Goal: Task Accomplishment & Management: Use online tool/utility

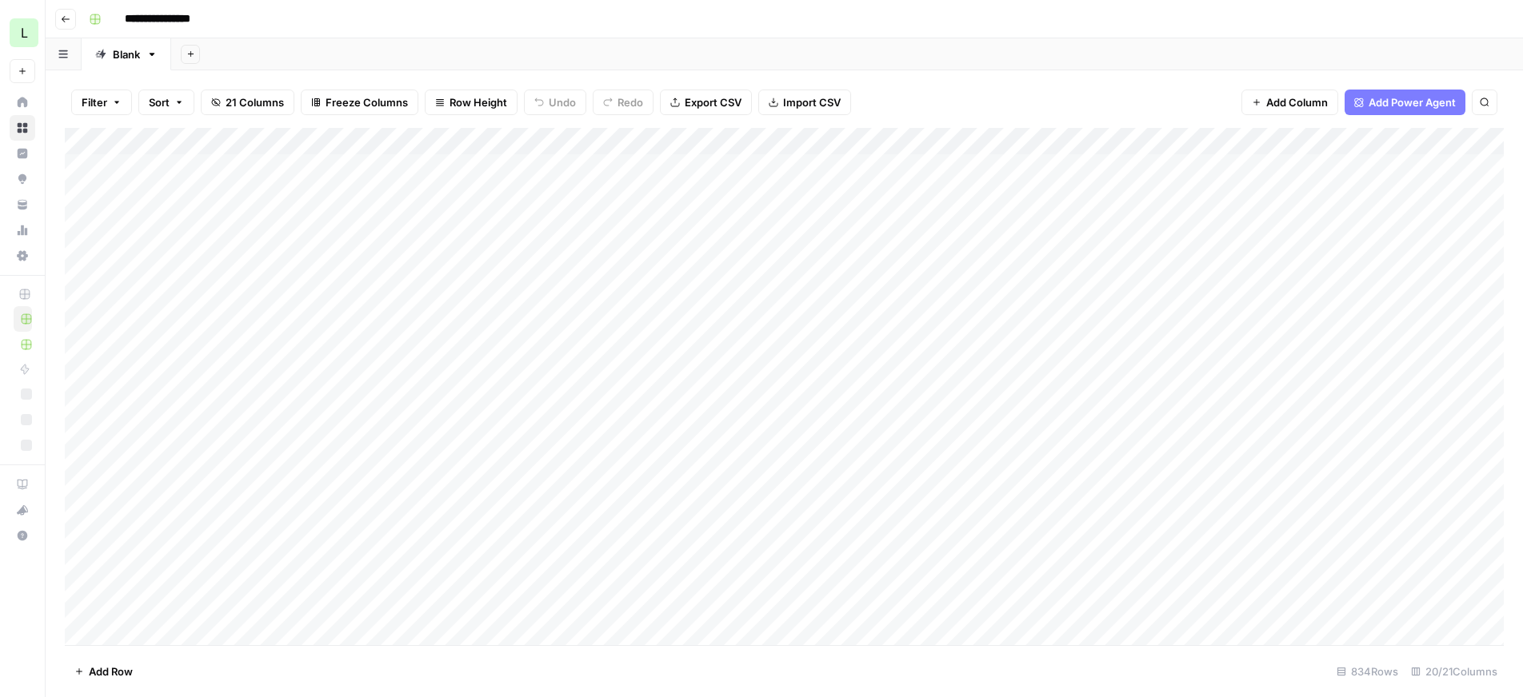
click at [1312, 480] on div "Add Column" at bounding box center [784, 386] width 1439 height 517
click at [850, 410] on div "Add Column" at bounding box center [784, 386] width 1439 height 517
click at [1144, 414] on div "Add Column" at bounding box center [784, 386] width 1439 height 517
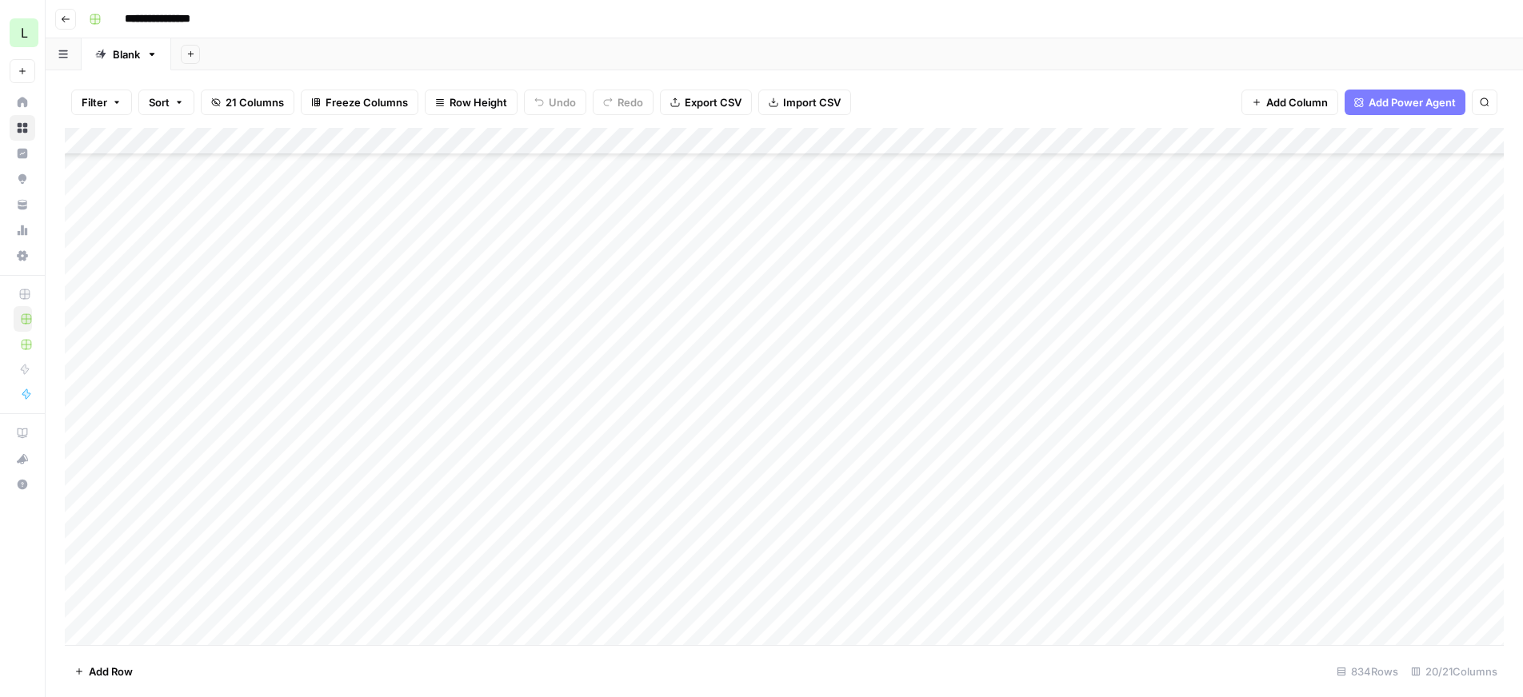
drag, startPoint x: 290, startPoint y: 443, endPoint x: -4, endPoint y: 467, distance: 295.3
click at [0, 467] on html "**********" at bounding box center [761, 348] width 1523 height 697
click at [383, 362] on div "Add Column" at bounding box center [784, 386] width 1439 height 517
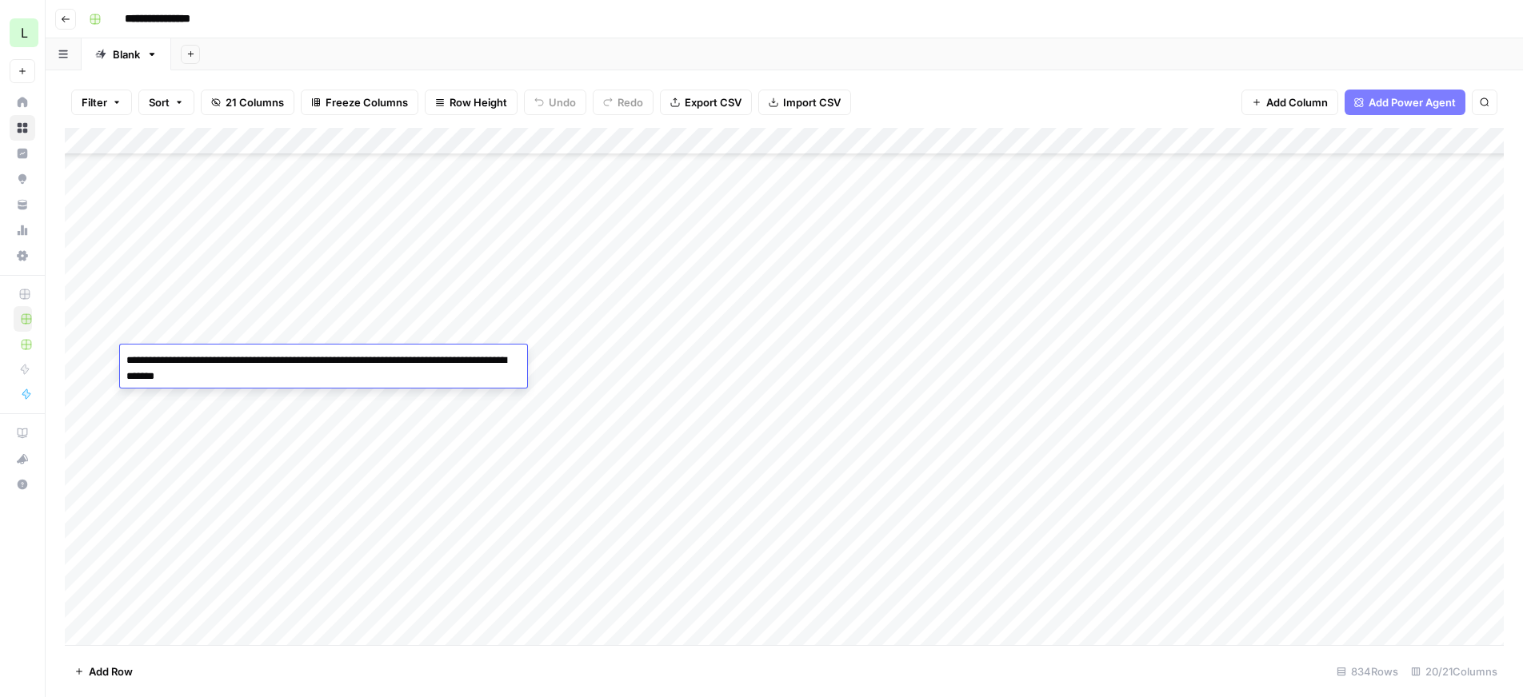
click at [383, 362] on textarea "**********" at bounding box center [323, 369] width 407 height 38
drag, startPoint x: 282, startPoint y: 376, endPoint x: 125, endPoint y: 364, distance: 158.0
click at [124, 364] on textarea "**********" at bounding box center [323, 369] width 407 height 38
click at [390, 389] on div "Add Column" at bounding box center [784, 386] width 1439 height 517
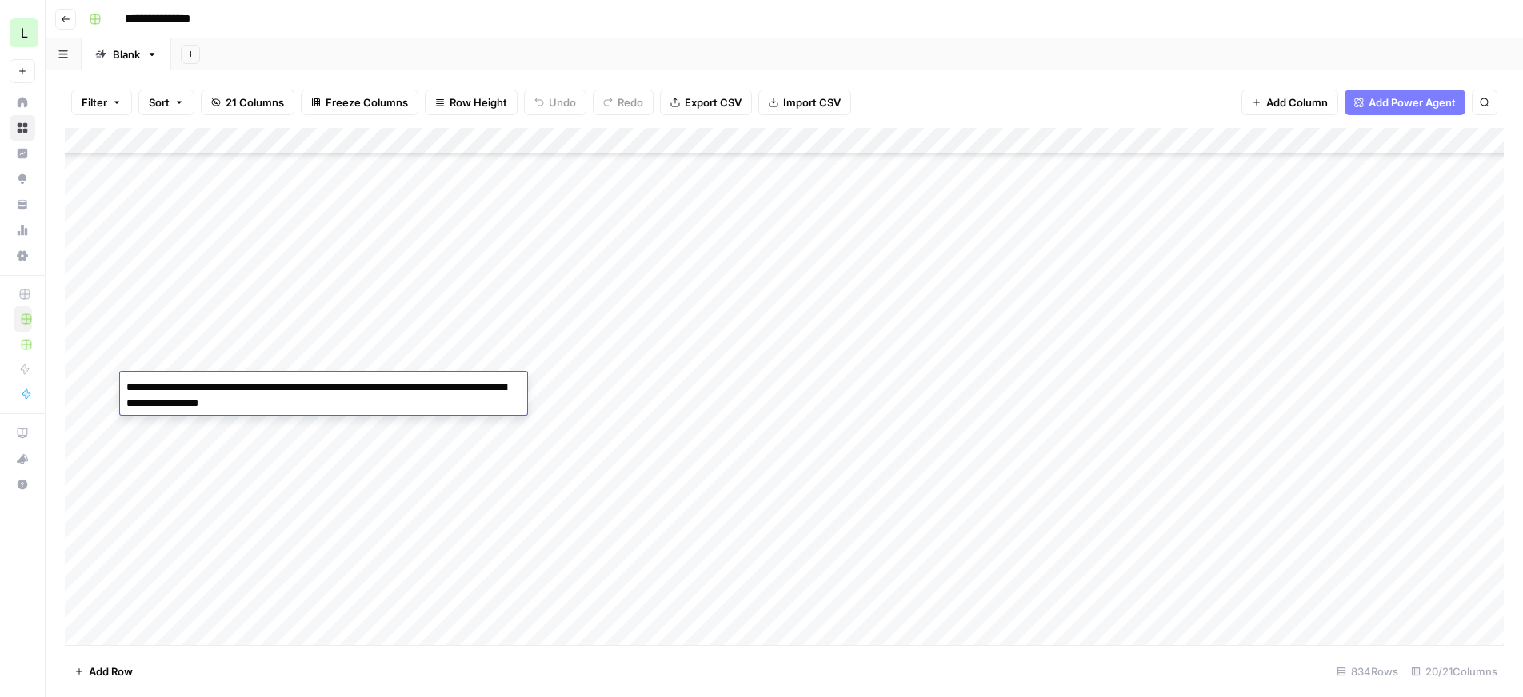
drag, startPoint x: 330, startPoint y: 402, endPoint x: 122, endPoint y: 369, distance: 209.8
click at [122, 368] on body "**********" at bounding box center [761, 348] width 1523 height 697
click at [325, 401] on textarea "**********" at bounding box center [323, 396] width 407 height 38
type textarea "**********"
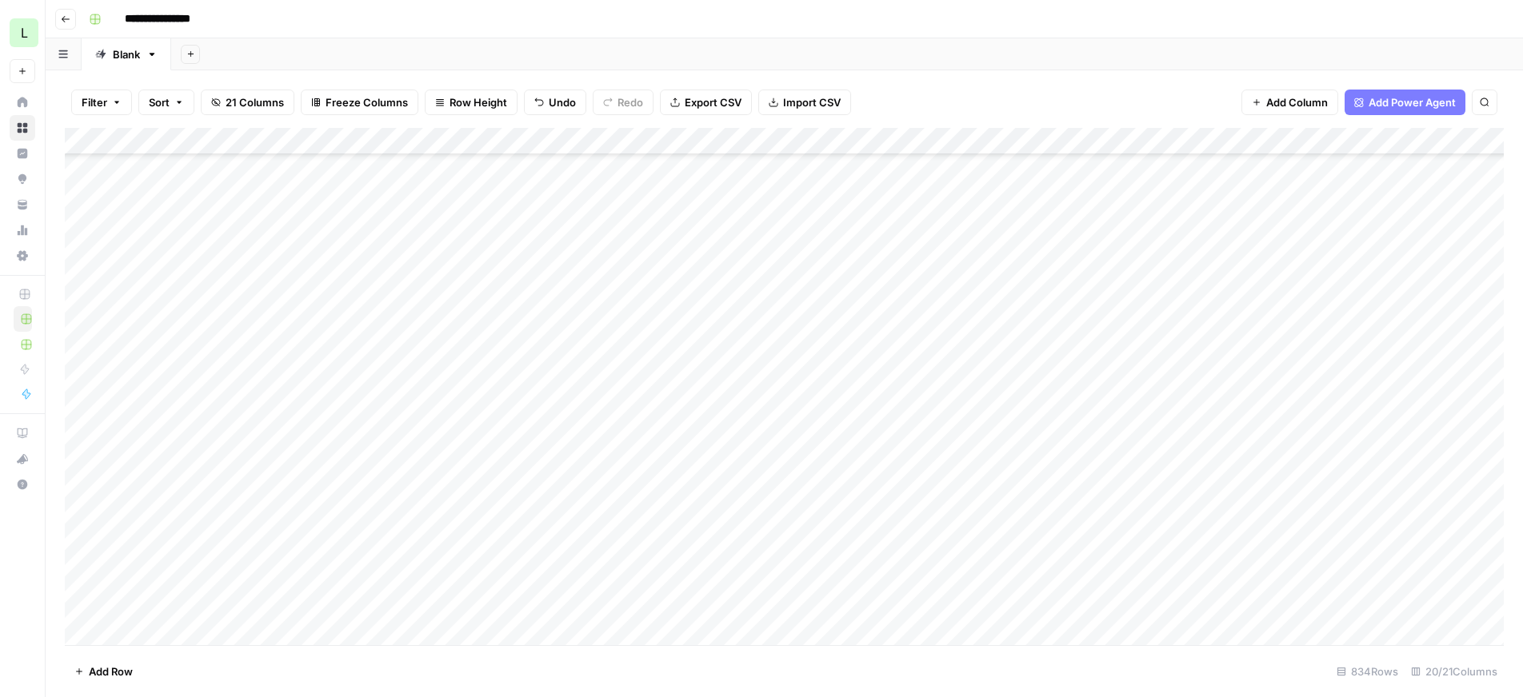
click at [342, 354] on div "Add Column" at bounding box center [784, 386] width 1439 height 517
click at [382, 349] on div "Add Column" at bounding box center [784, 386] width 1439 height 517
click at [319, 414] on div "Add Column" at bounding box center [784, 386] width 1439 height 517
drag, startPoint x: 298, startPoint y: 437, endPoint x: 109, endPoint y: 415, distance: 190.1
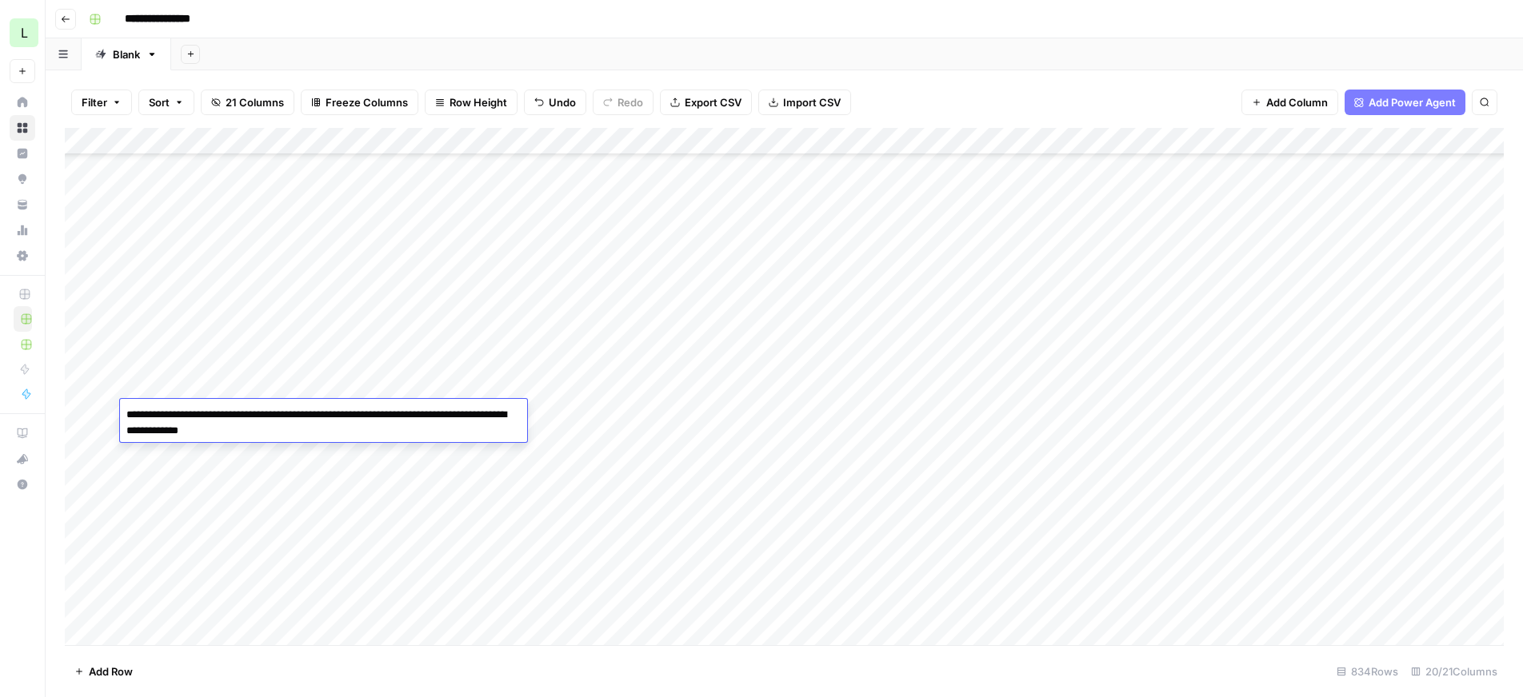
click at [109, 415] on body "**********" at bounding box center [761, 348] width 1523 height 697
click at [322, 427] on textarea "**********" at bounding box center [323, 423] width 407 height 38
type textarea "**********"
click at [298, 515] on div "Add Column" at bounding box center [784, 386] width 1439 height 517
drag, startPoint x: 359, startPoint y: 444, endPoint x: 14, endPoint y: 405, distance: 346.8
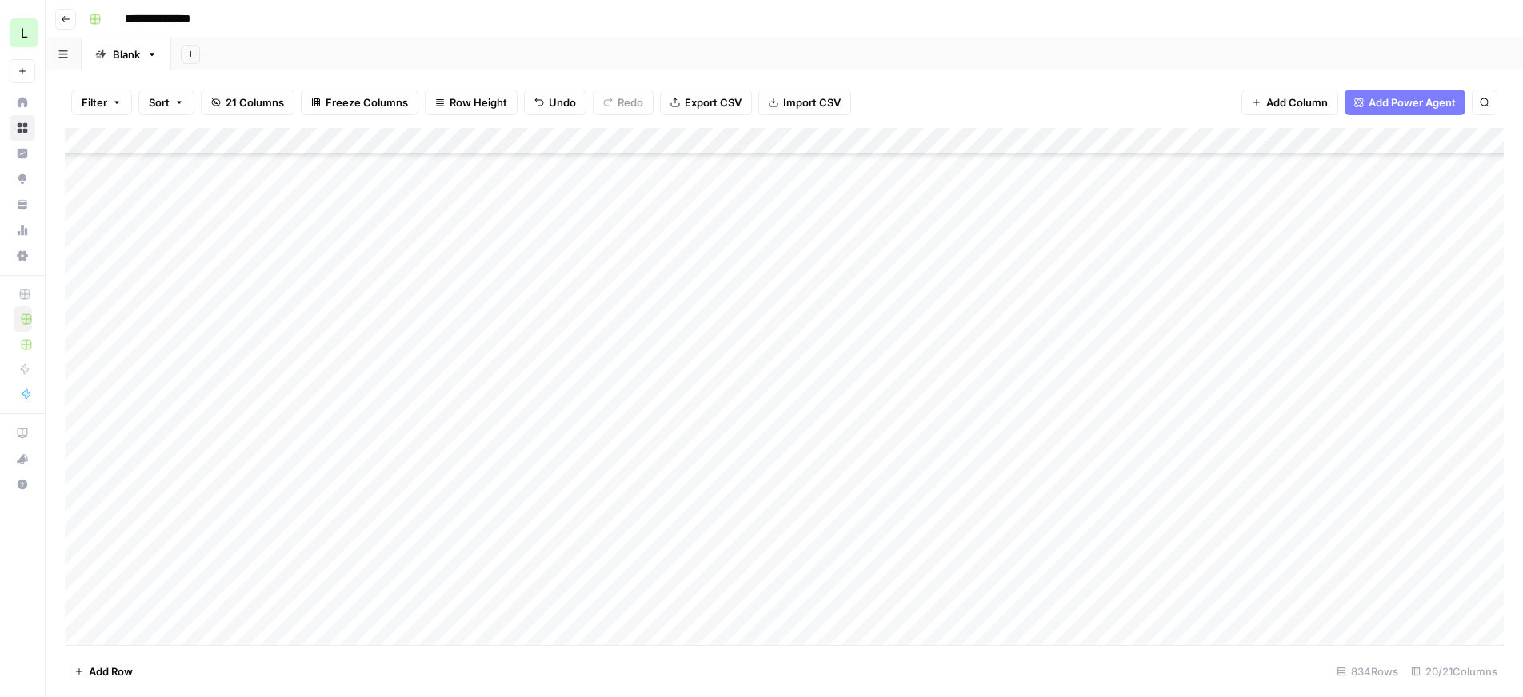
click at [6, 413] on div "**********" at bounding box center [761, 348] width 1523 height 697
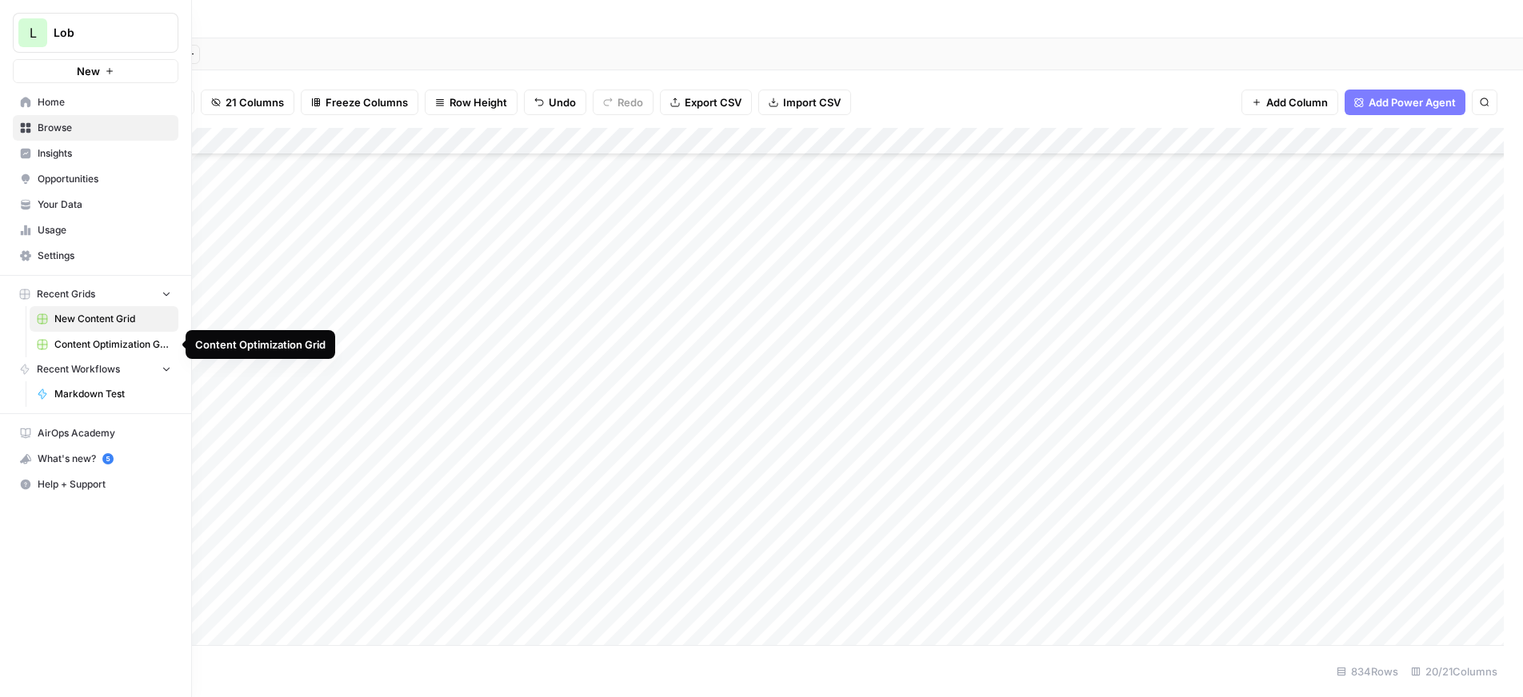
click at [73, 340] on span "Content Optimization Grid" at bounding box center [112, 345] width 117 height 14
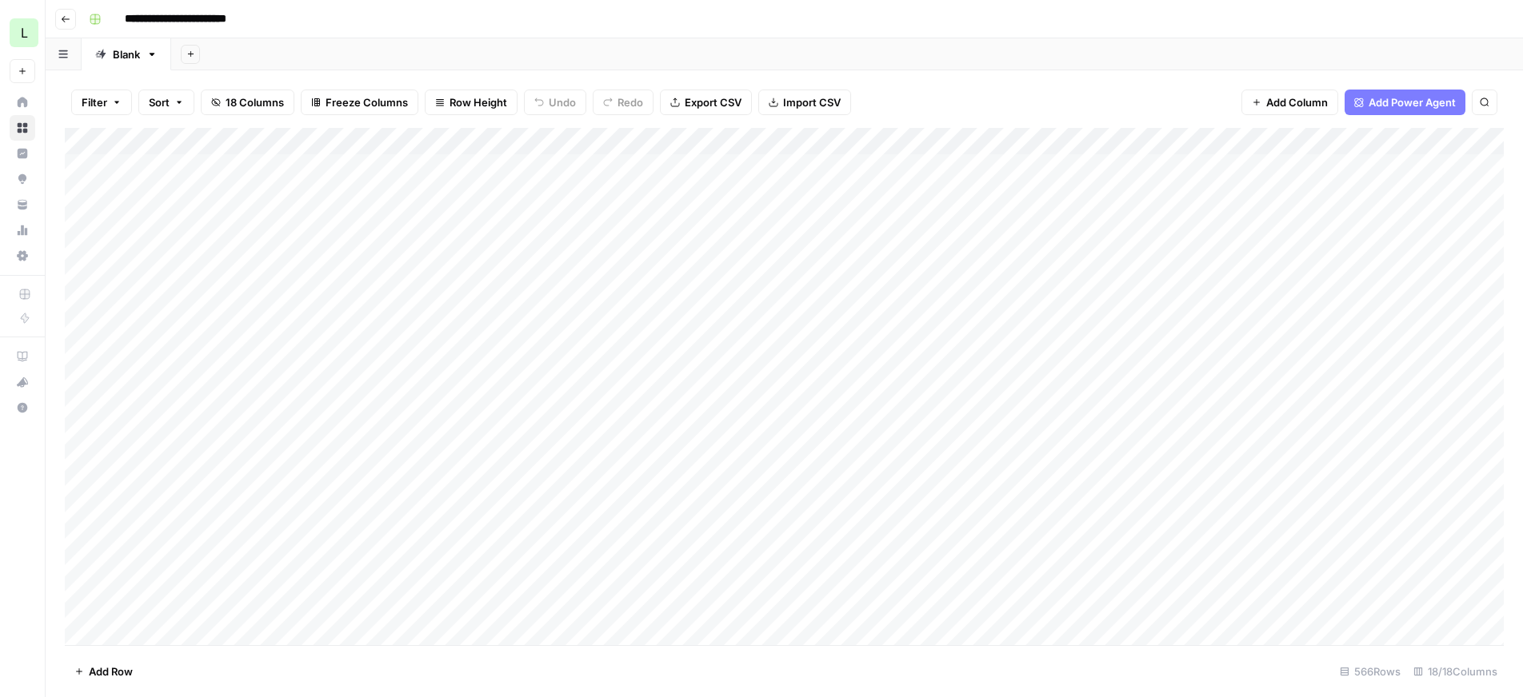
click at [1428, 139] on div "Add Column" at bounding box center [784, 386] width 1439 height 517
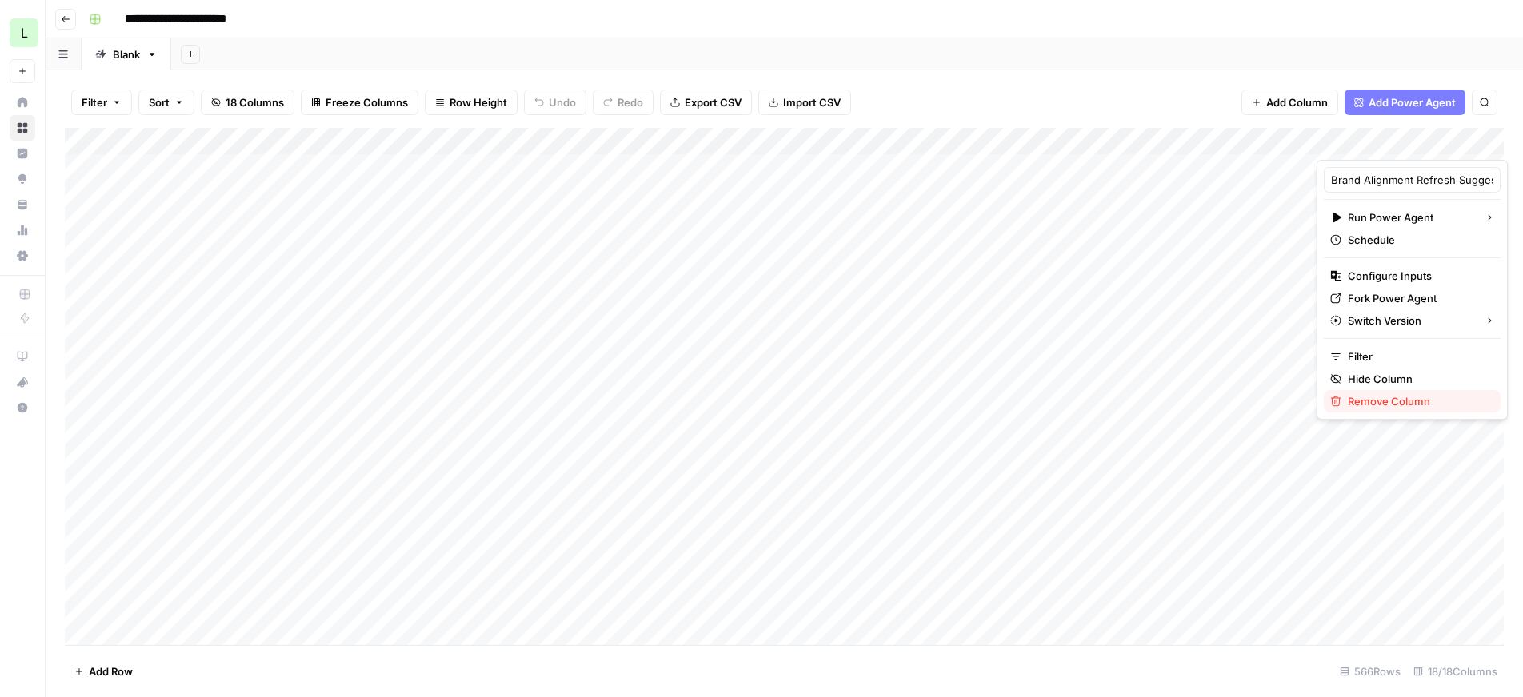
click at [1381, 399] on span "Remove Column" at bounding box center [1418, 401] width 140 height 16
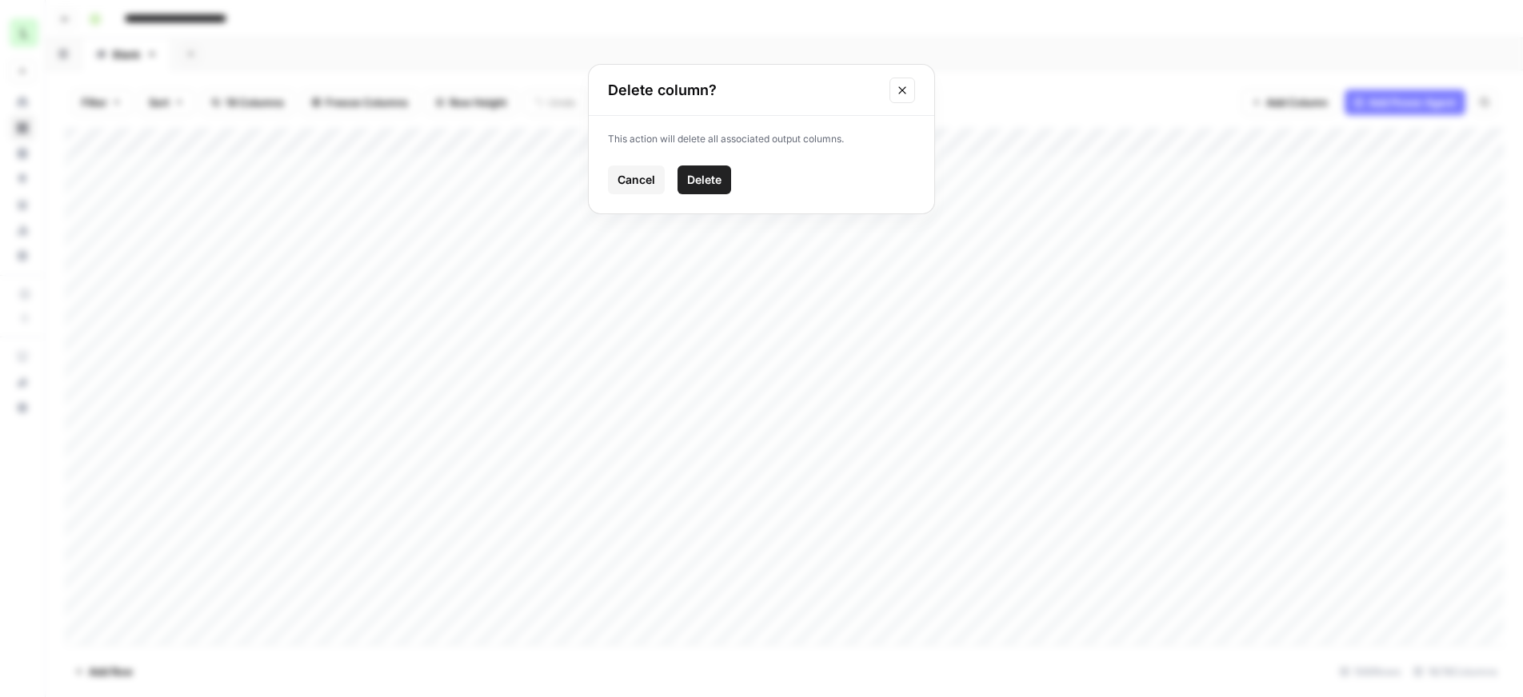
click at [705, 186] on span "Delete" at bounding box center [704, 180] width 34 height 16
click at [1429, 143] on div "Add Column" at bounding box center [784, 386] width 1439 height 517
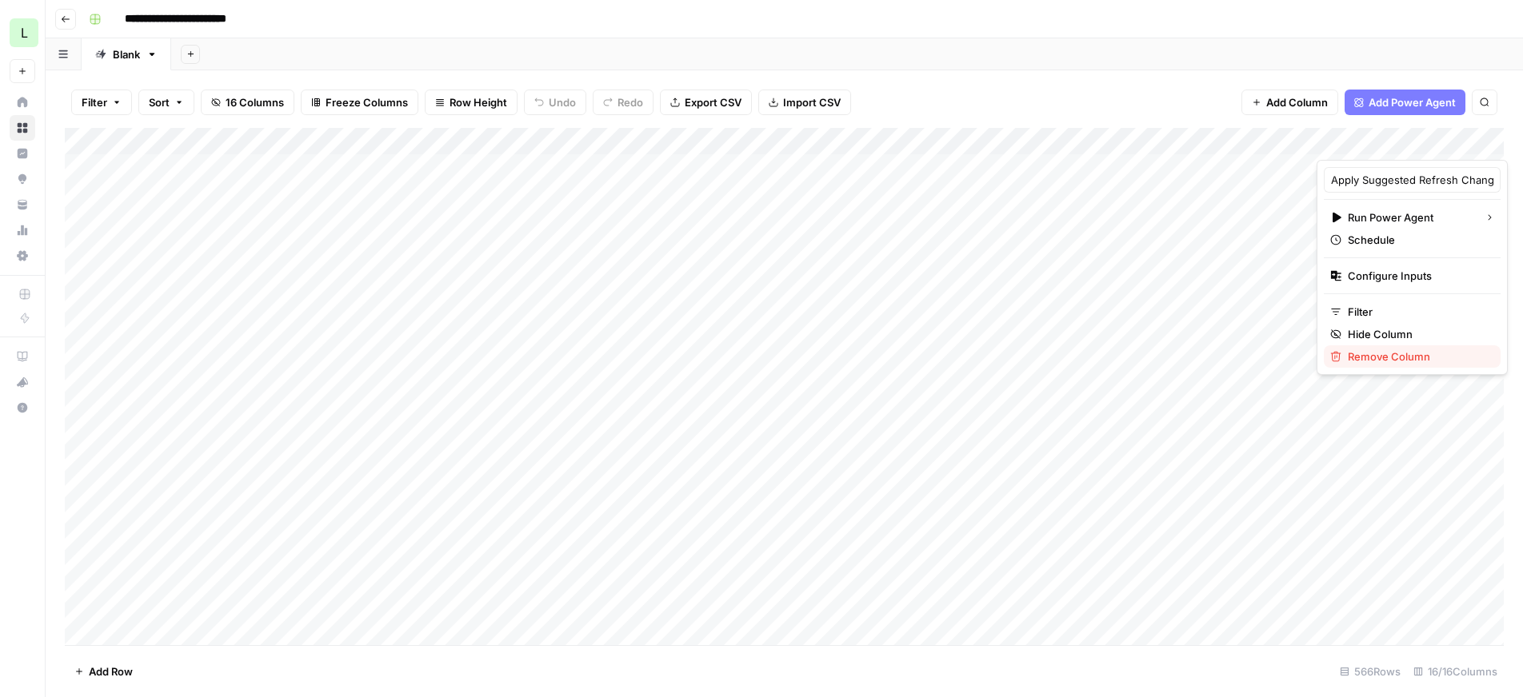
click at [1377, 355] on span "Remove Column" at bounding box center [1418, 357] width 140 height 16
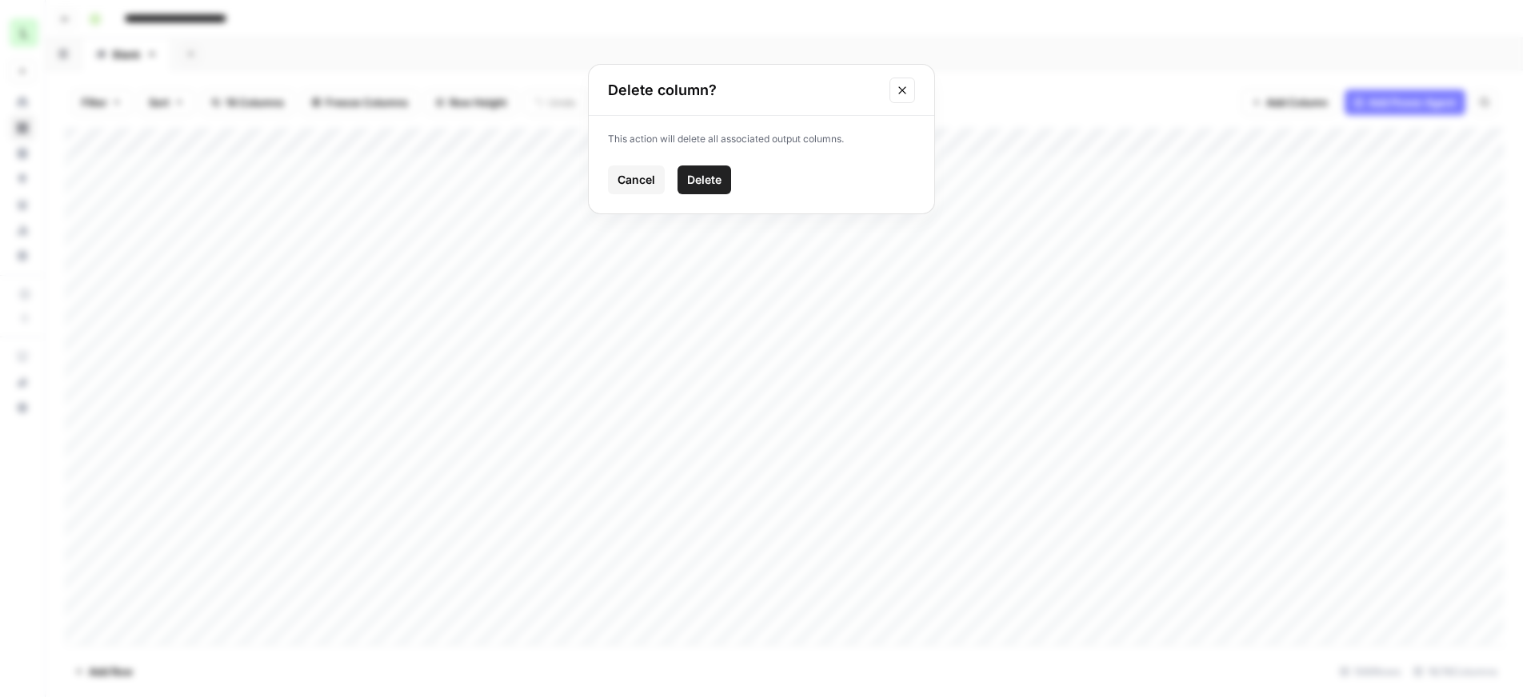
click at [717, 183] on span "Delete" at bounding box center [704, 180] width 34 height 16
drag, startPoint x: 1216, startPoint y: 389, endPoint x: 1423, endPoint y: 413, distance: 208.6
click at [1423, 413] on div "Add Column" at bounding box center [784, 386] width 1439 height 517
drag, startPoint x: 1423, startPoint y: 413, endPoint x: 1624, endPoint y: 441, distance: 203.4
click at [1522, 441] on html "**********" at bounding box center [761, 348] width 1523 height 697
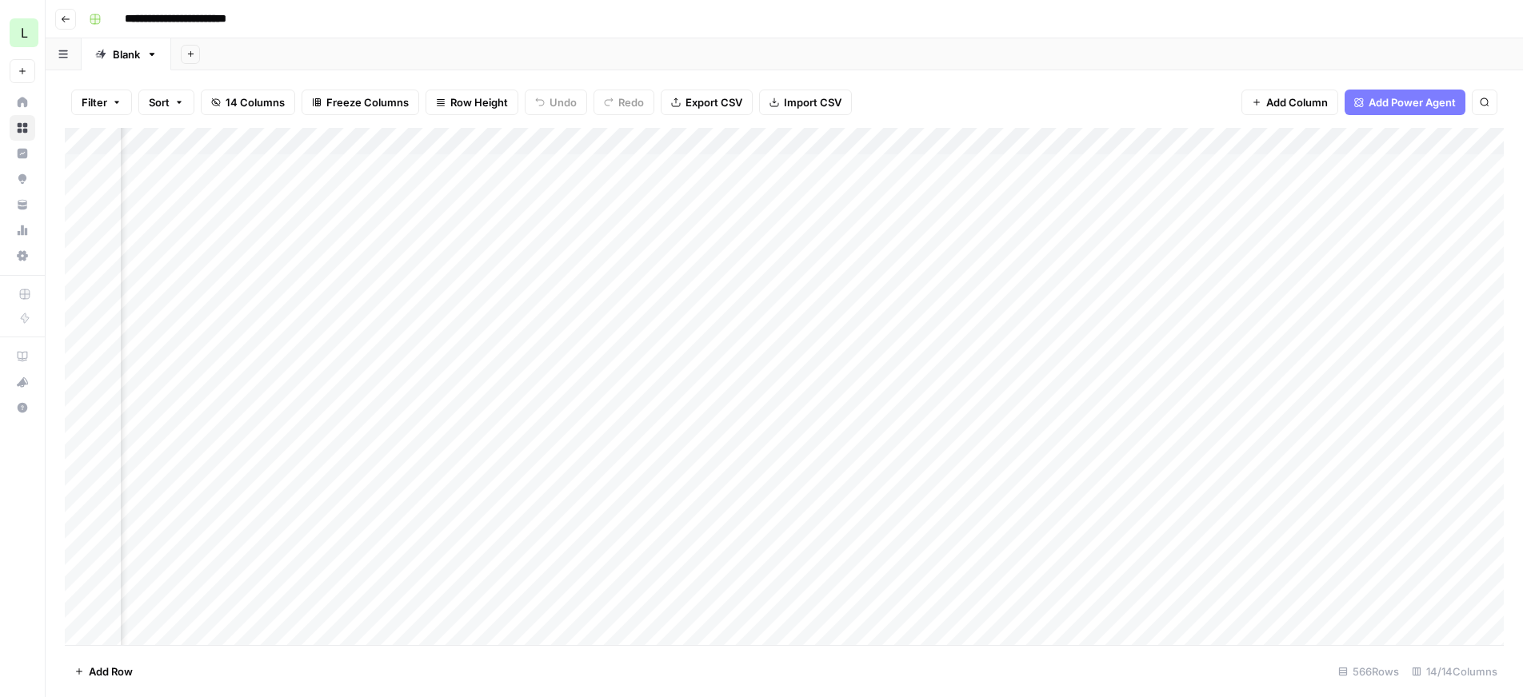
scroll to position [0, 189]
click at [1341, 517] on div "Add Column" at bounding box center [784, 386] width 1439 height 517
drag, startPoint x: 1348, startPoint y: 388, endPoint x: -6, endPoint y: 357, distance: 1354.4
click at [0, 357] on html "**********" at bounding box center [761, 348] width 1523 height 697
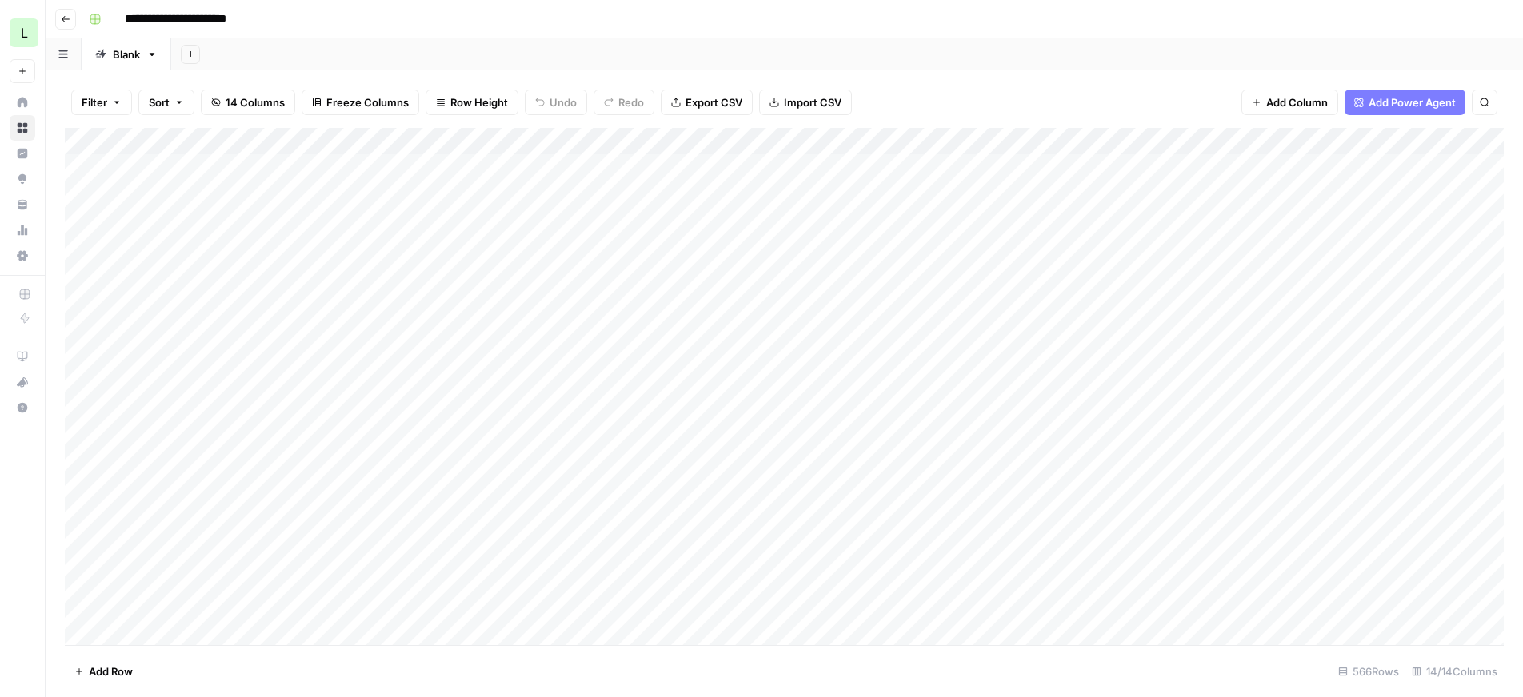
click at [622, 480] on div "Add Column" at bounding box center [784, 386] width 1439 height 517
click at [564, 140] on div "Add Column" at bounding box center [784, 386] width 1439 height 517
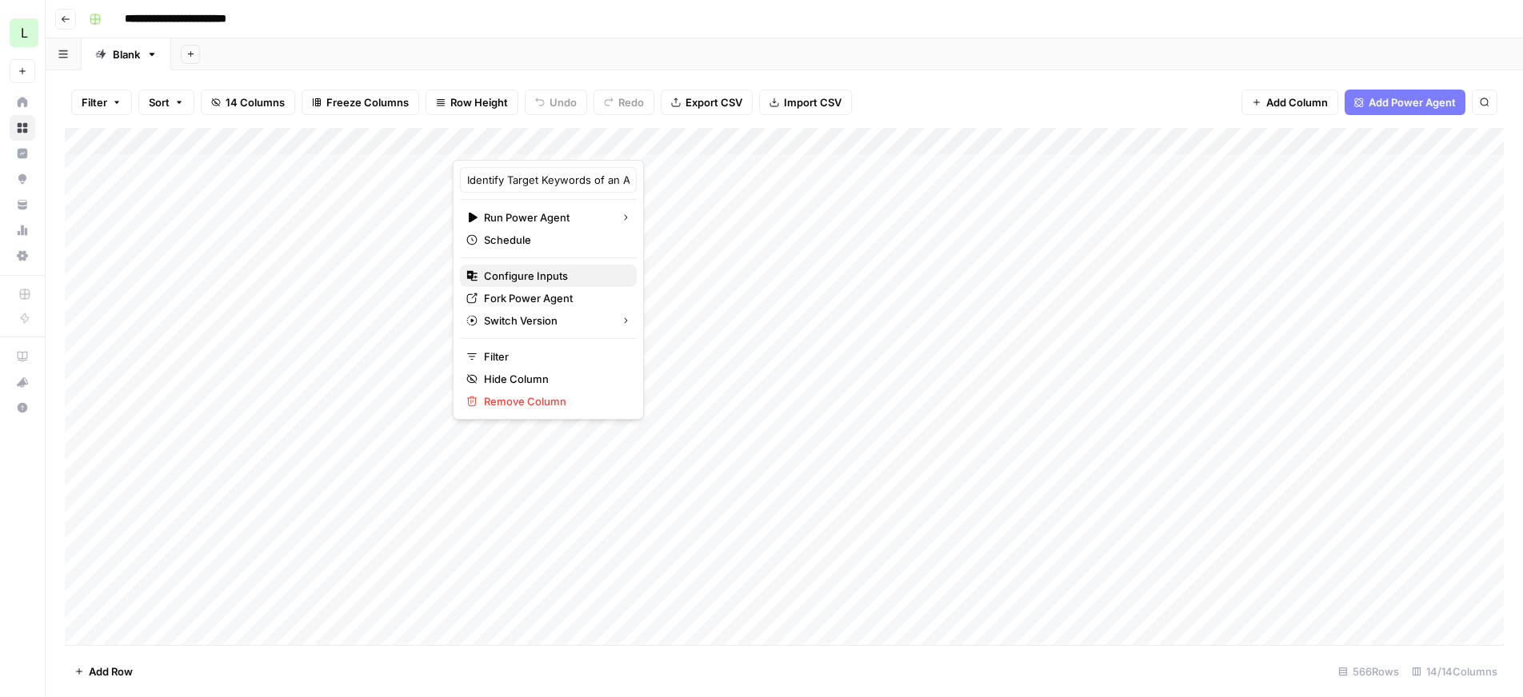
click at [536, 279] on span "Configure Inputs" at bounding box center [554, 276] width 140 height 16
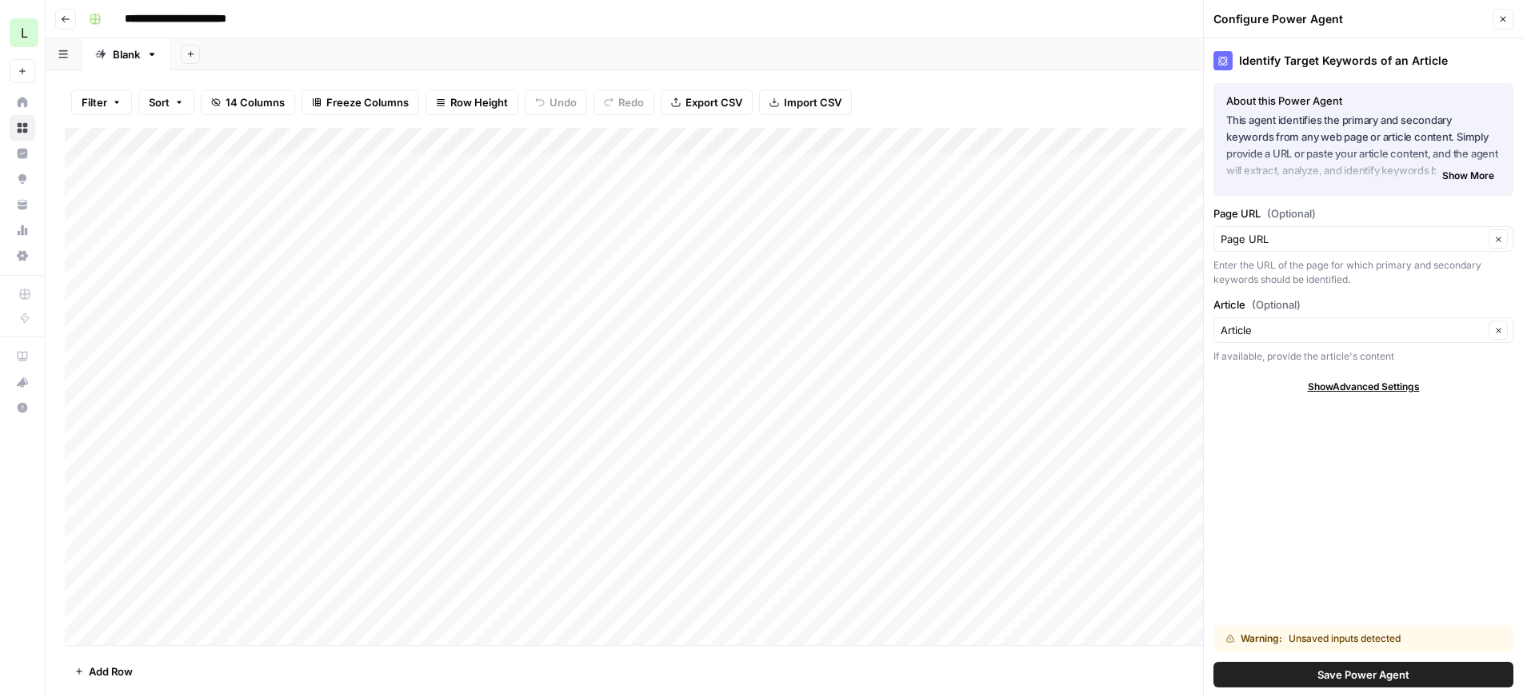
click at [1496, 19] on button "Close" at bounding box center [1502, 19] width 21 height 21
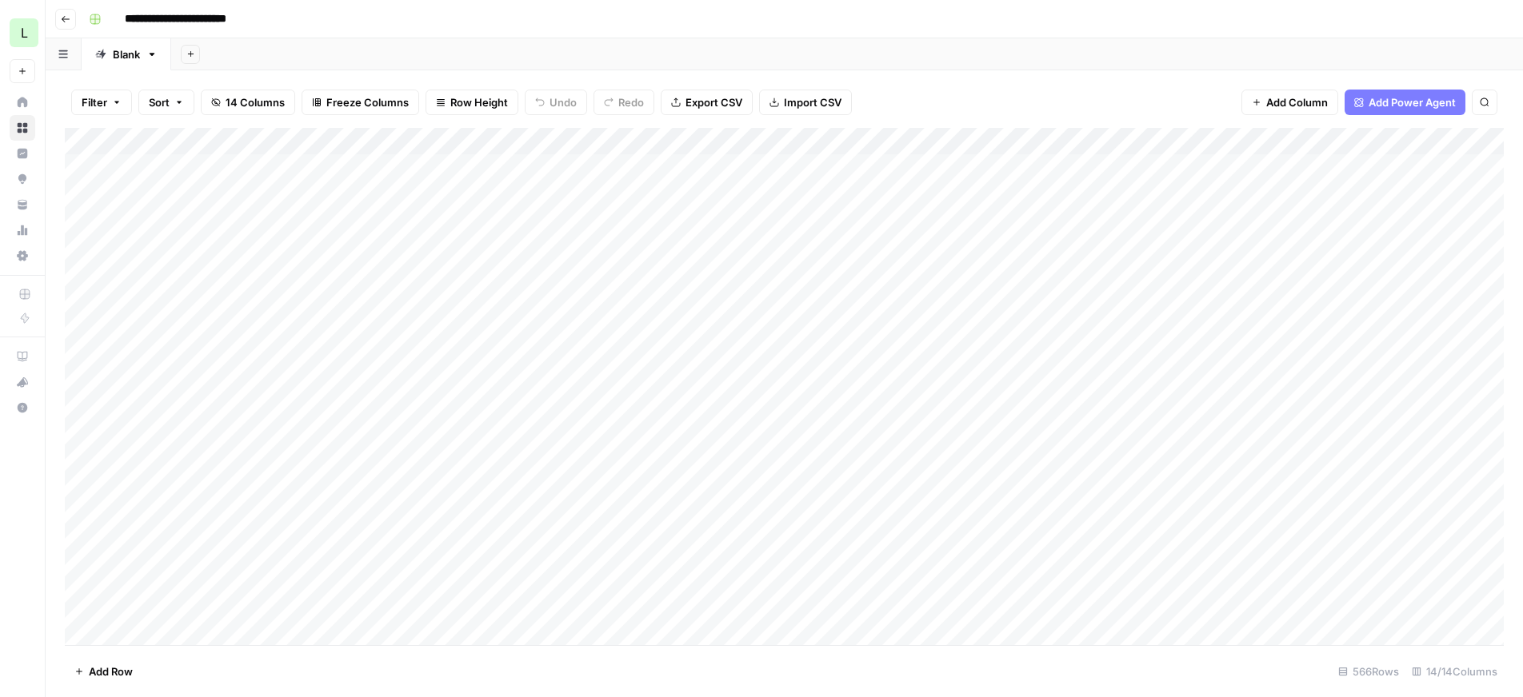
click at [524, 387] on div "Add Column" at bounding box center [784, 386] width 1439 height 517
click at [851, 140] on div "Add Column" at bounding box center [784, 386] width 1439 height 517
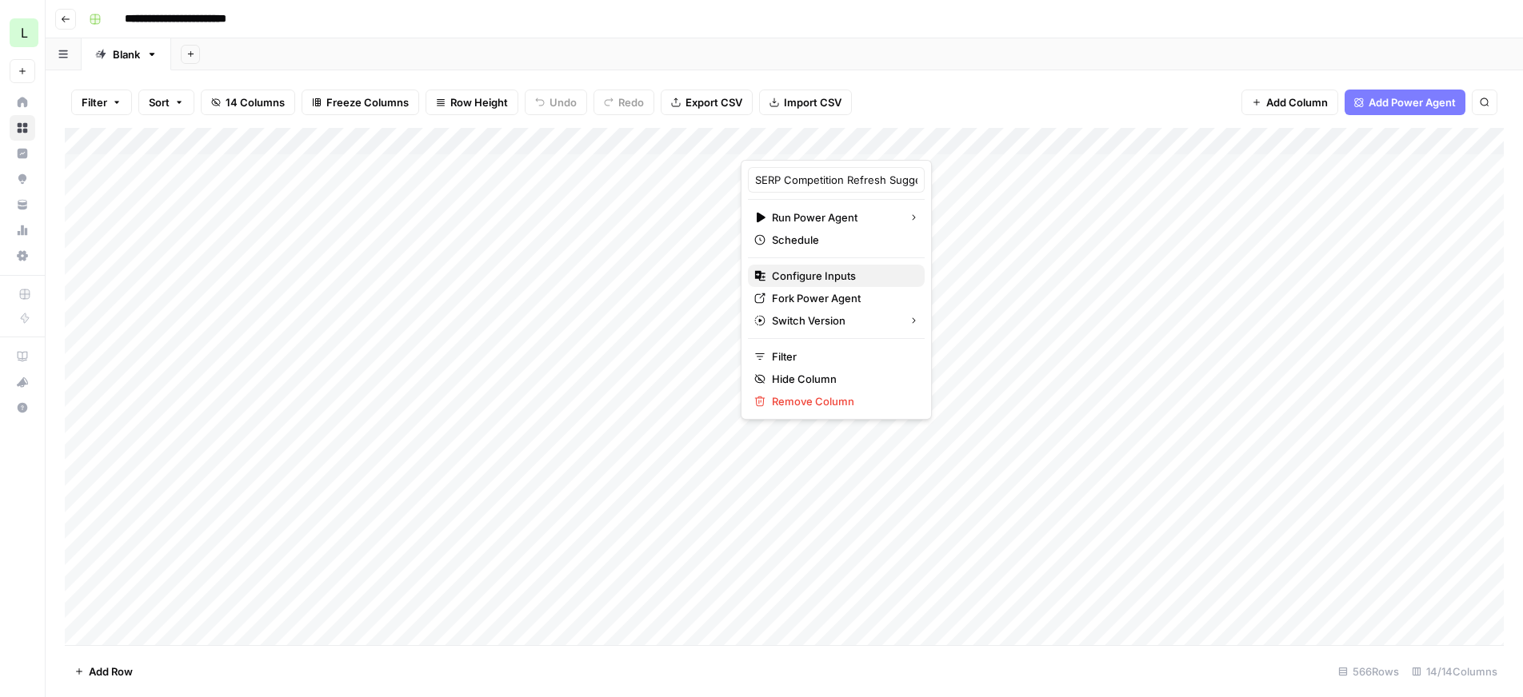
click at [821, 274] on span "Configure Inputs" at bounding box center [842, 276] width 140 height 16
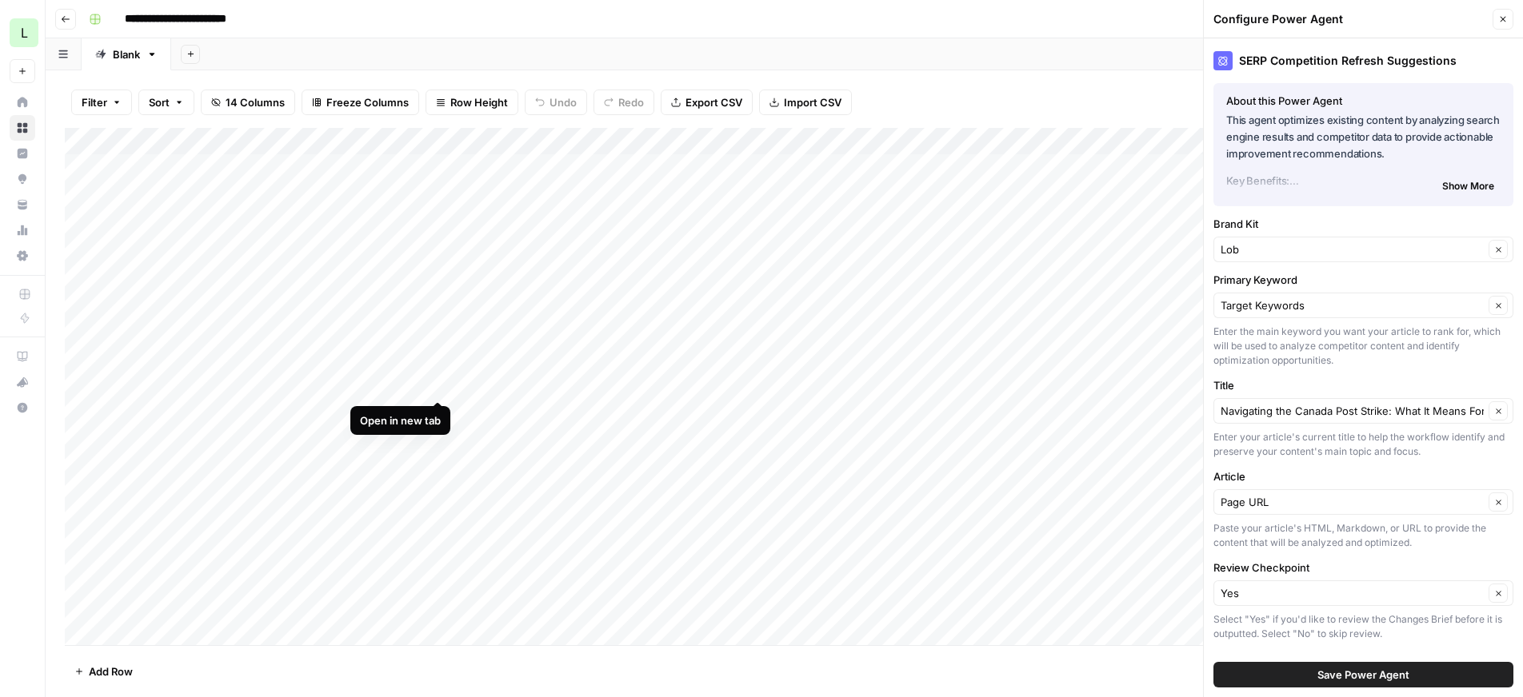
click at [438, 385] on div "Add Column" at bounding box center [784, 386] width 1439 height 517
click at [1494, 413] on icon "button" at bounding box center [1498, 411] width 9 height 9
click at [1401, 419] on div at bounding box center [1363, 411] width 300 height 26
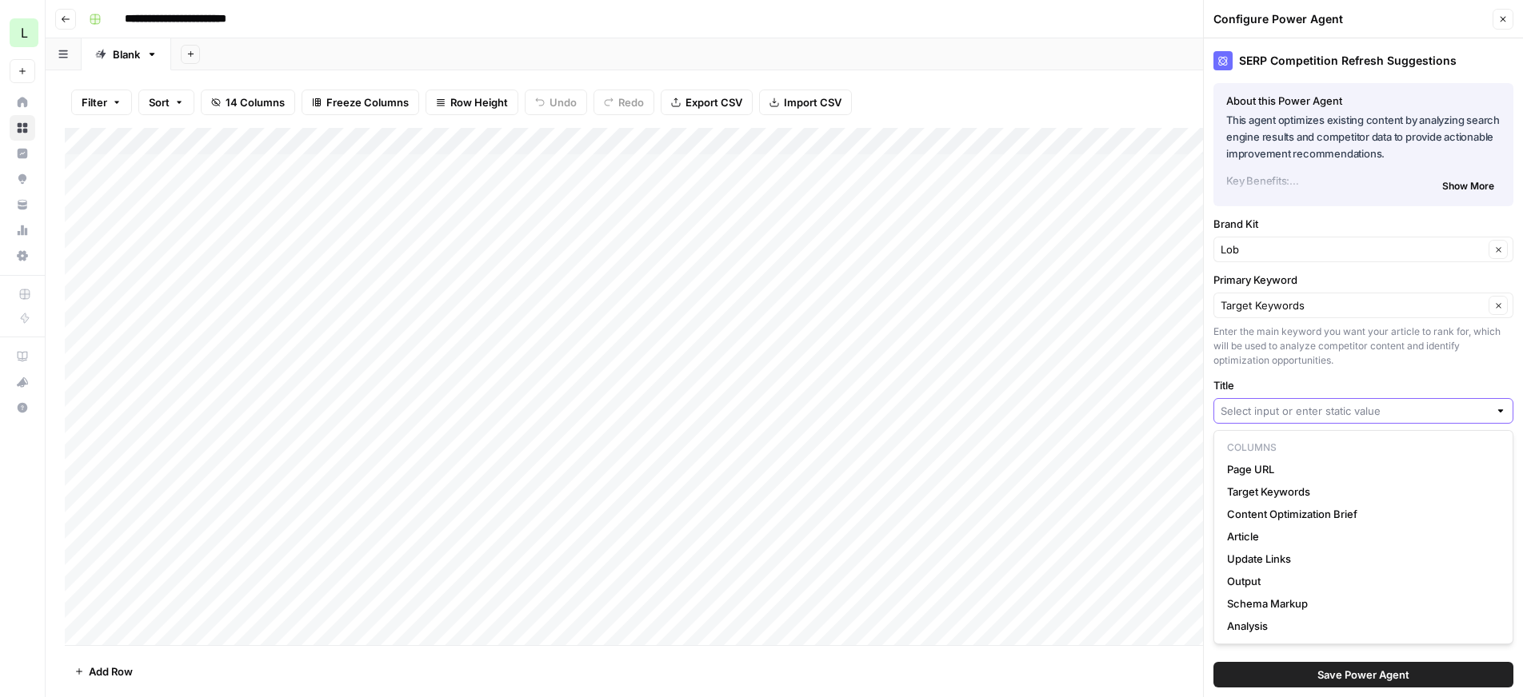
paste input "[URL][DOMAIN_NAME]"
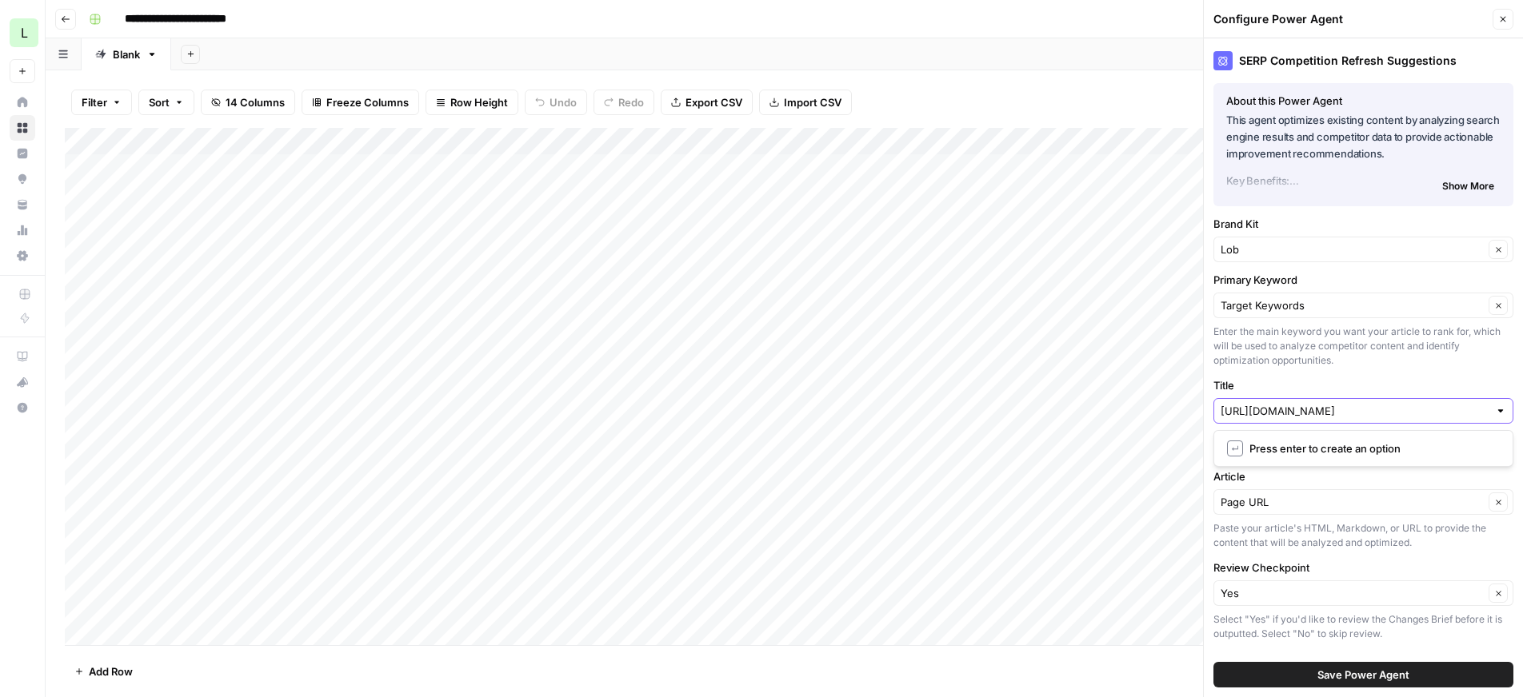
type input "[URL][DOMAIN_NAME]"
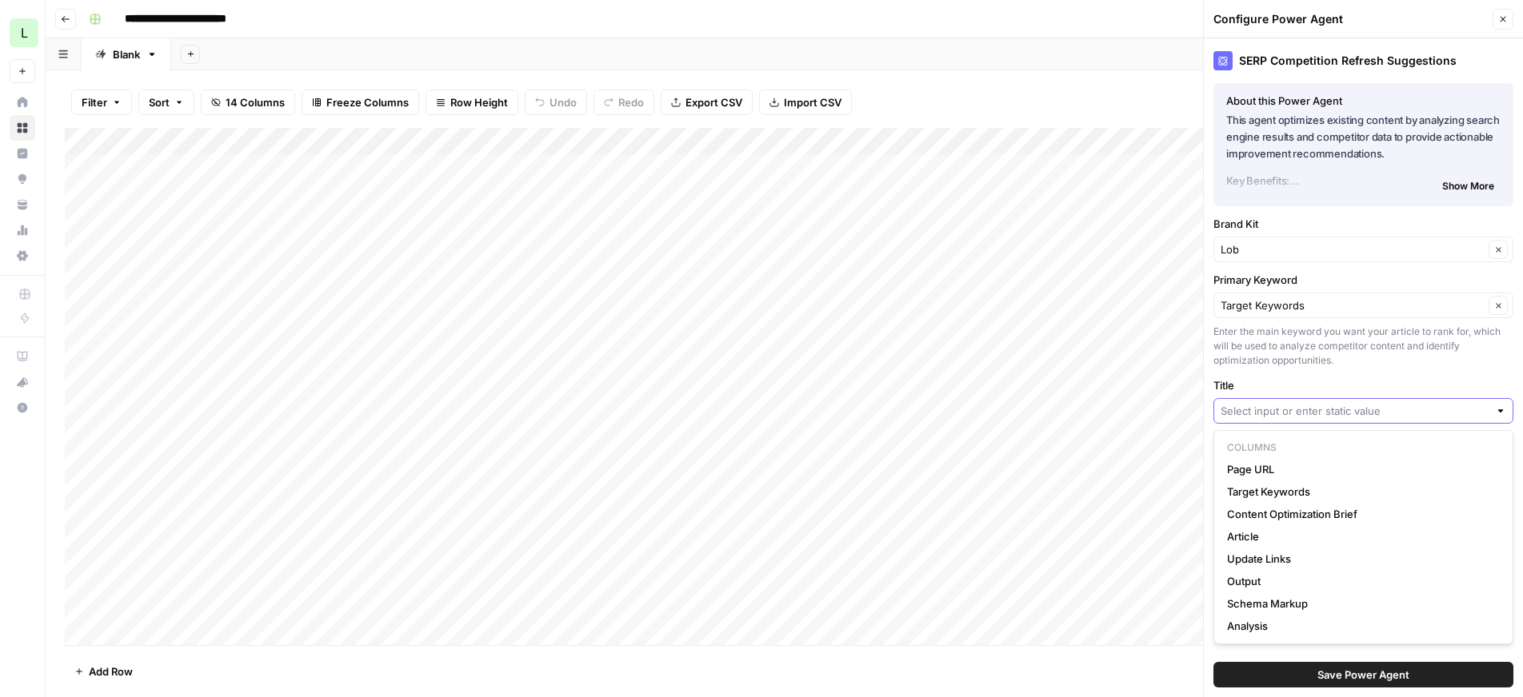
paste input "Stop Wasting Connections, Use HTTP Keep-Alive"
type input "Stop Wasting Connections, Use HTTP Keep-Alive"
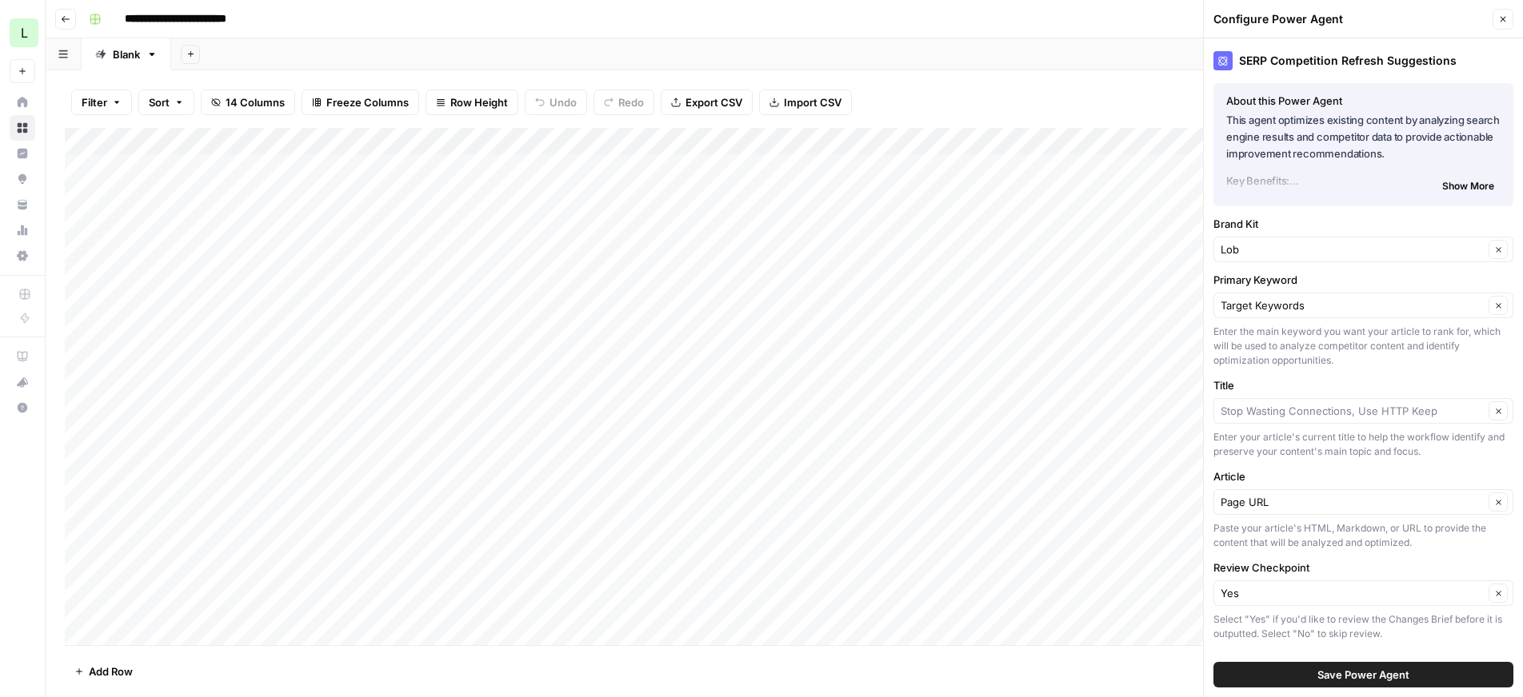
type input "Stop Wasting Connections, Use HTTP Keep"
click at [1381, 675] on span "Save Power Agent" at bounding box center [1363, 675] width 92 height 16
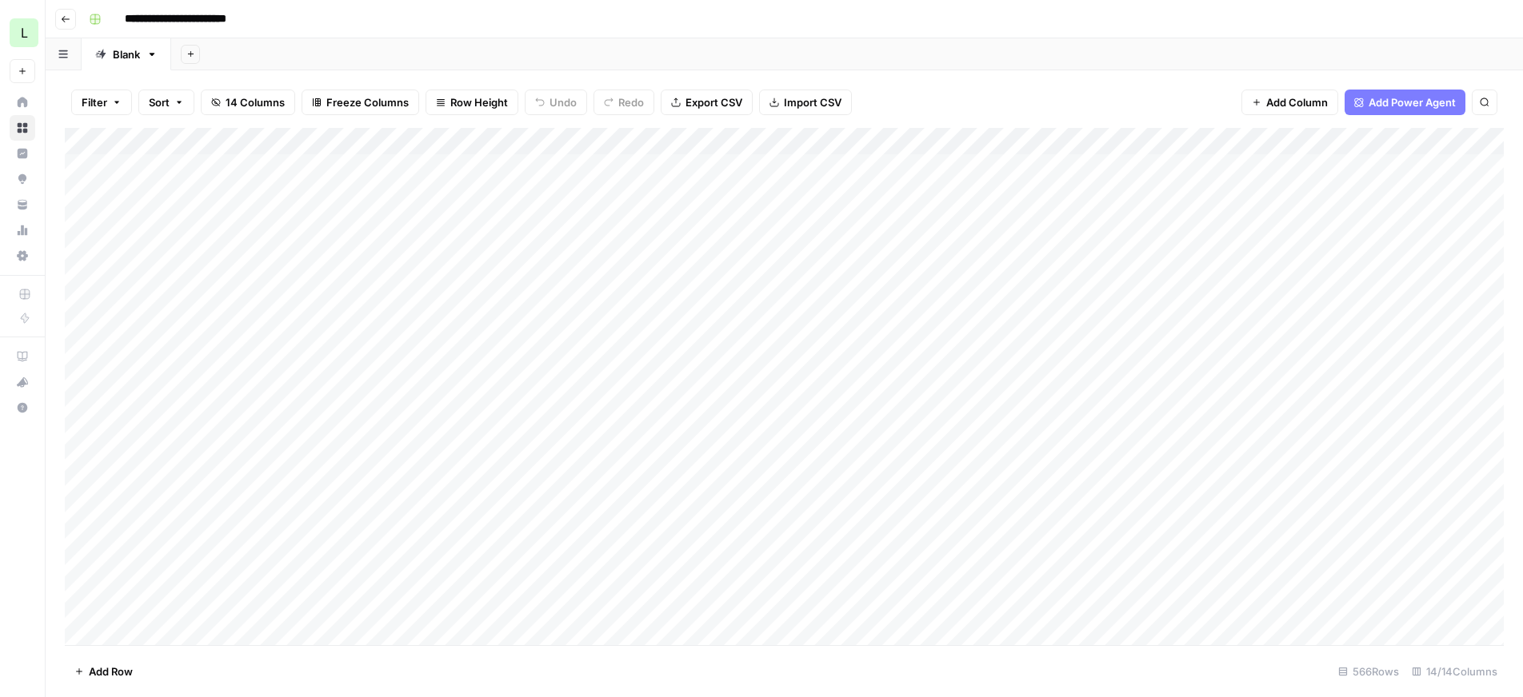
click at [809, 386] on div "Add Column" at bounding box center [784, 386] width 1439 height 517
click at [1136, 139] on div "Add Column" at bounding box center [784, 386] width 1439 height 517
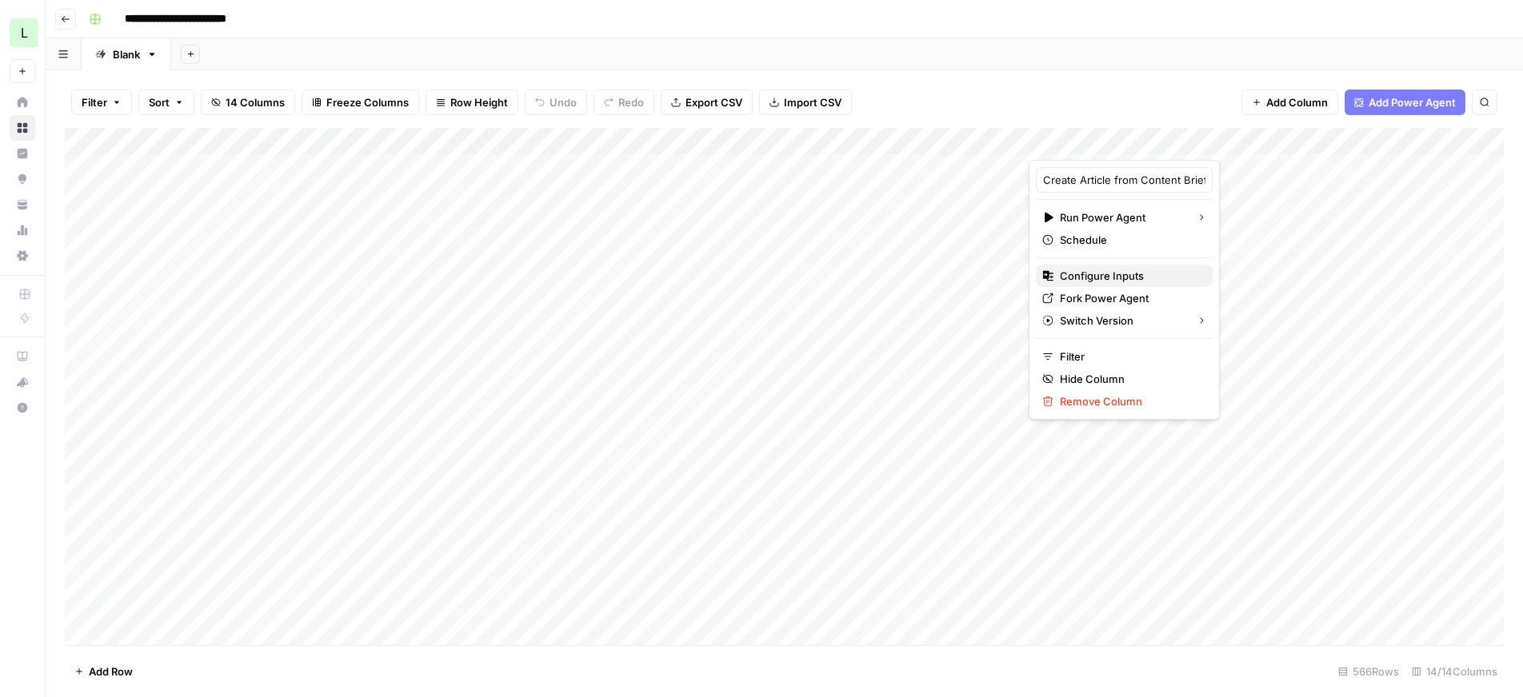
click at [1083, 270] on span "Configure Inputs" at bounding box center [1130, 276] width 140 height 16
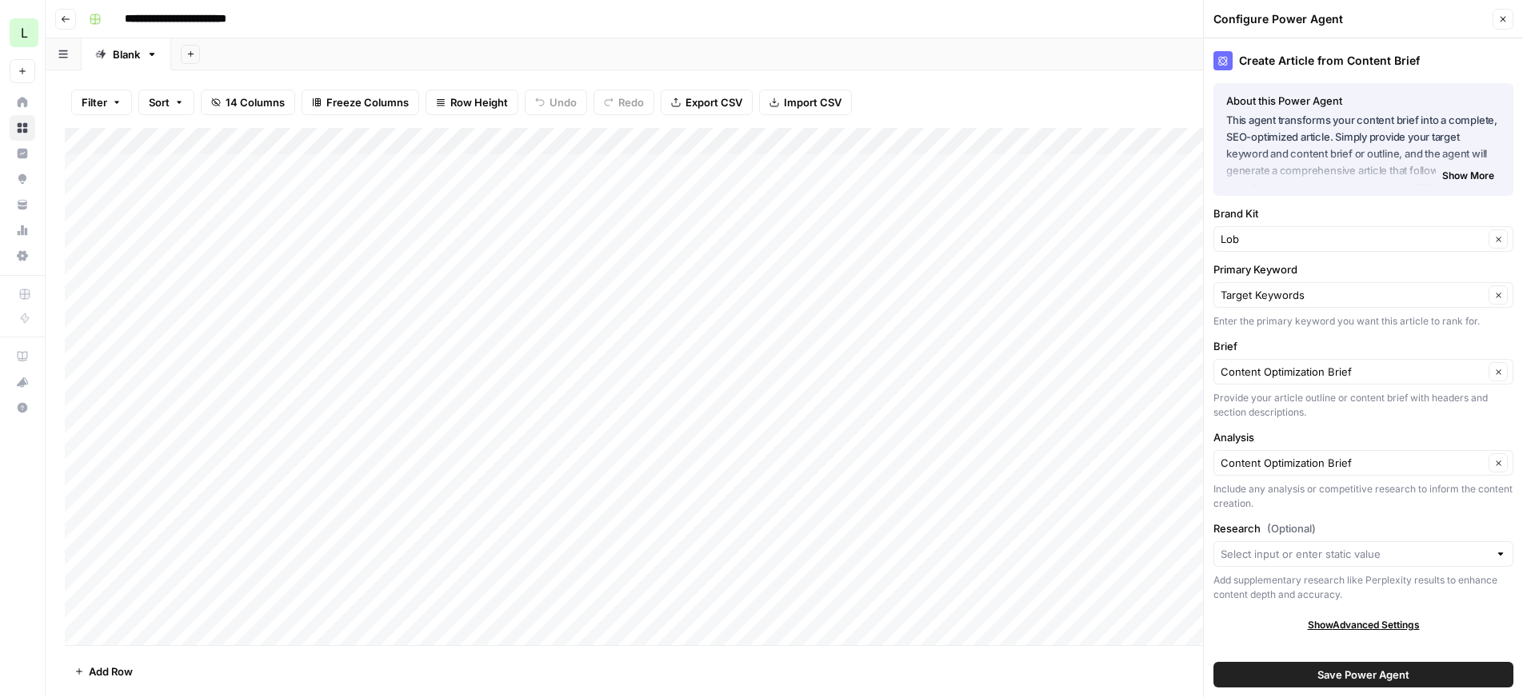
click at [1498, 17] on icon "button" at bounding box center [1503, 19] width 10 height 10
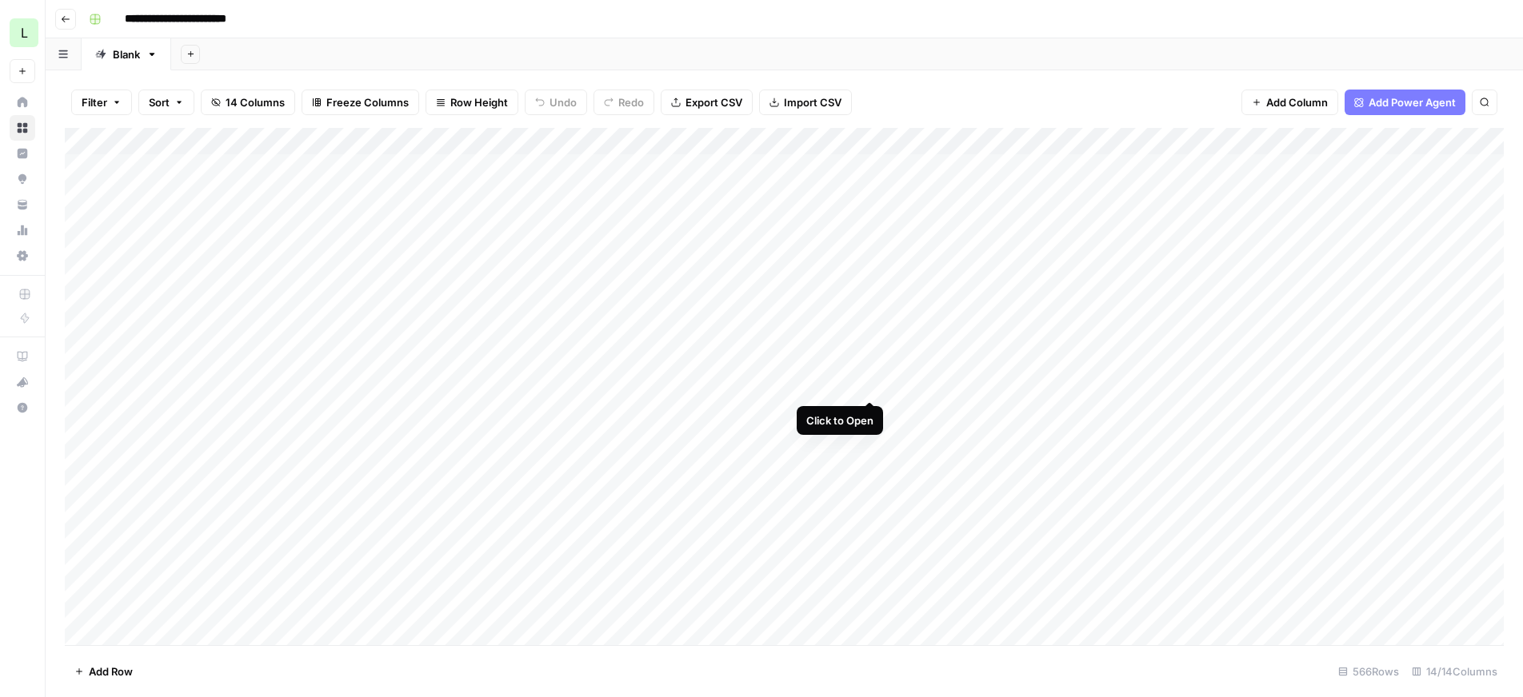
click at [868, 384] on div "Add Column" at bounding box center [784, 386] width 1439 height 517
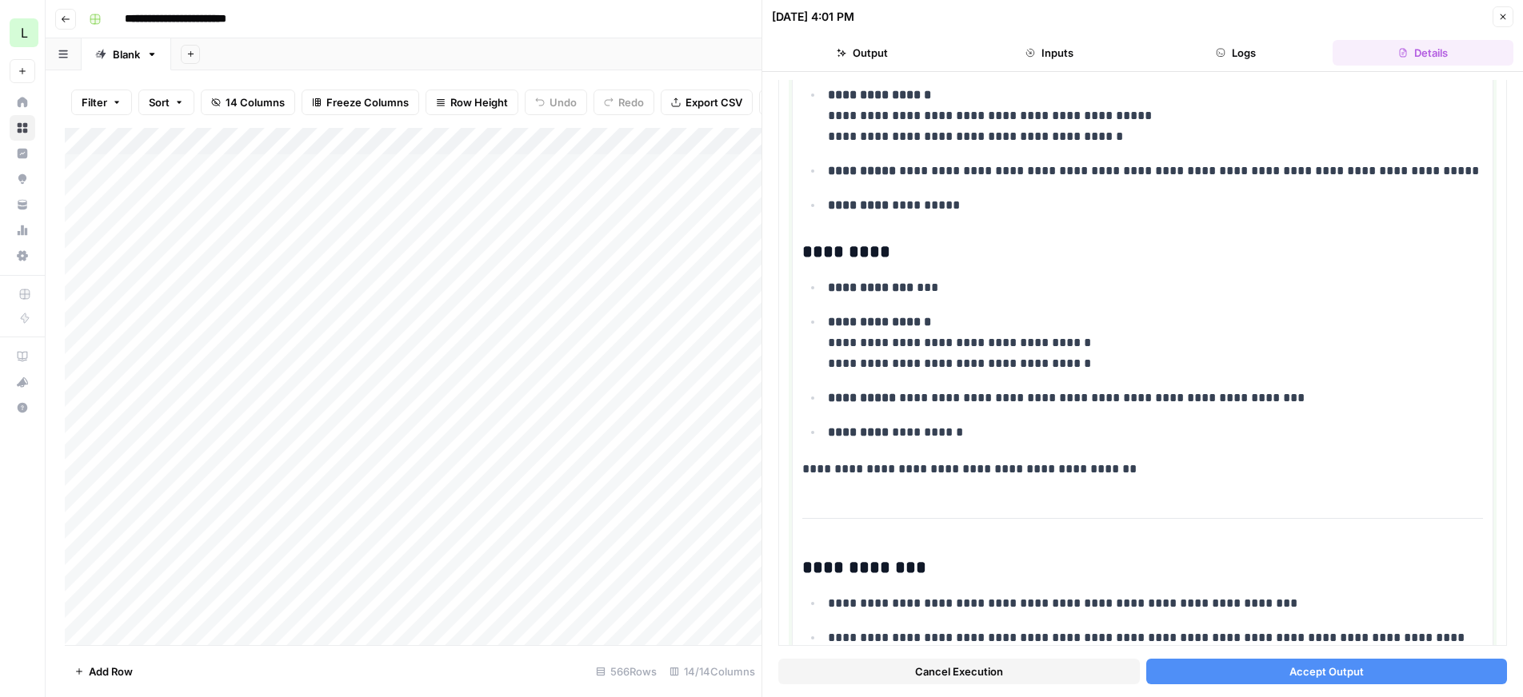
scroll to position [3685, 0]
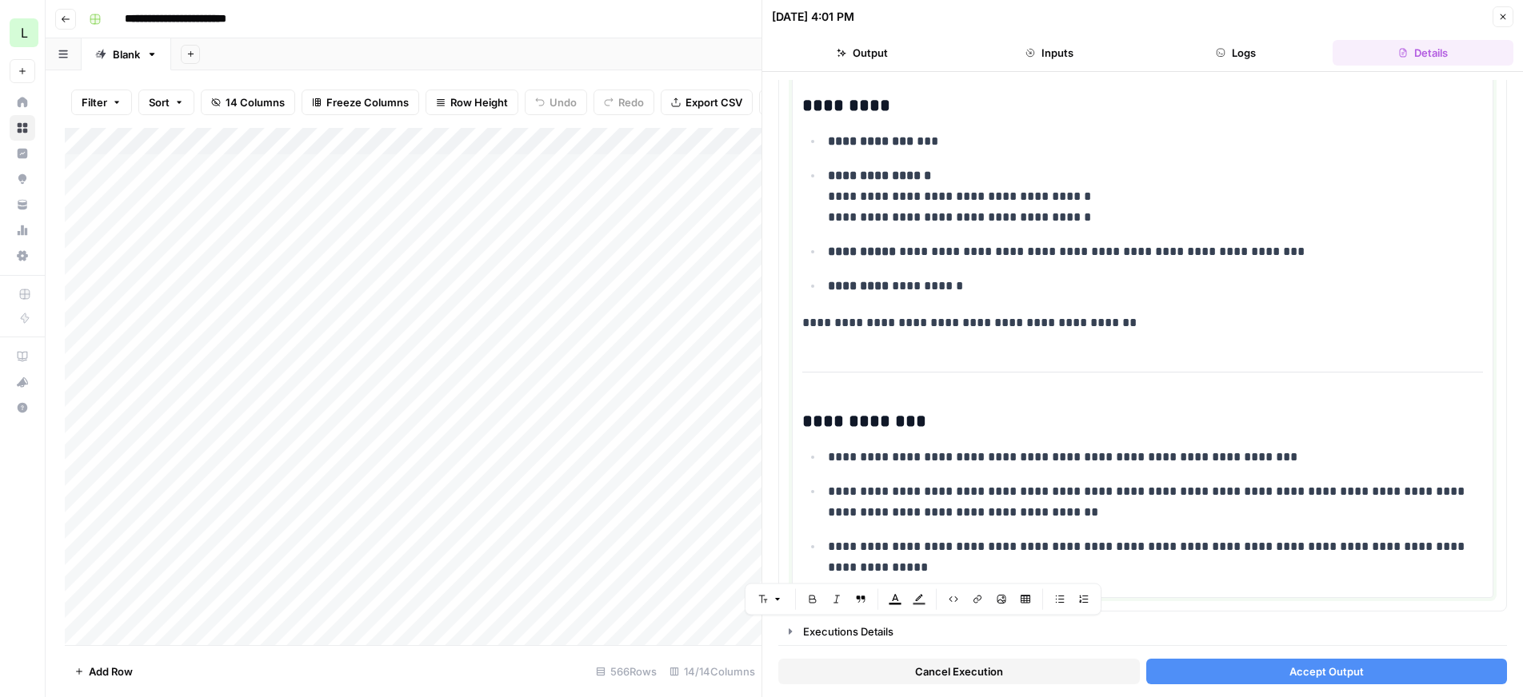
drag, startPoint x: 961, startPoint y: 358, endPoint x: 984, endPoint y: 735, distance: 378.2
click at [984, 697] on html "**********" at bounding box center [761, 348] width 1523 height 697
click at [1150, 318] on p "**********" at bounding box center [1142, 323] width 681 height 21
click at [1289, 677] on span "Accept Output" at bounding box center [1326, 672] width 74 height 16
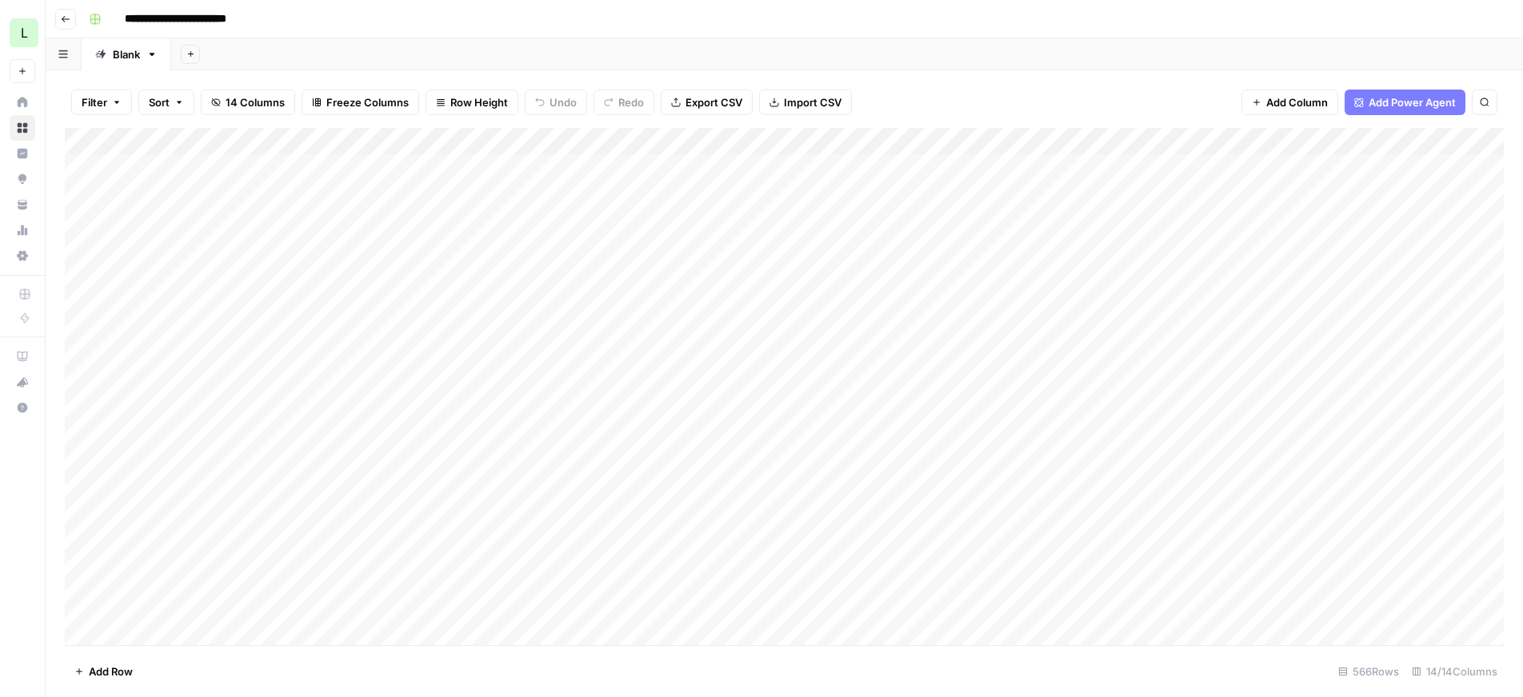
click at [1136, 137] on div "Add Column" at bounding box center [784, 386] width 1439 height 517
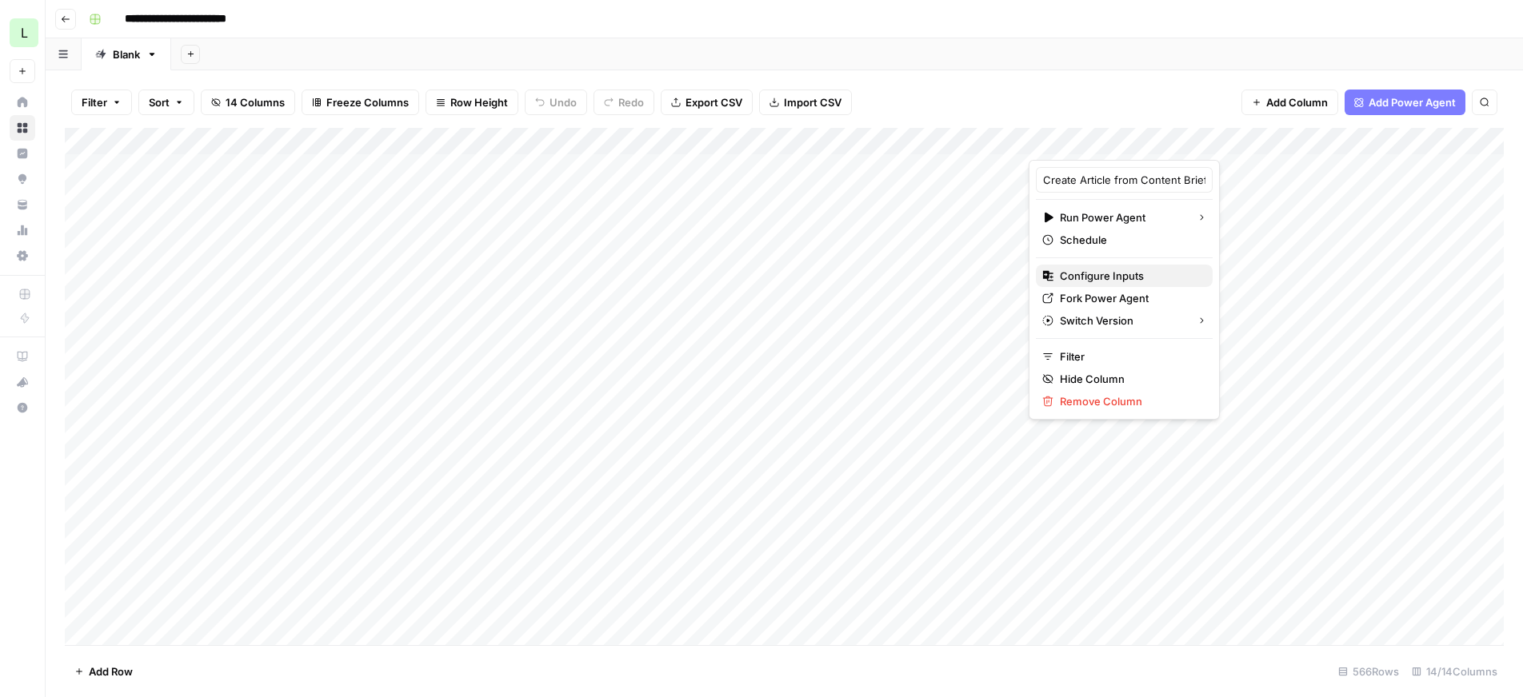
click at [1107, 276] on span "Configure Inputs" at bounding box center [1130, 276] width 140 height 16
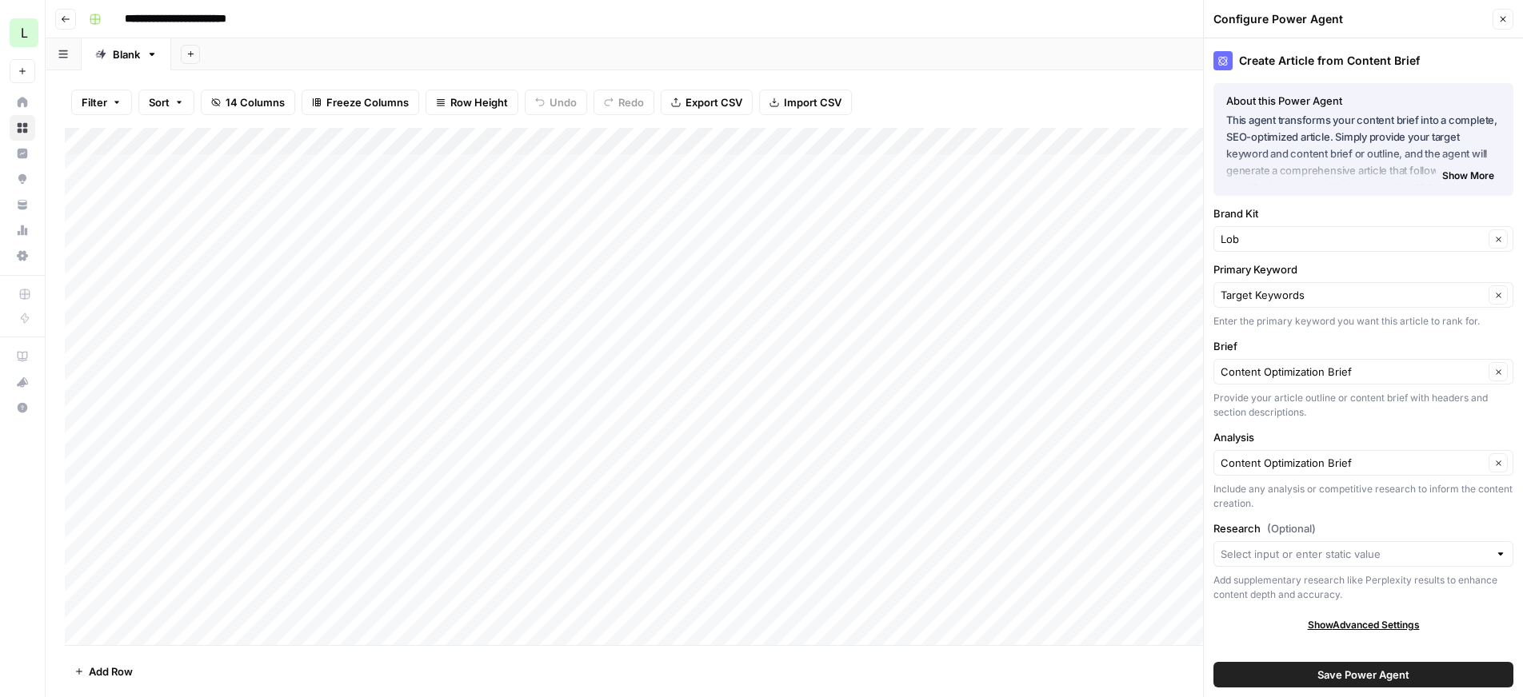
click at [1508, 15] on button "Close" at bounding box center [1502, 19] width 21 height 21
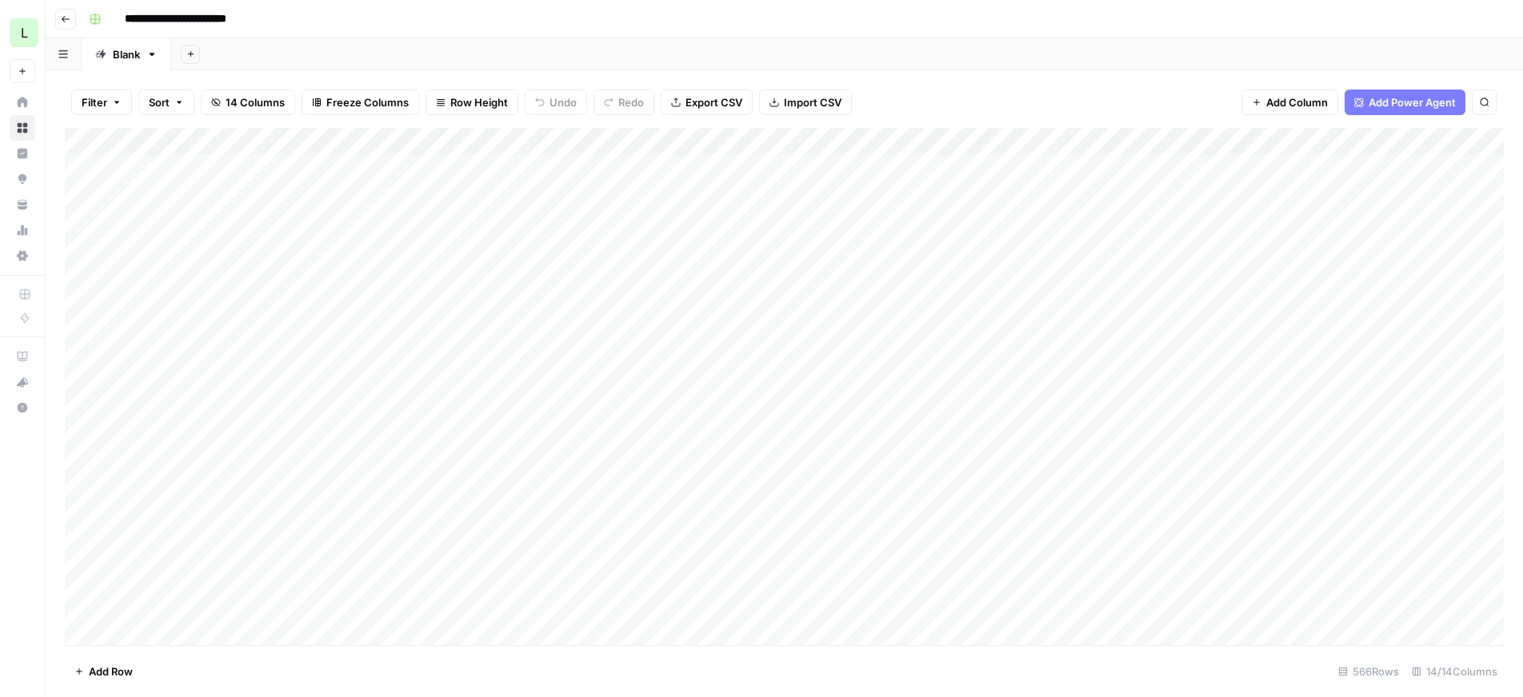
click at [1102, 385] on div "Add Column" at bounding box center [784, 386] width 1439 height 517
click at [660, 358] on div "Add Column" at bounding box center [784, 386] width 1439 height 517
click at [702, 314] on div "Add Column" at bounding box center [784, 386] width 1439 height 517
click at [726, 358] on div "Add Column" at bounding box center [784, 386] width 1439 height 517
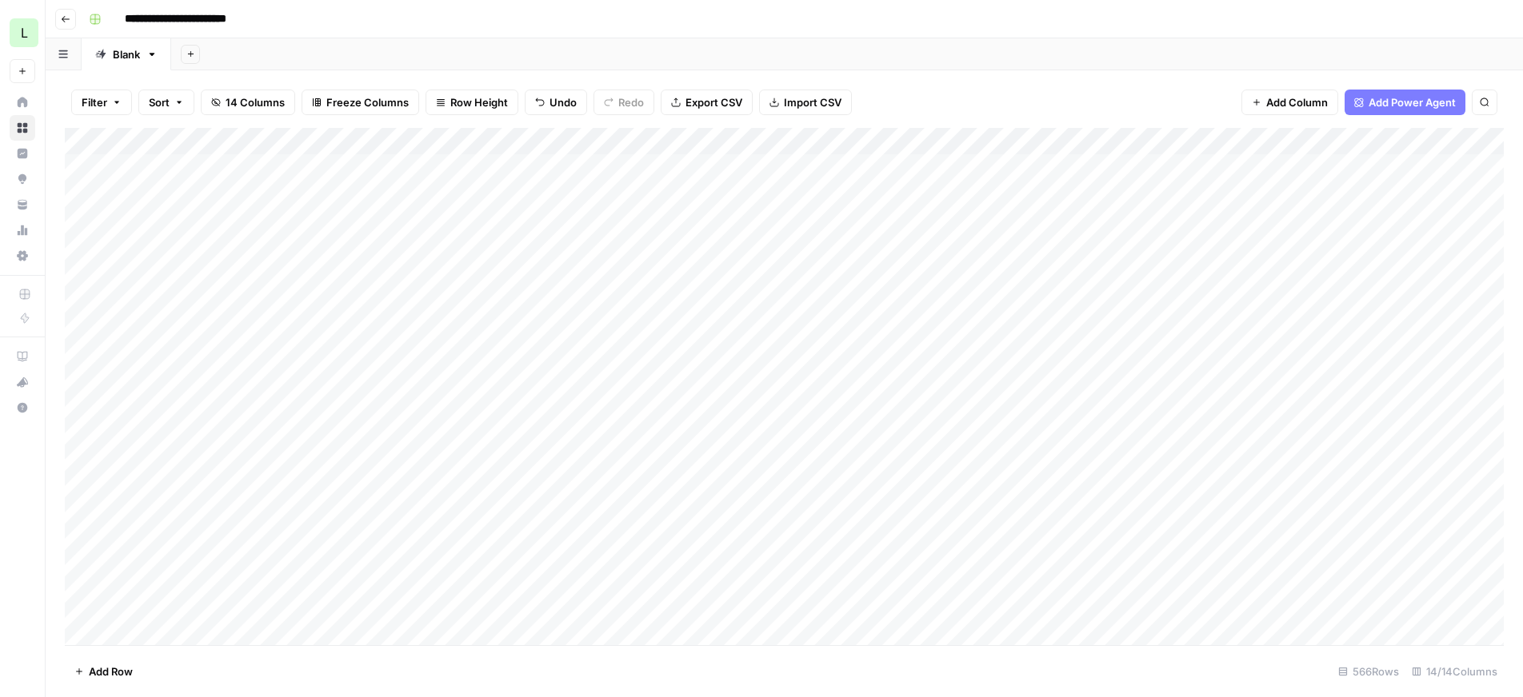
click at [1424, 137] on div "Add Column" at bounding box center [784, 386] width 1439 height 517
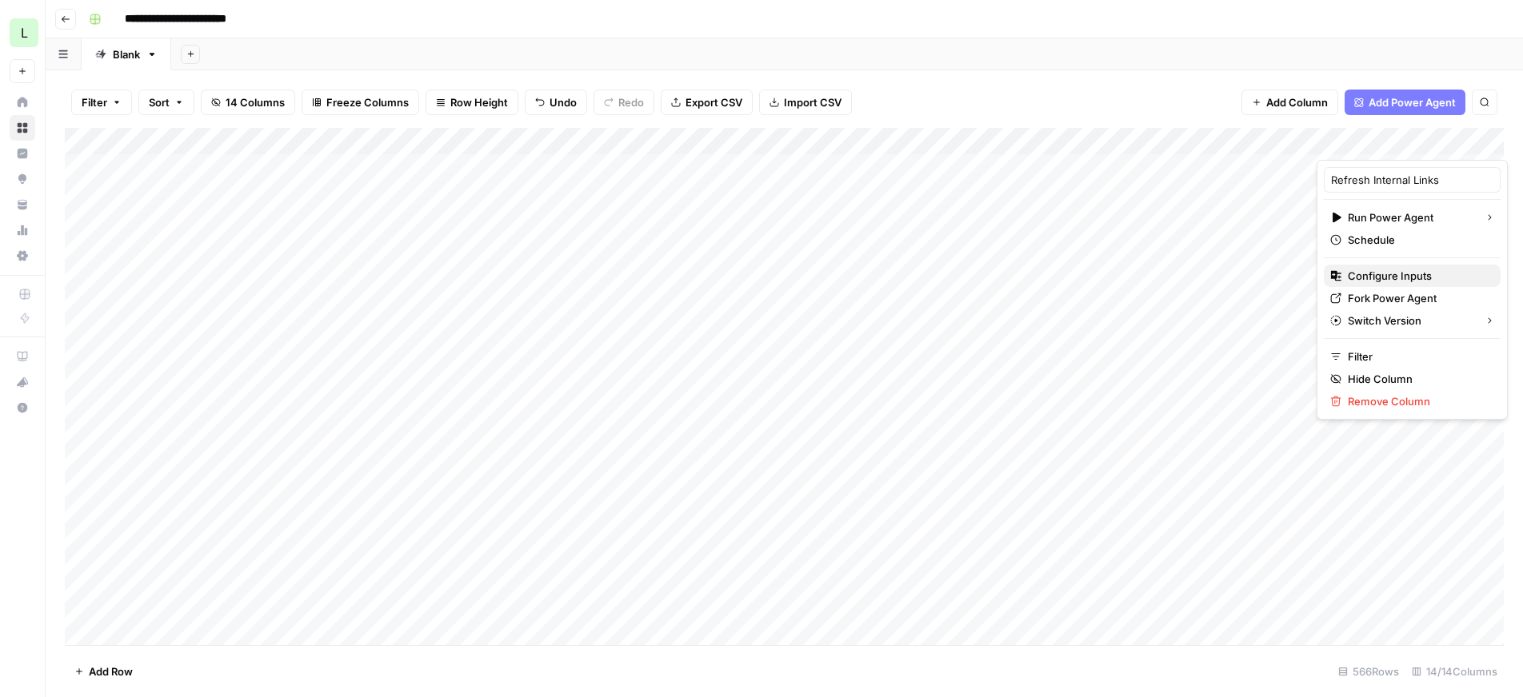
click at [1380, 271] on span "Configure Inputs" at bounding box center [1418, 276] width 140 height 16
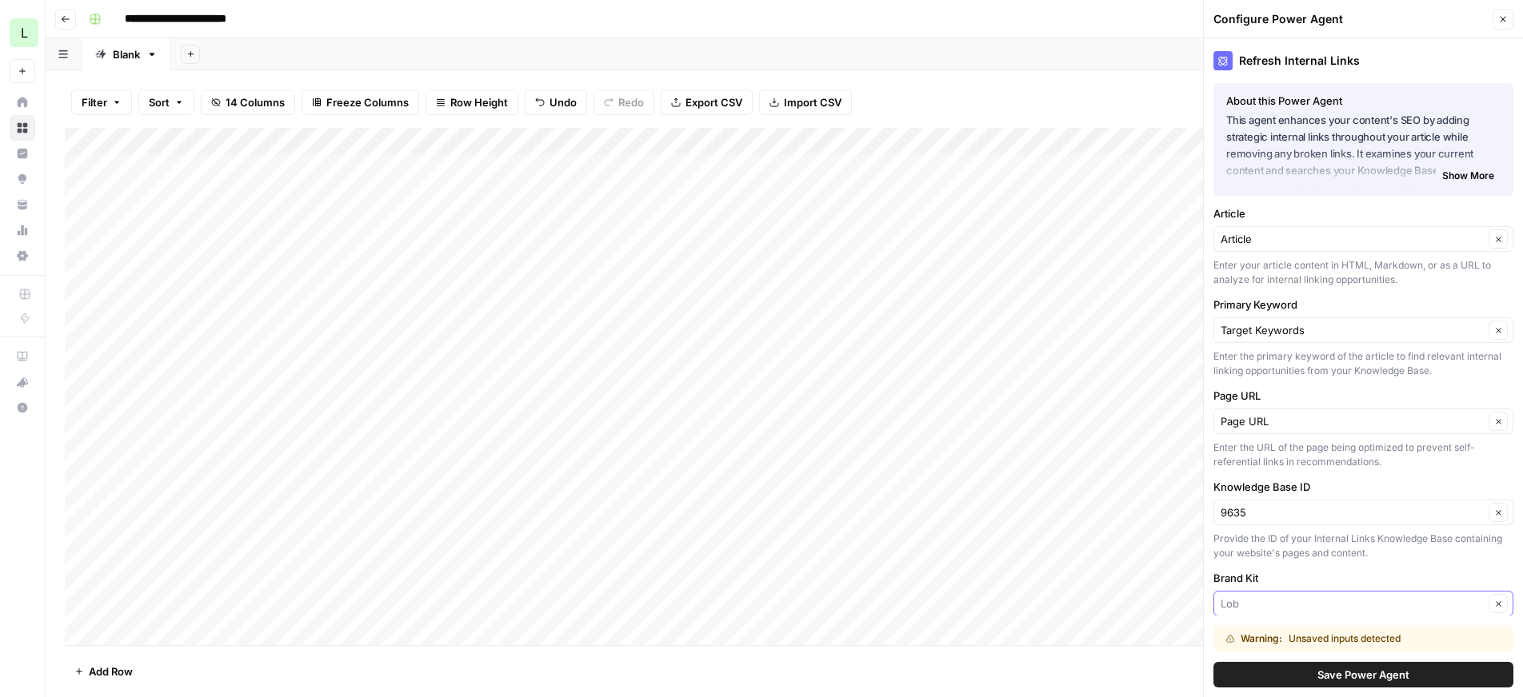
click at [1376, 597] on input "Brand Kit" at bounding box center [1351, 604] width 263 height 16
click at [1351, 647] on span "Lob" at bounding box center [1353, 641] width 252 height 16
type input "Lob"
click at [1364, 567] on div "Refresh Internal Links About this Power Agent This agent enhances your content'…" at bounding box center [1363, 367] width 319 height 659
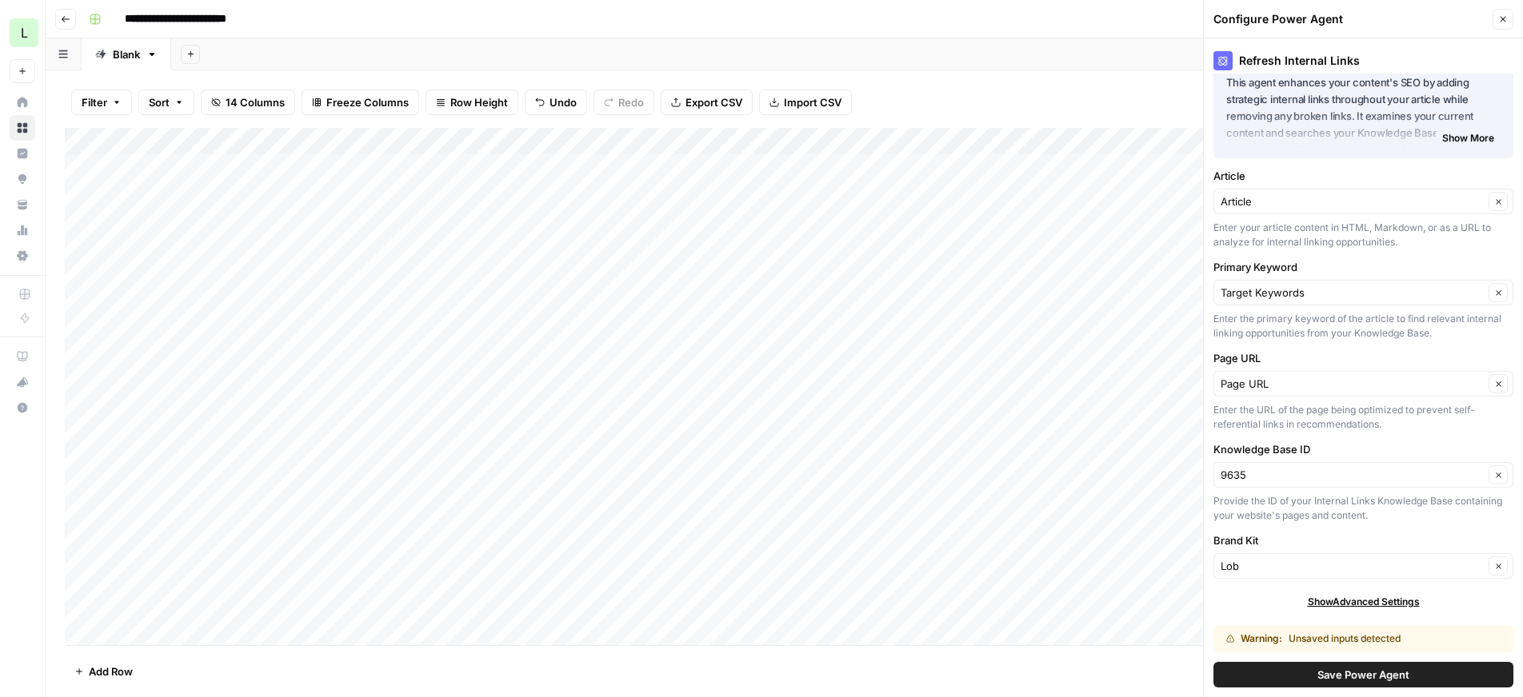
drag, startPoint x: 1353, startPoint y: 446, endPoint x: 1331, endPoint y: 697, distance: 251.3
click at [1331, 697] on div "Refresh Internal Links About this Power Agent This agent enhances your content'…" at bounding box center [1363, 367] width 319 height 659
click at [1344, 673] on span "Save Power Agent" at bounding box center [1363, 675] width 92 height 16
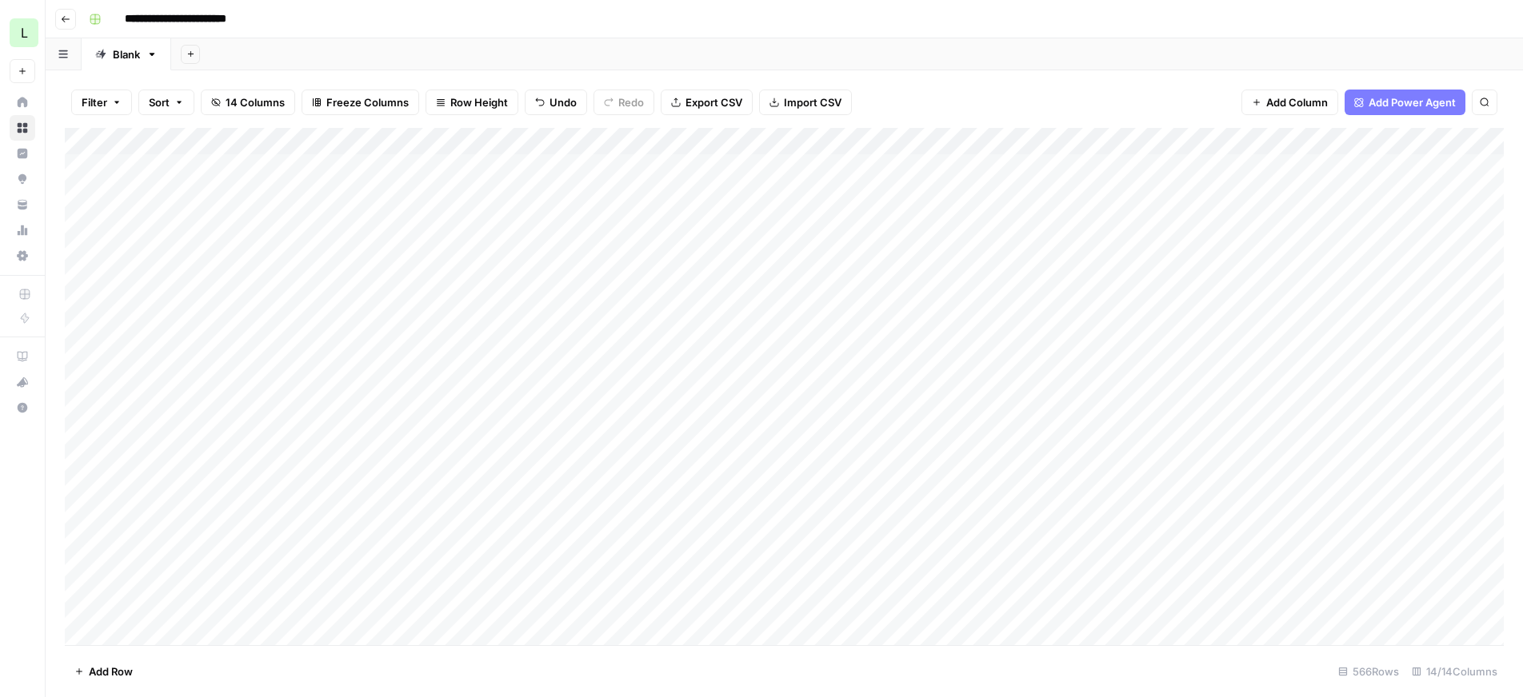
click at [1388, 387] on div "Add Column" at bounding box center [784, 386] width 1439 height 517
click at [1432, 145] on div "Add Column" at bounding box center [784, 386] width 1439 height 517
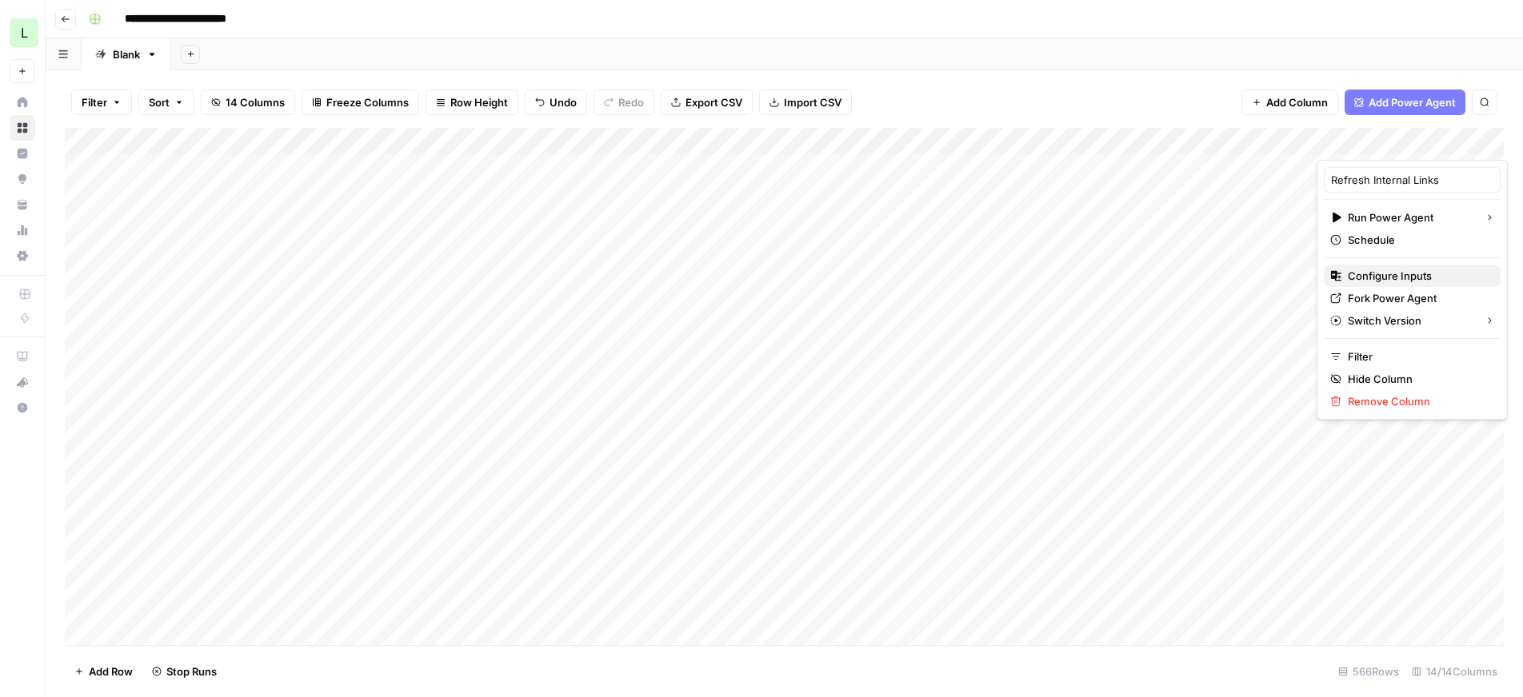
click at [1400, 270] on span "Configure Inputs" at bounding box center [1418, 276] width 140 height 16
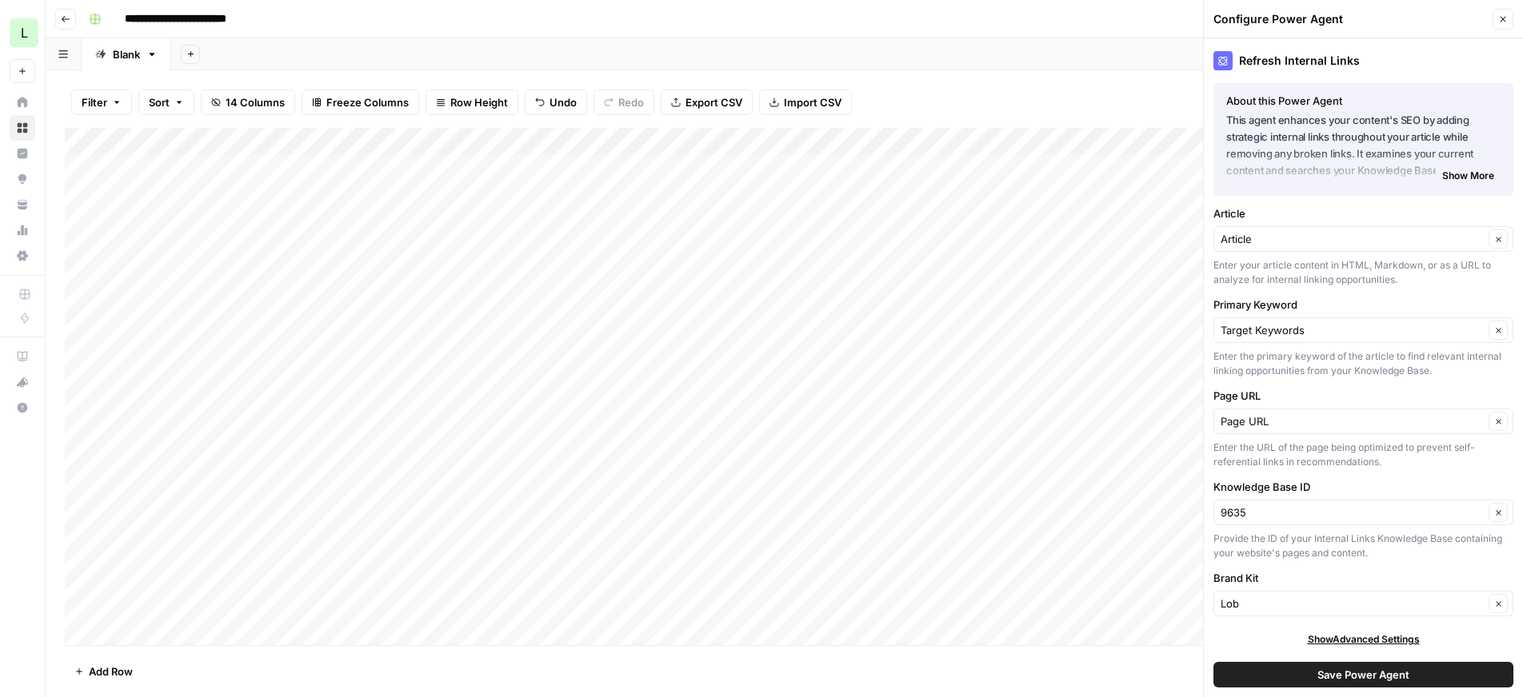
click at [1499, 21] on icon "button" at bounding box center [1503, 19] width 10 height 10
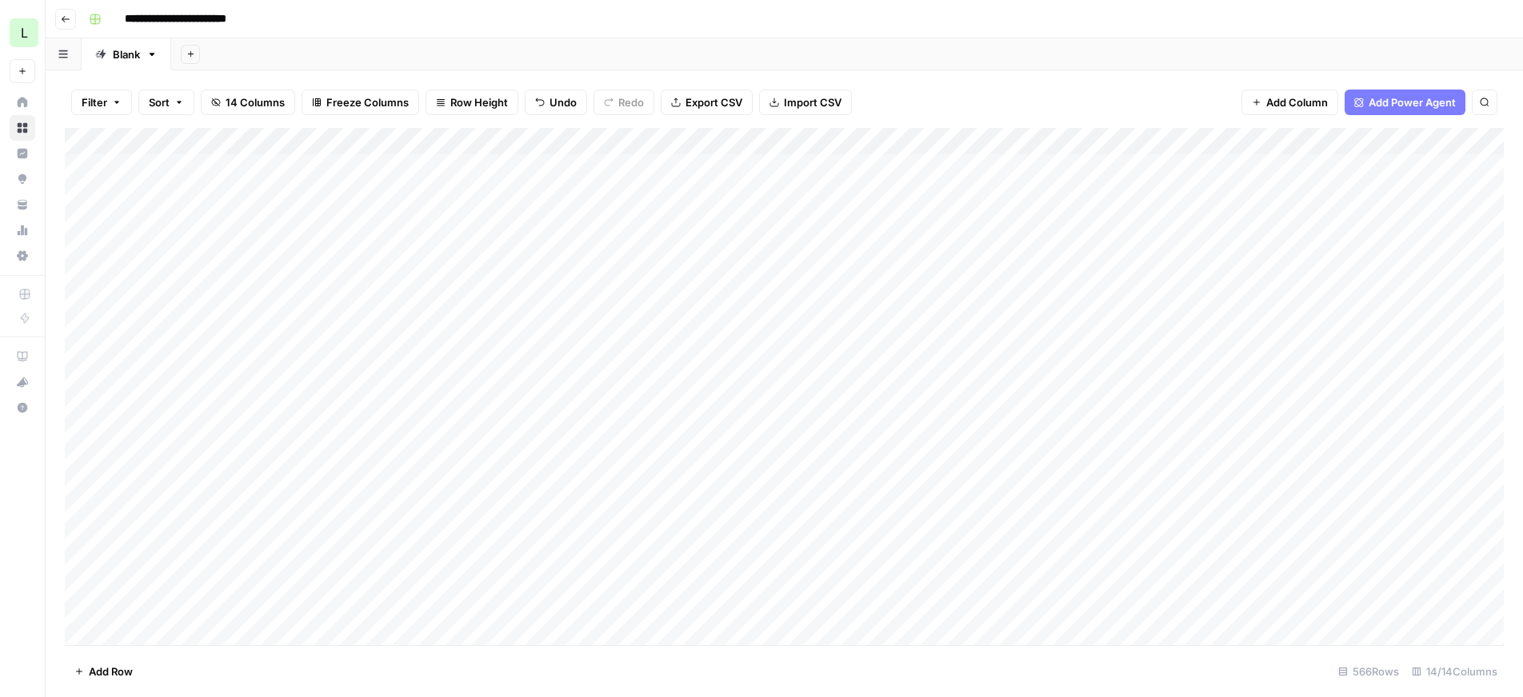
click at [1490, 383] on div "Add Column" at bounding box center [784, 386] width 1439 height 517
click at [1036, 142] on div "Add Column" at bounding box center [784, 386] width 1439 height 517
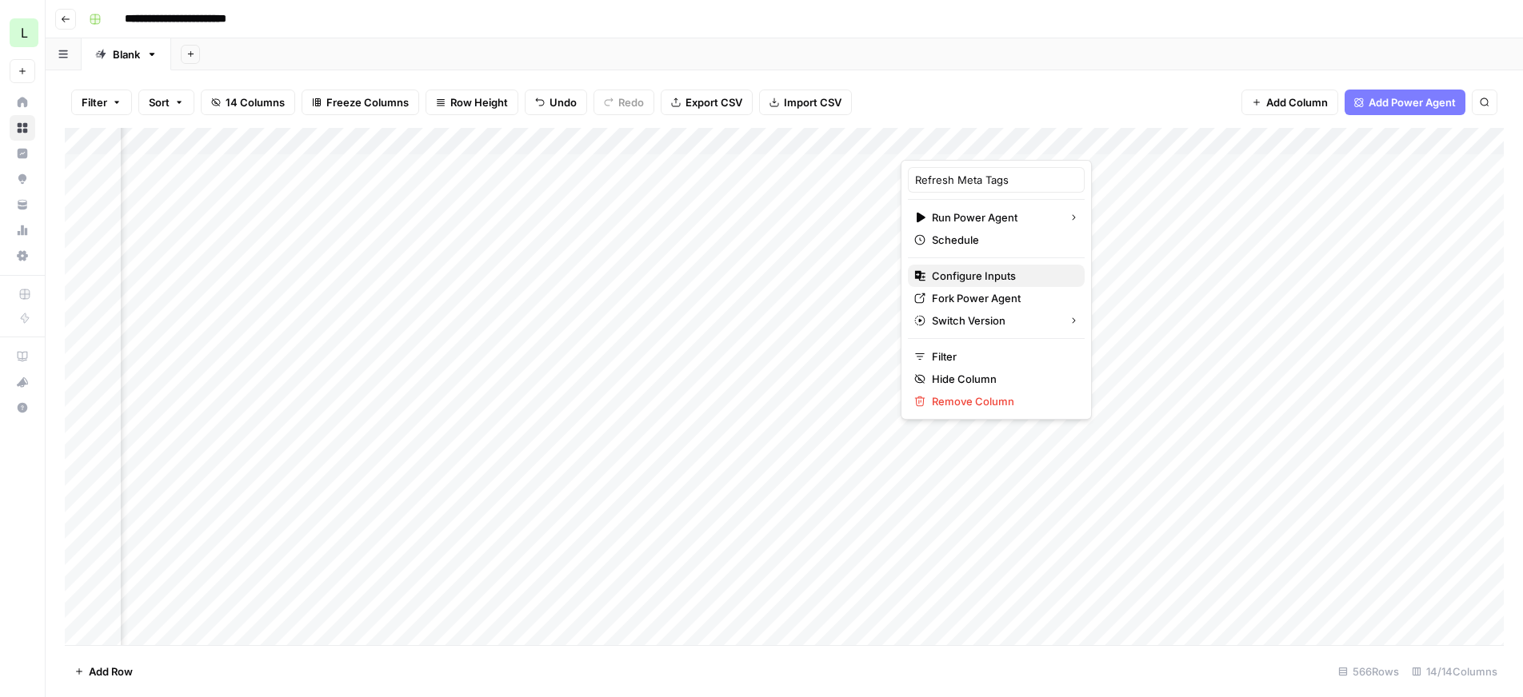
click at [989, 272] on span "Configure Inputs" at bounding box center [1002, 276] width 140 height 16
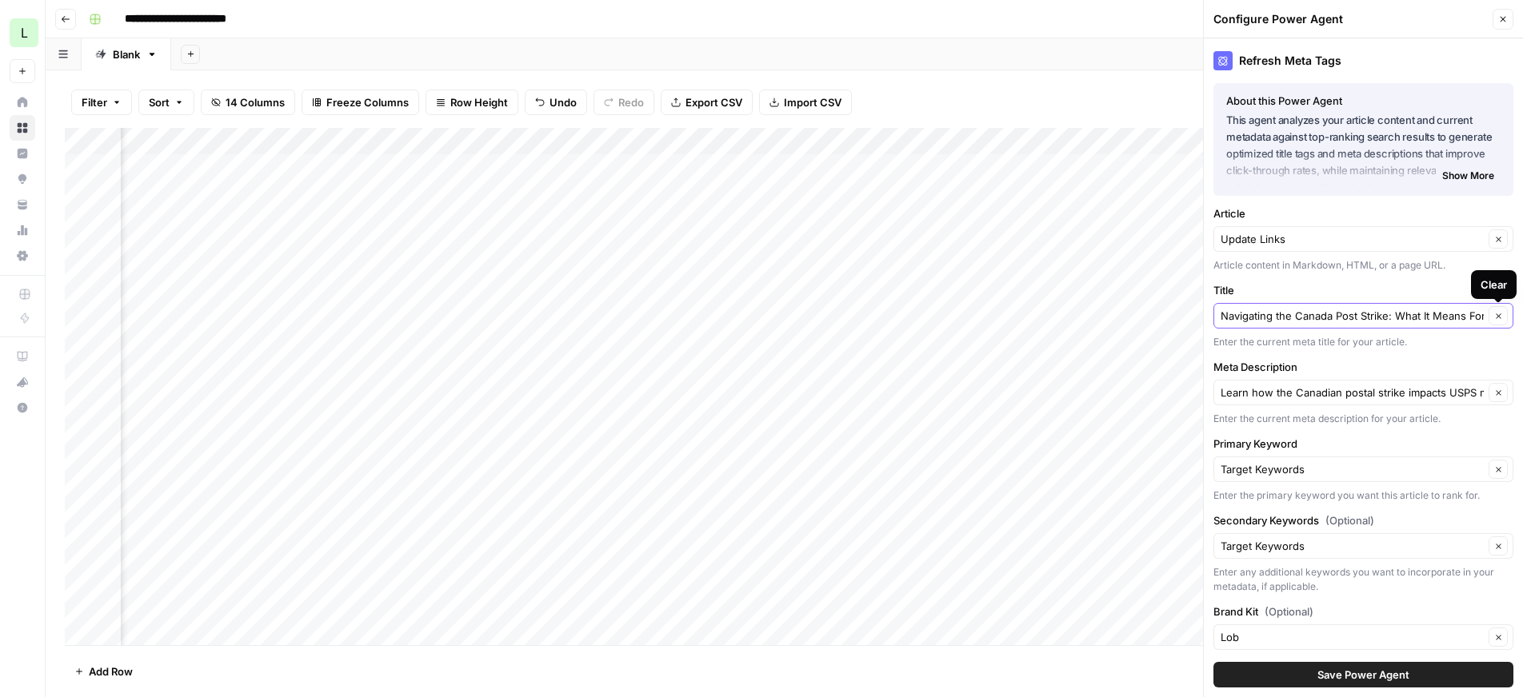
click at [1496, 318] on icon "button" at bounding box center [1498, 316] width 5 height 5
click at [1397, 318] on input "Title" at bounding box center [1354, 316] width 268 height 16
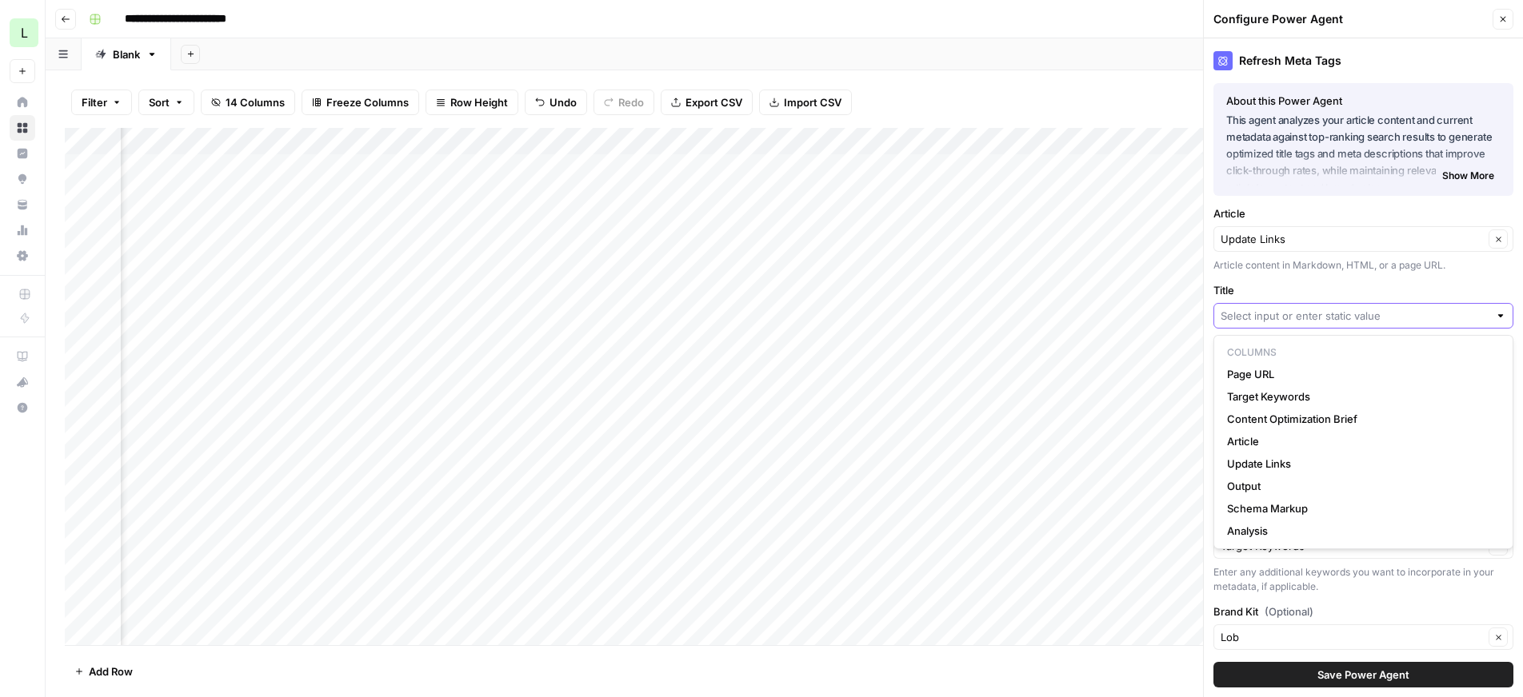
paste input "Stop Wasting Connections, Use HTTP Keep-Alive - Lob Blog"
type input "Stop Wasting Connections, Use HTTP Keep-Alive - Lob Blog"
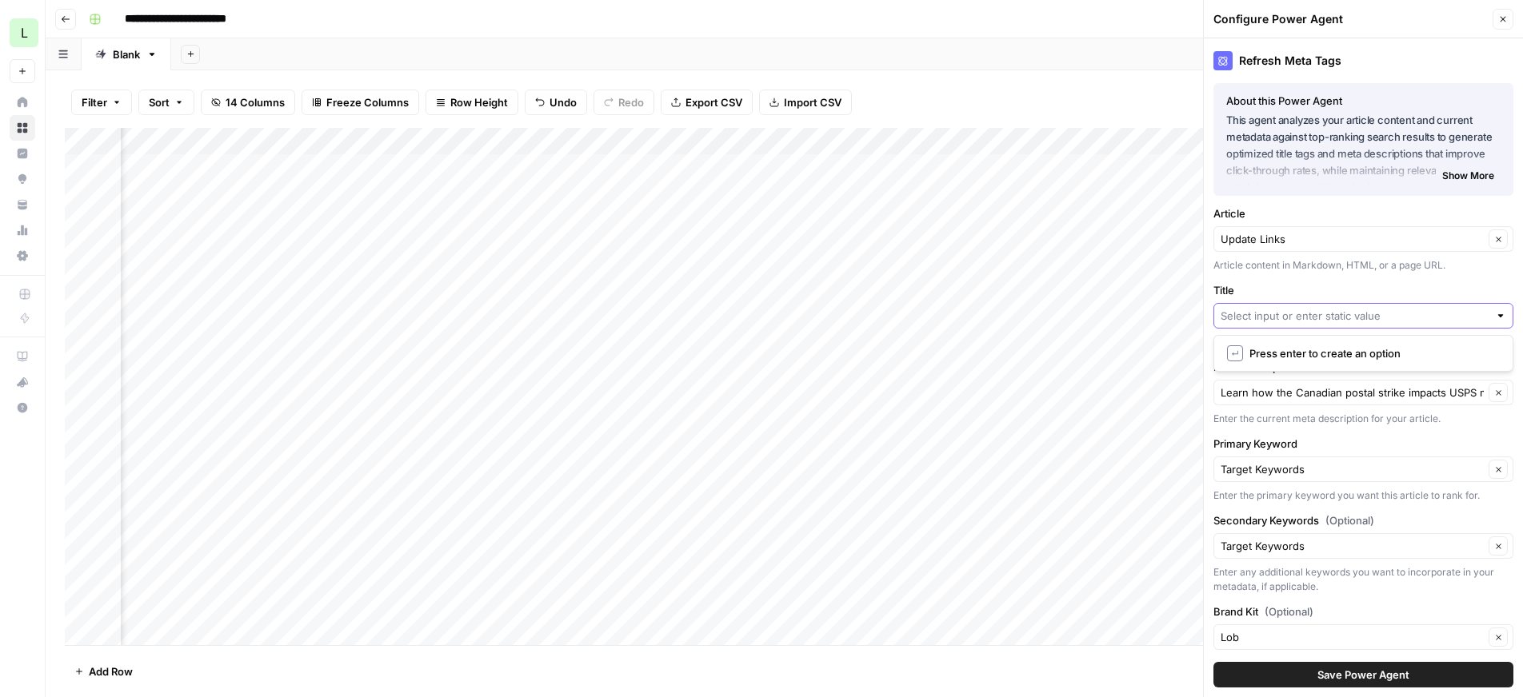
scroll to position [0, 0]
type input "Stop Wasting Connections, Use HTTP Keep"
click at [1499, 396] on icon "button" at bounding box center [1498, 393] width 9 height 9
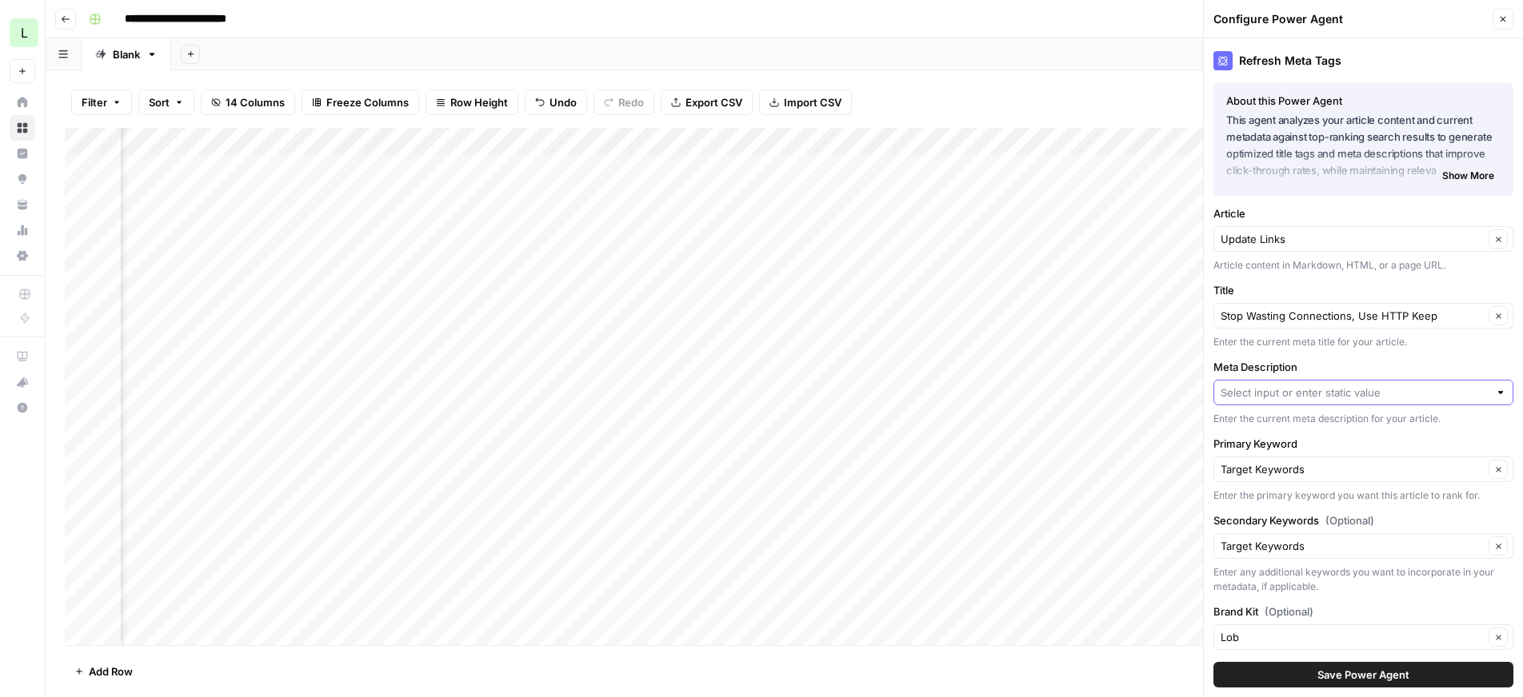
click at [1403, 394] on input "Meta Description" at bounding box center [1354, 393] width 268 height 16
drag, startPoint x: 1388, startPoint y: 314, endPoint x: 1461, endPoint y: 314, distance: 73.6
click at [1460, 314] on input "Title" at bounding box center [1351, 316] width 263 height 16
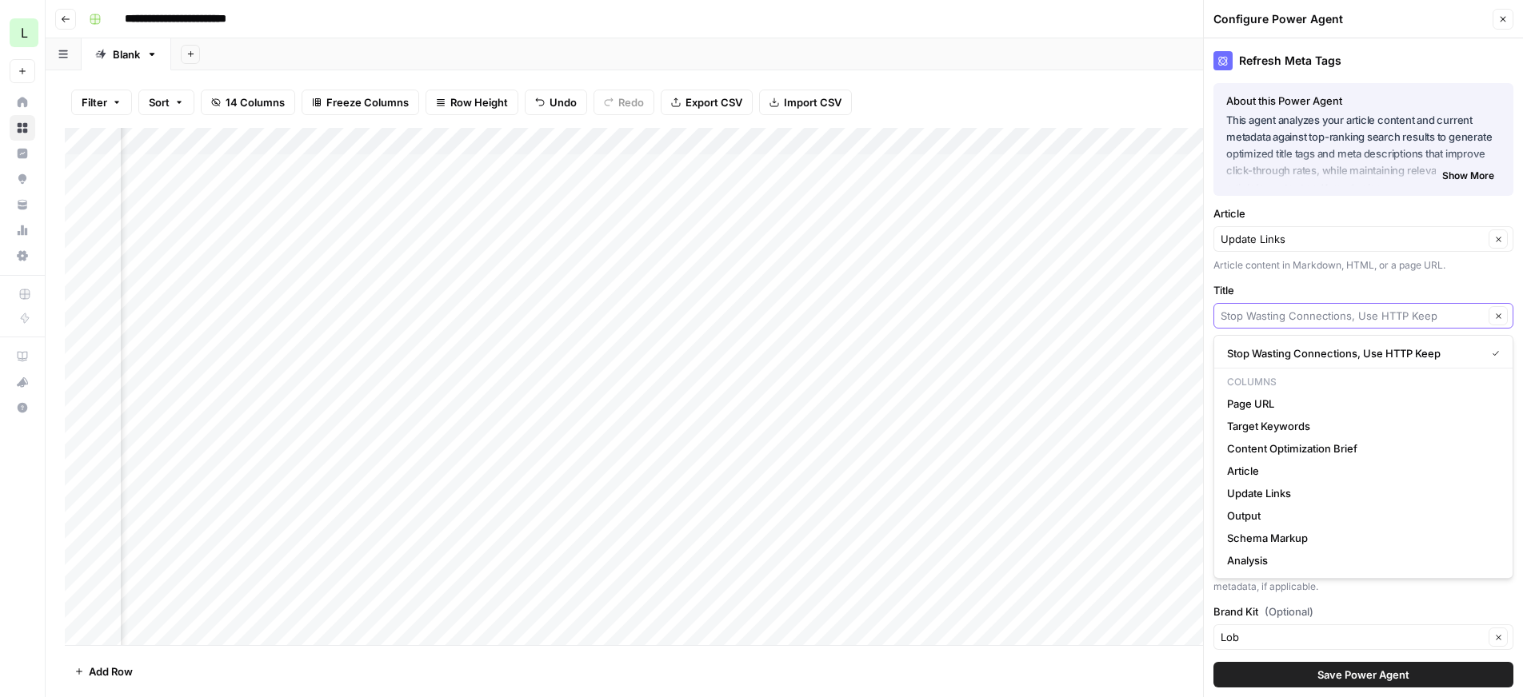
click at [1461, 314] on input "Title" at bounding box center [1351, 316] width 263 height 16
click at [1460, 314] on input "Title" at bounding box center [1351, 316] width 263 height 16
click at [1502, 319] on icon "button" at bounding box center [1498, 316] width 9 height 9
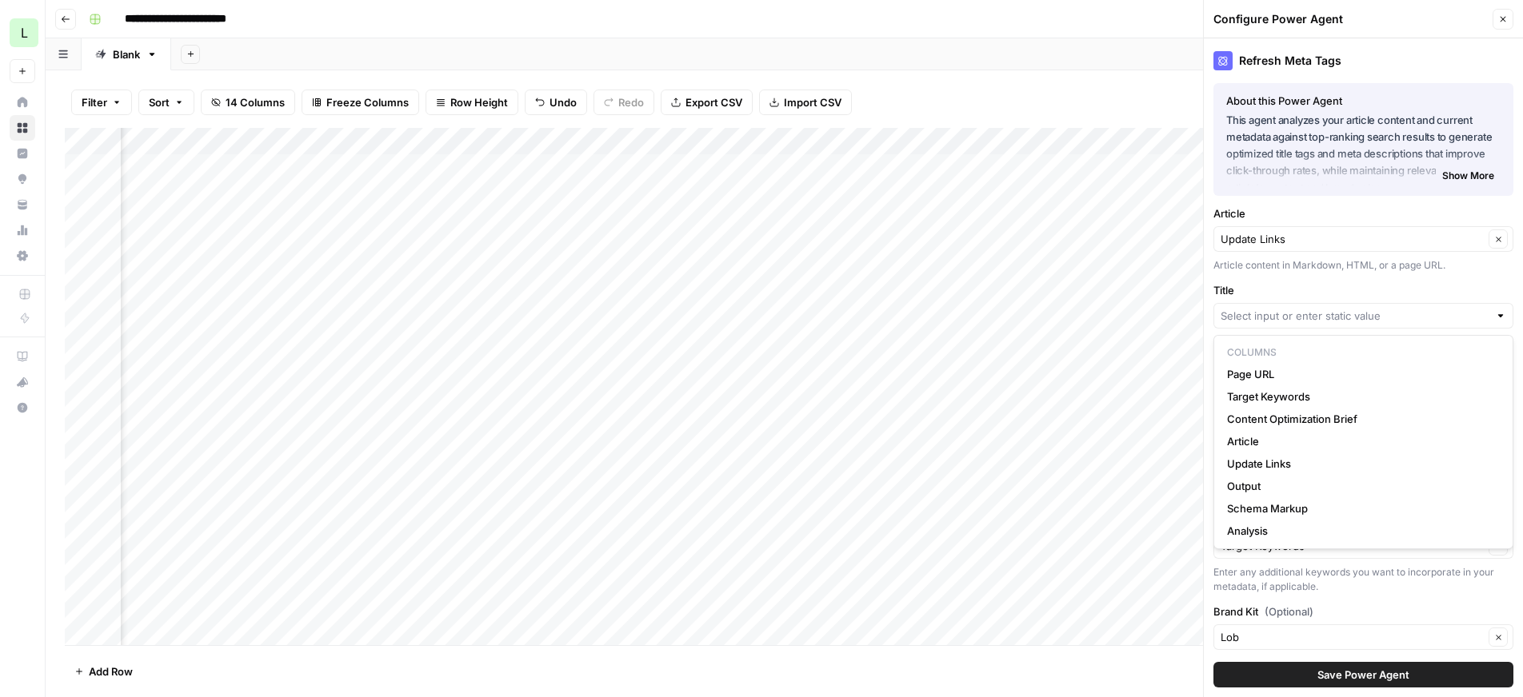
click at [1421, 295] on label "Title" at bounding box center [1363, 290] width 300 height 16
click at [1421, 308] on input "Title" at bounding box center [1354, 316] width 268 height 16
click at [1505, 298] on label "Title" at bounding box center [1363, 290] width 300 height 16
click at [1488, 308] on input "Title" at bounding box center [1354, 316] width 268 height 16
click at [1305, 274] on div "Refresh Meta Tags About this Power Agent This agent analyzes your article conte…" at bounding box center [1363, 367] width 319 height 659
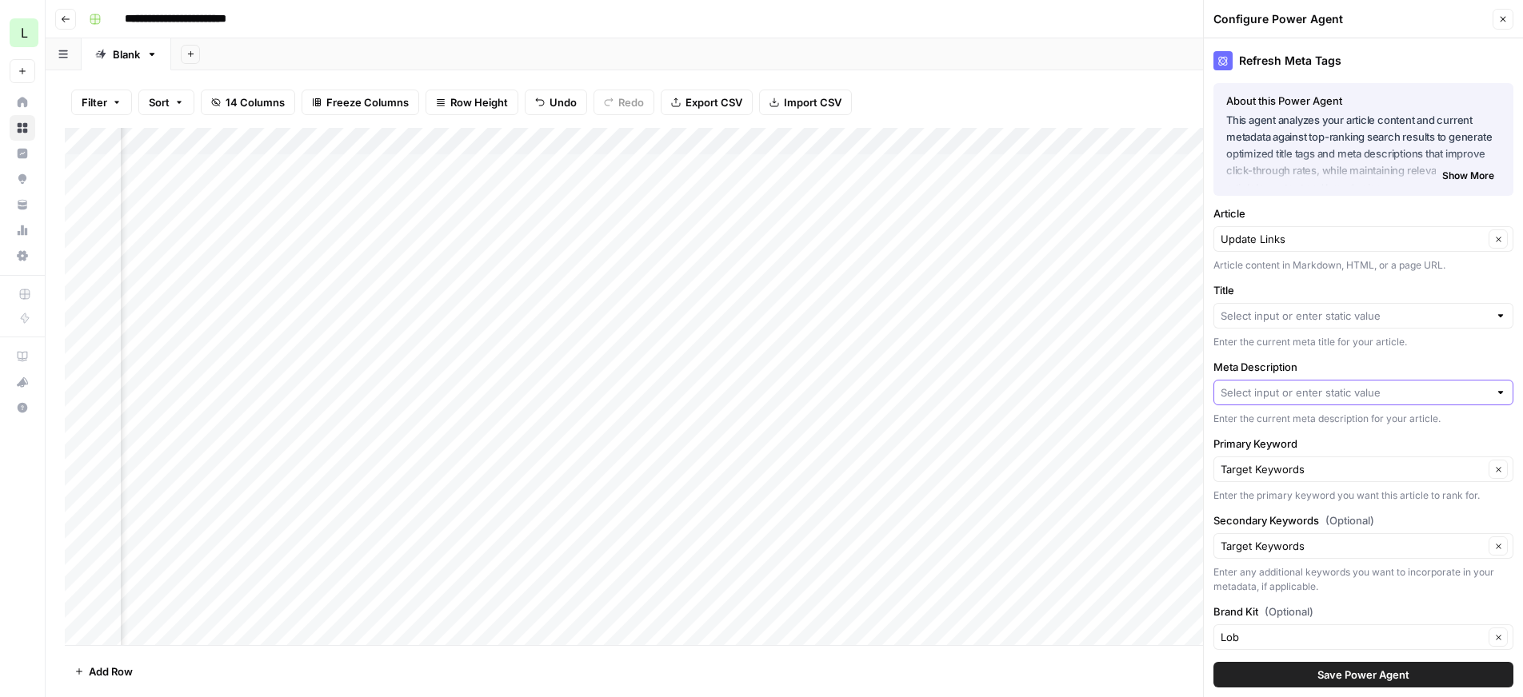
click at [1287, 398] on input "Meta Description" at bounding box center [1354, 393] width 268 height 16
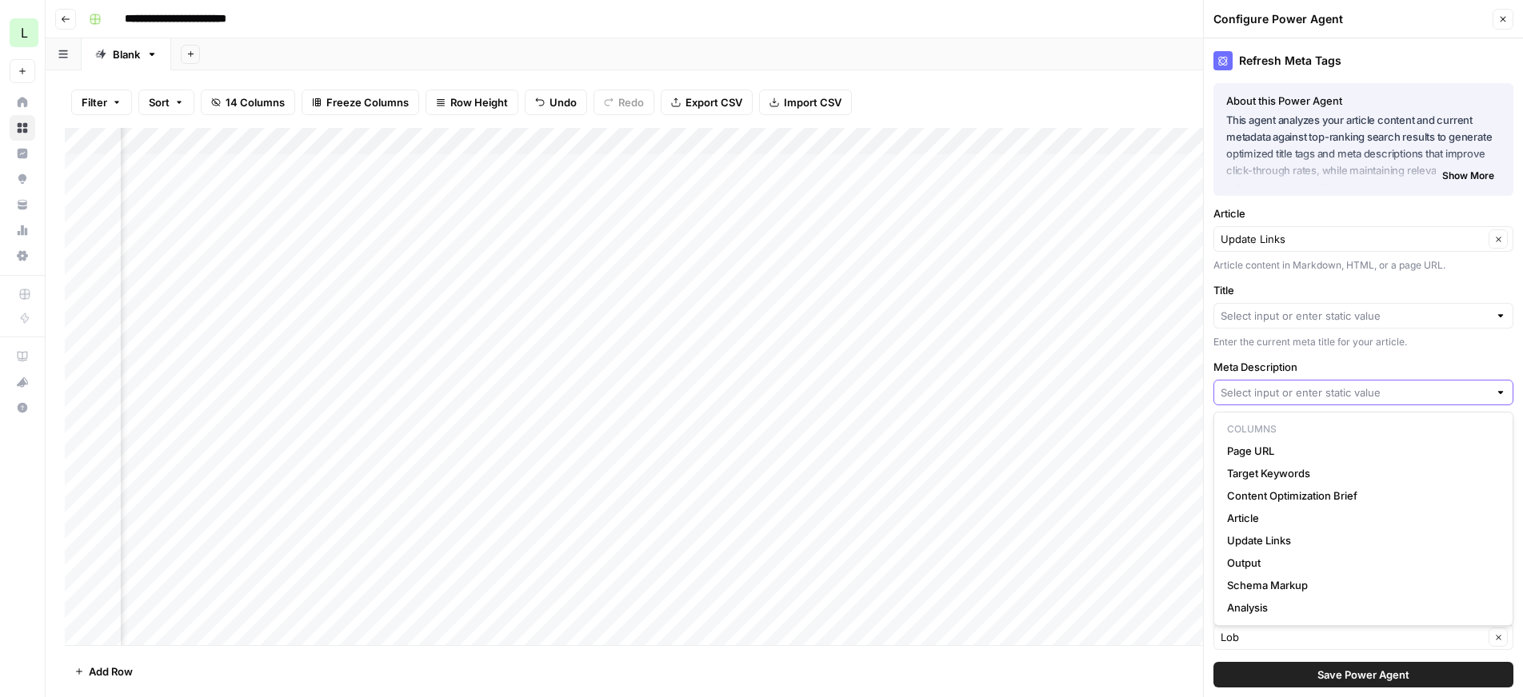
paste input "Learn how Lob reuses connections with HTTP Keep-Alive to minimize outgoing HTTP…"
type input "Learn how Lob reuses connections with HTTP Keep-Alive to minimize outgoing HTTP…"
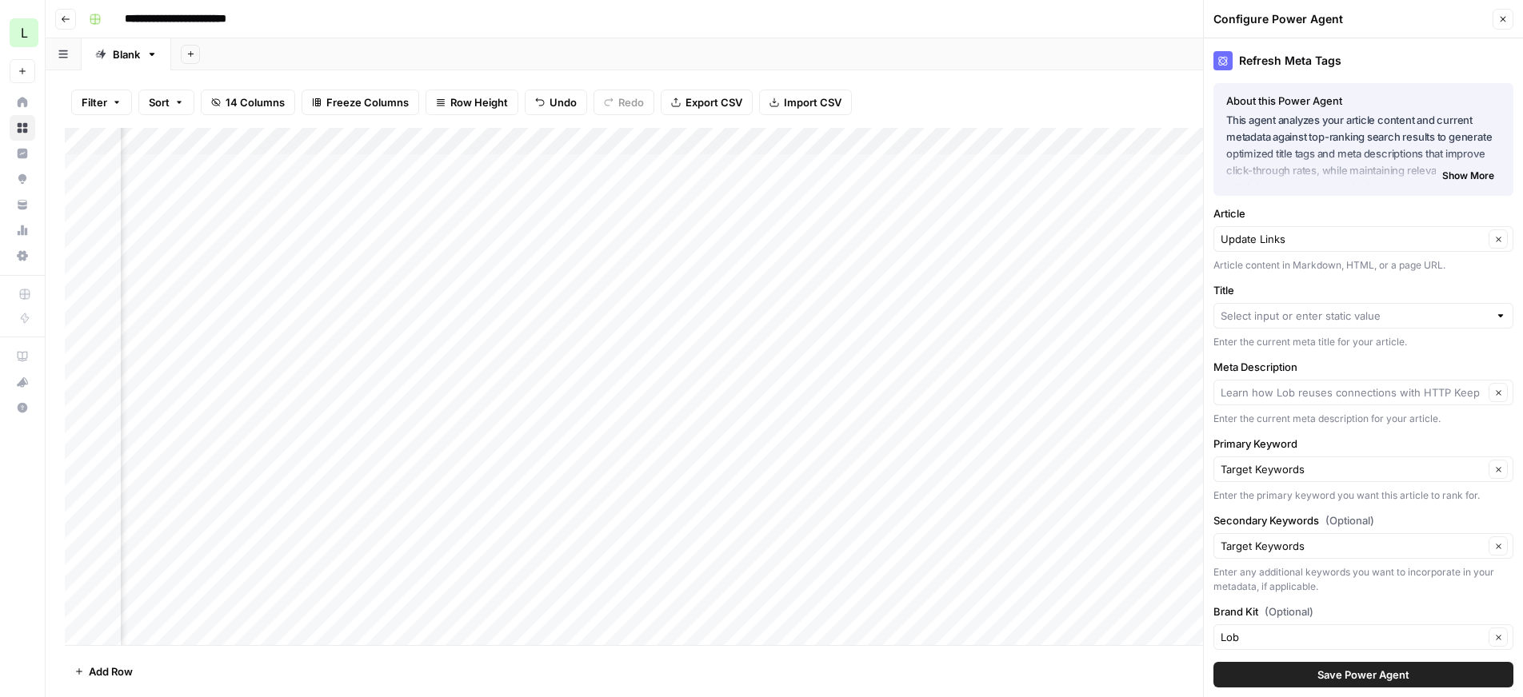
type input "Learn how Lob reuses connections with HTTP Keep"
click at [1396, 394] on input "Meta Description" at bounding box center [1351, 393] width 263 height 16
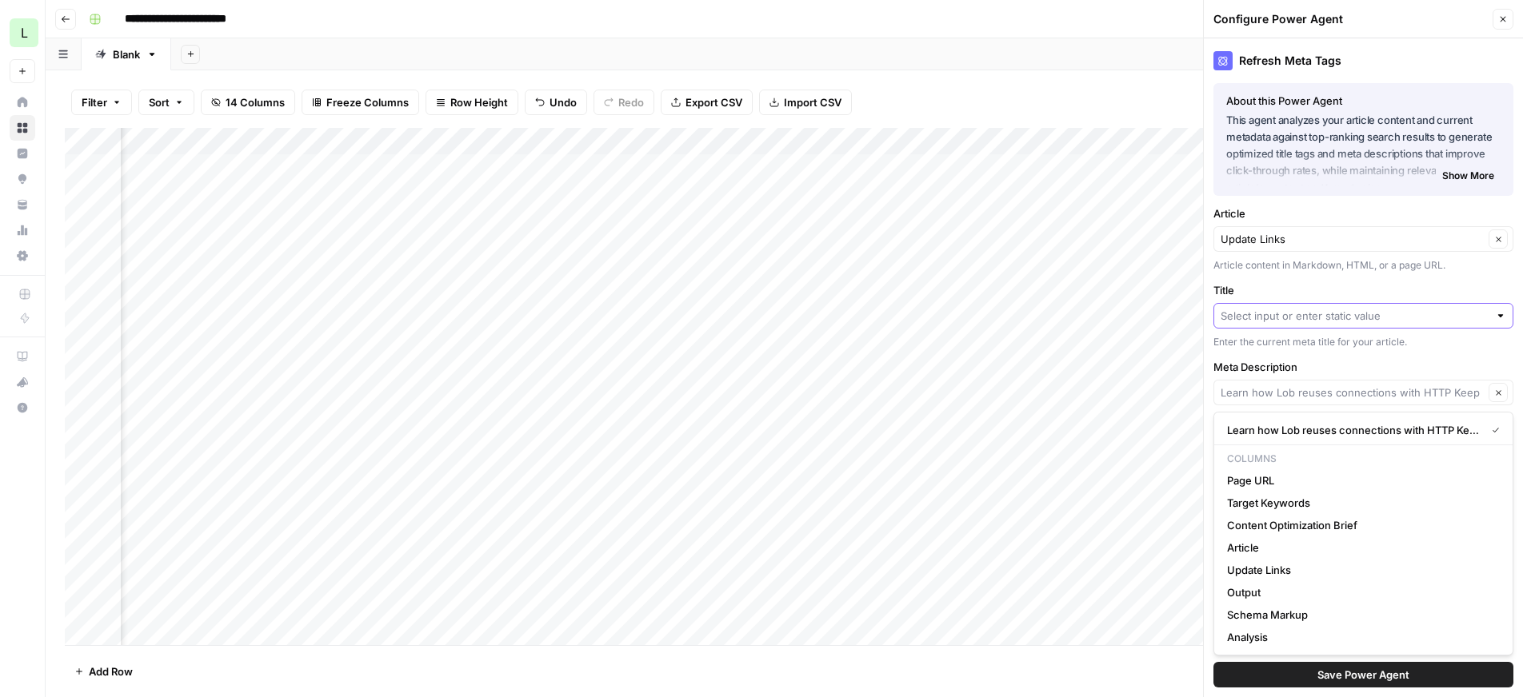
type input "Learn how Lob reuses connections with HTTP Keep"
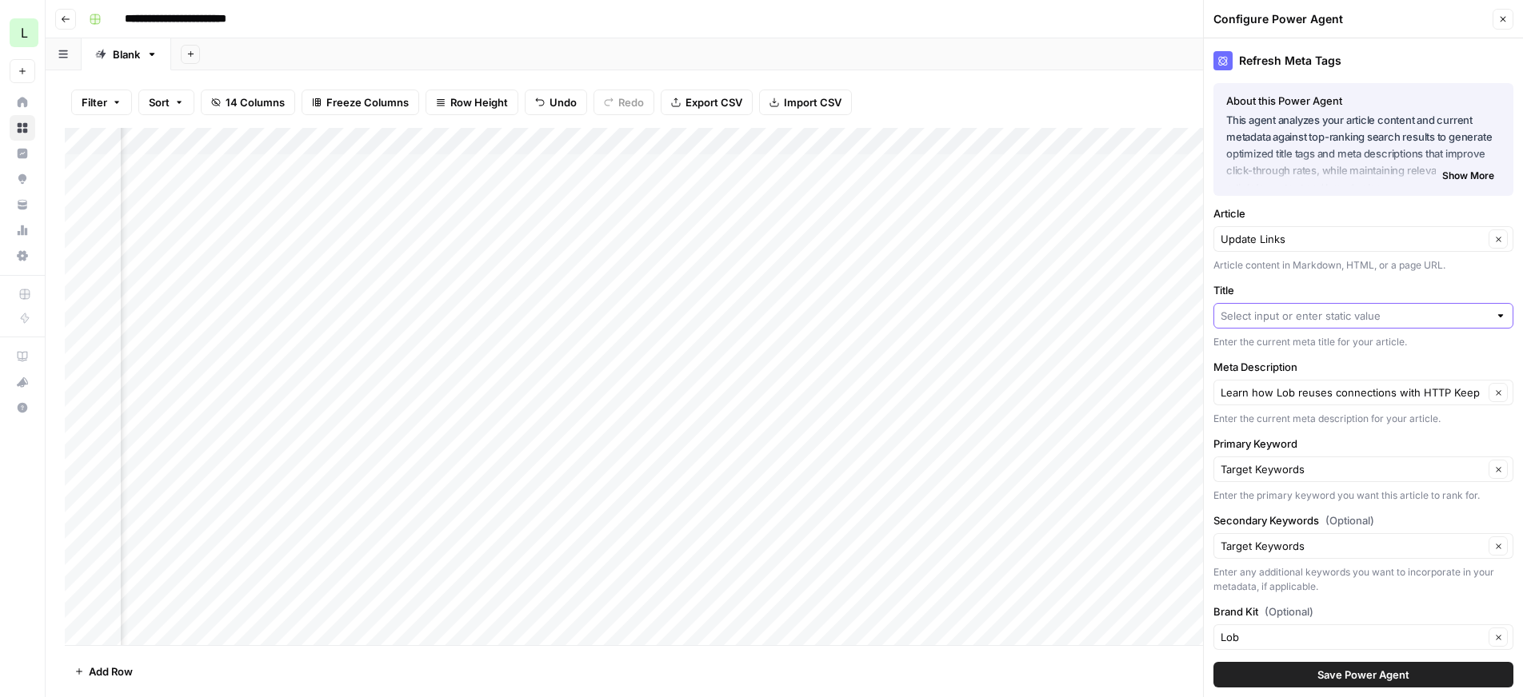
click at [1295, 314] on input "Title" at bounding box center [1354, 316] width 268 height 16
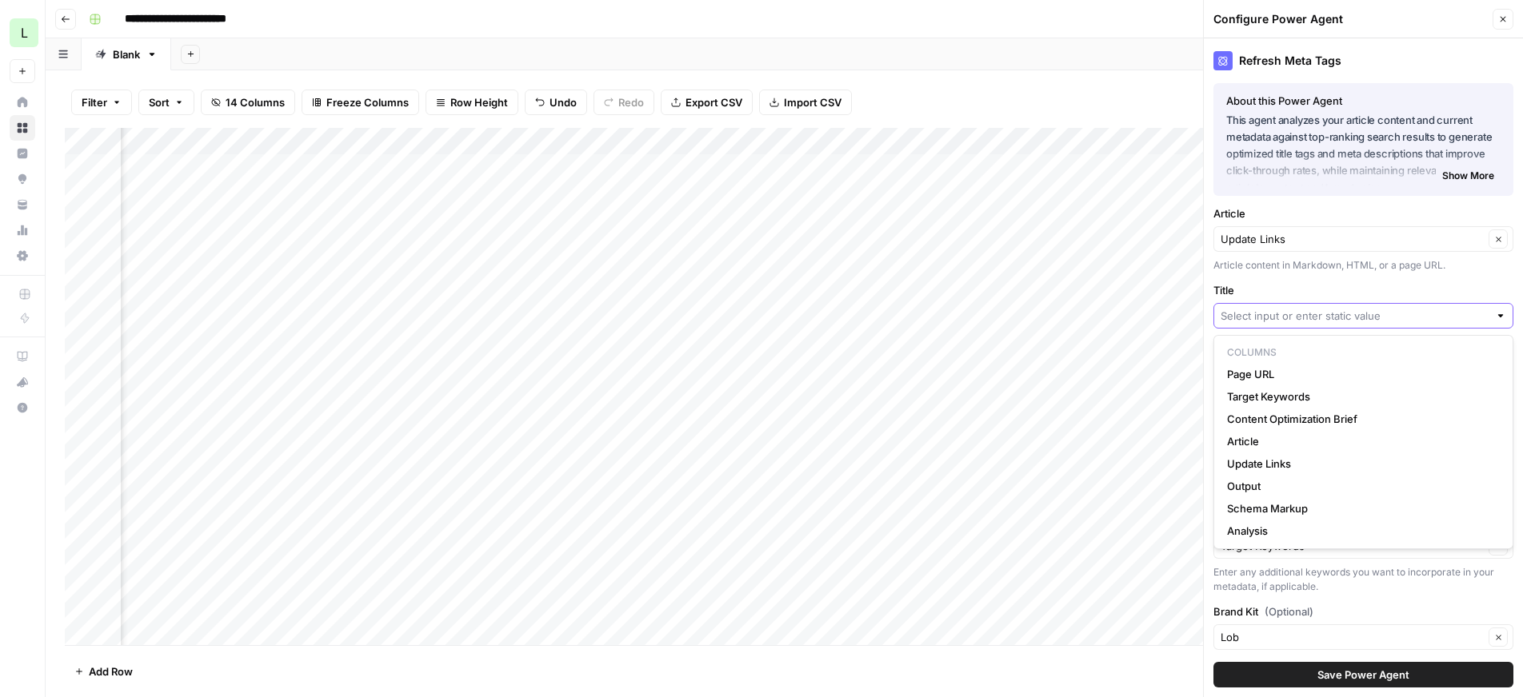
paste input "top Wasting Connections, Use HTTP Keep-Alive - Lob Blog"
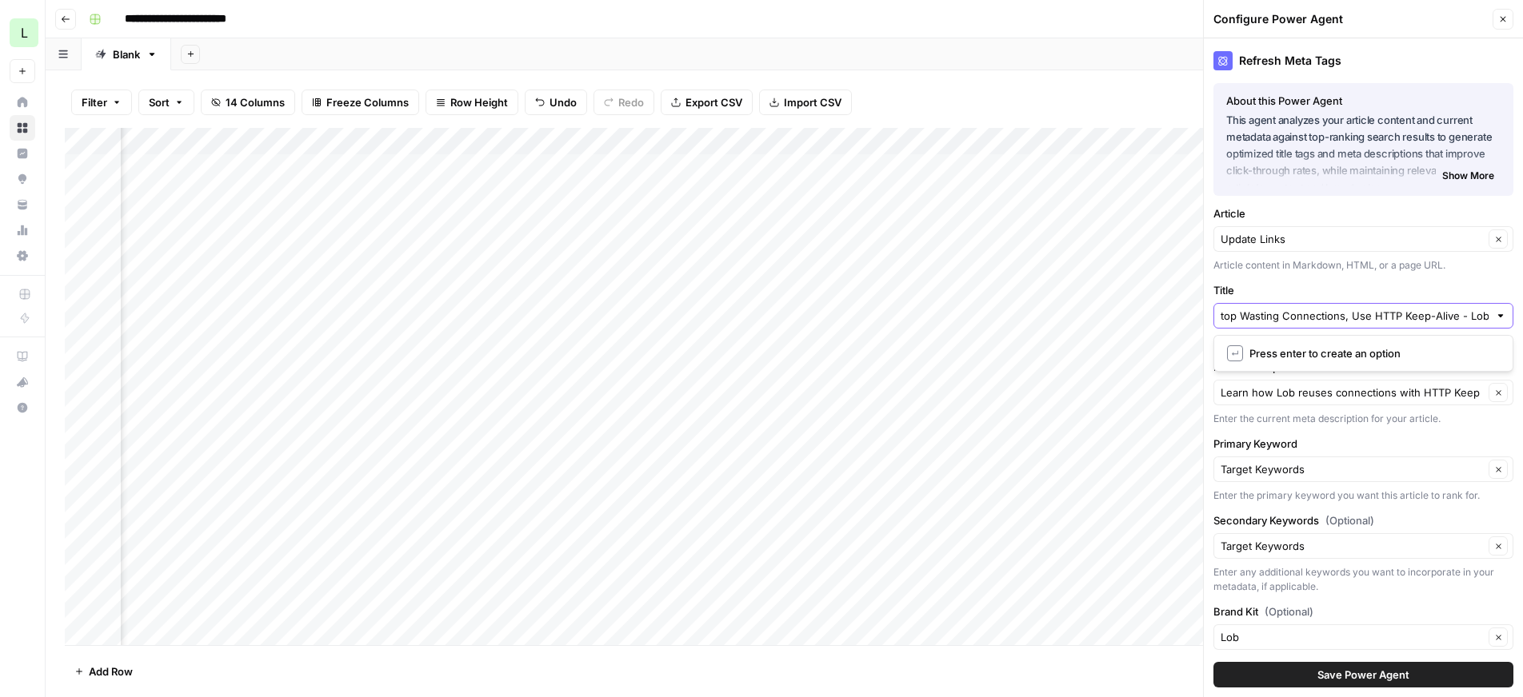
drag, startPoint x: 1240, startPoint y: 316, endPoint x: 1192, endPoint y: 312, distance: 49.0
click at [1191, 312] on div "**********" at bounding box center [784, 348] width 1477 height 697
click at [1220, 317] on input "top Wasting Connections, Use HTTP Keep-Alive - Lob Blog" at bounding box center [1354, 316] width 268 height 16
type input "Stop Wasting Connections, Use HTTP Keep-Alive - Lob Blog"
type input "Stop Wasting Connections, Use HTTP Keep"
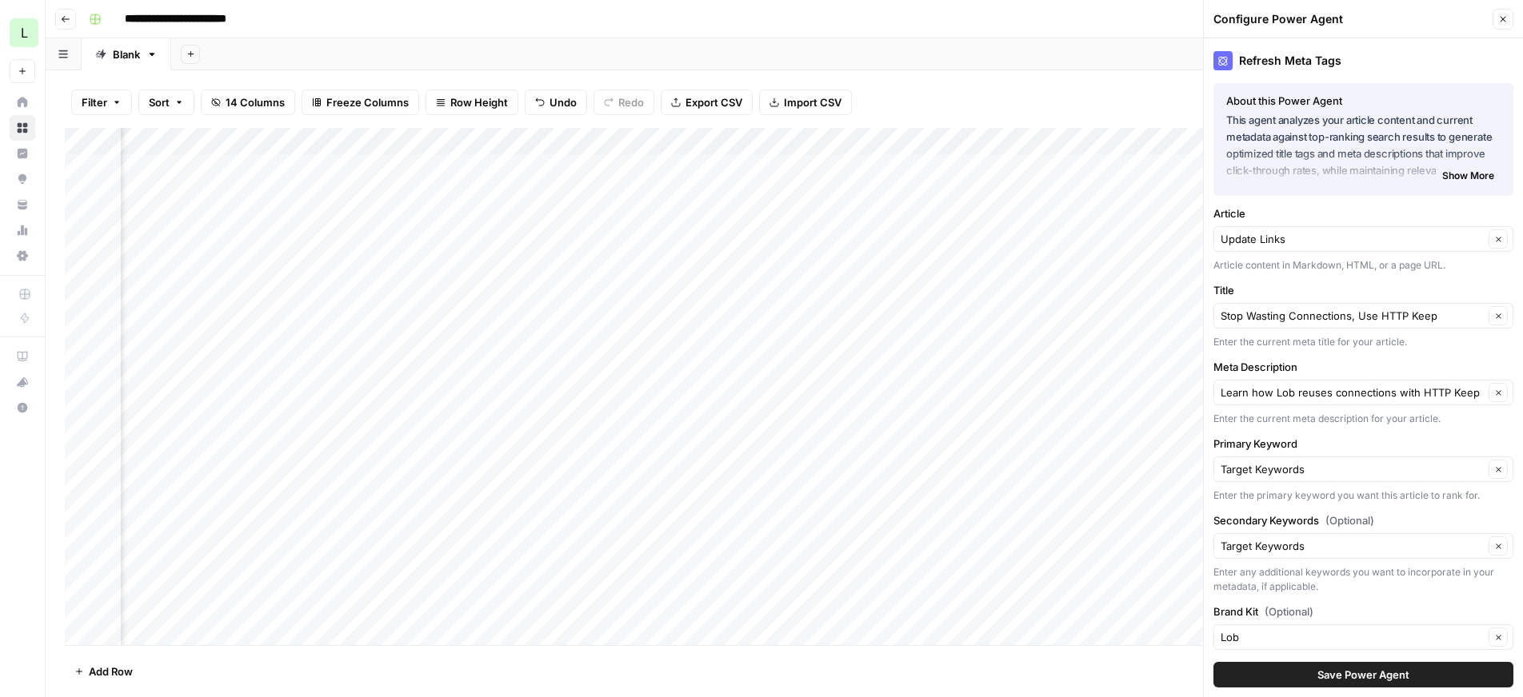
click at [1361, 677] on span "Save Power Agent" at bounding box center [1363, 675] width 92 height 16
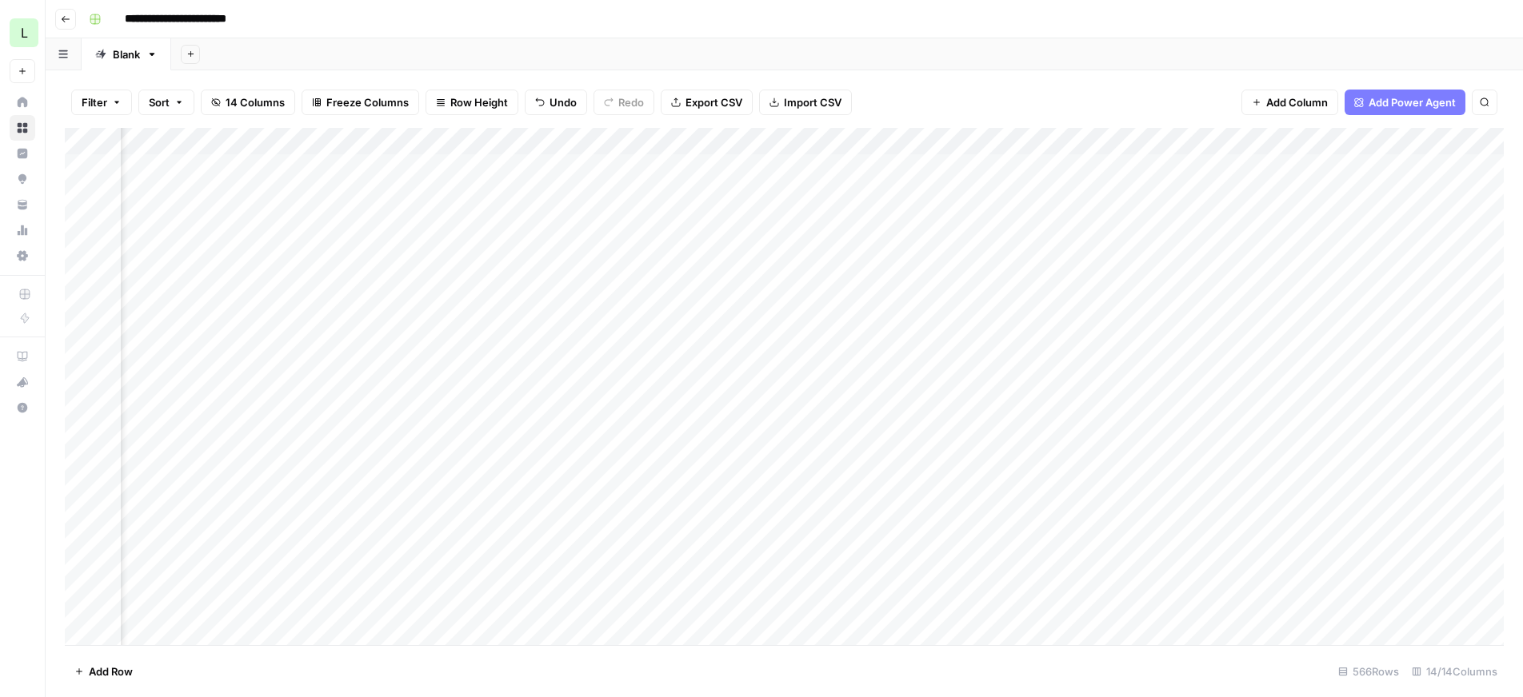
click at [985, 385] on div "Add Column" at bounding box center [784, 386] width 1439 height 517
click at [1169, 392] on div "Add Column" at bounding box center [784, 386] width 1439 height 517
click at [1452, 373] on div "Add Column" at bounding box center [784, 386] width 1439 height 517
click at [1286, 381] on div "Add Column" at bounding box center [784, 386] width 1439 height 517
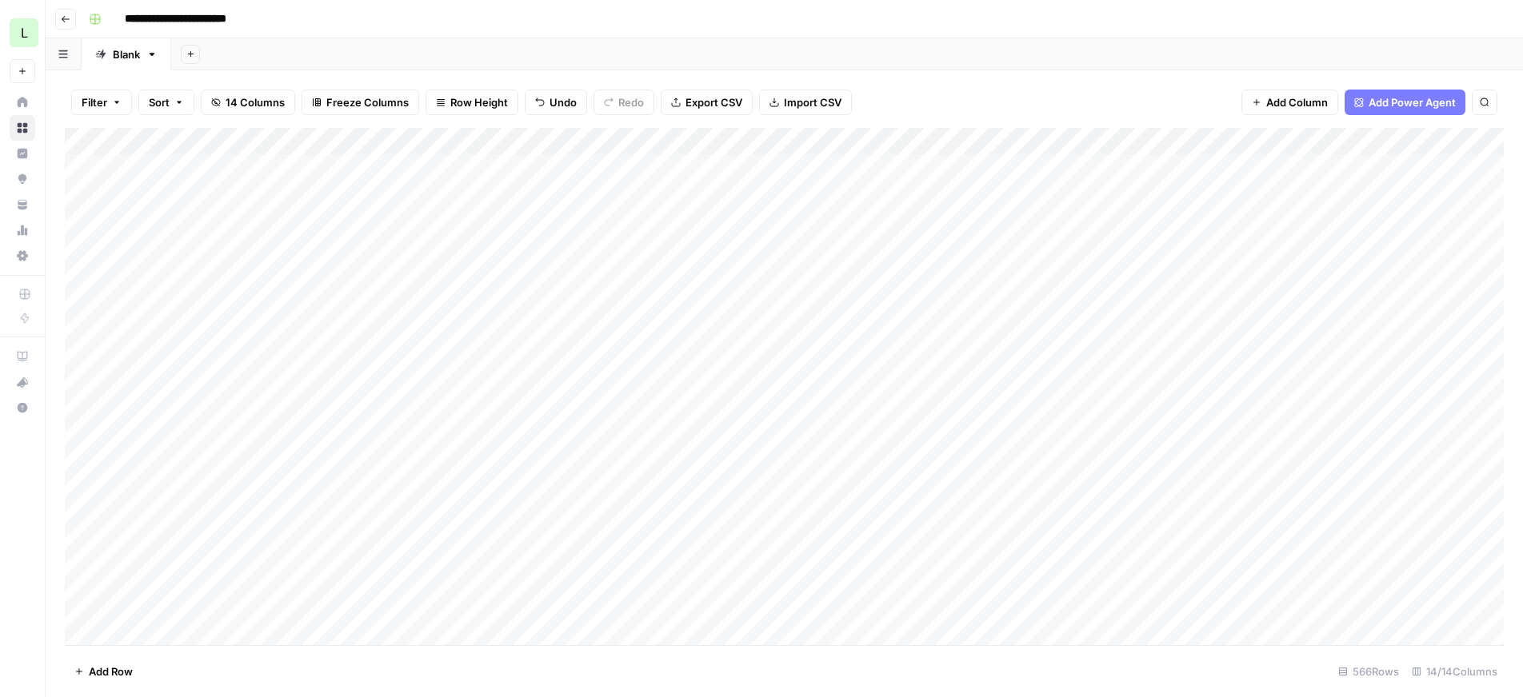
drag, startPoint x: 848, startPoint y: 446, endPoint x: -6, endPoint y: 400, distance: 855.4
click at [0, 400] on html "**********" at bounding box center [761, 348] width 1523 height 697
click at [518, 409] on div "Add Column" at bounding box center [784, 386] width 1439 height 517
click at [436, 409] on div "Add Column" at bounding box center [784, 386] width 1439 height 517
click at [855, 138] on div "Add Column" at bounding box center [784, 386] width 1439 height 517
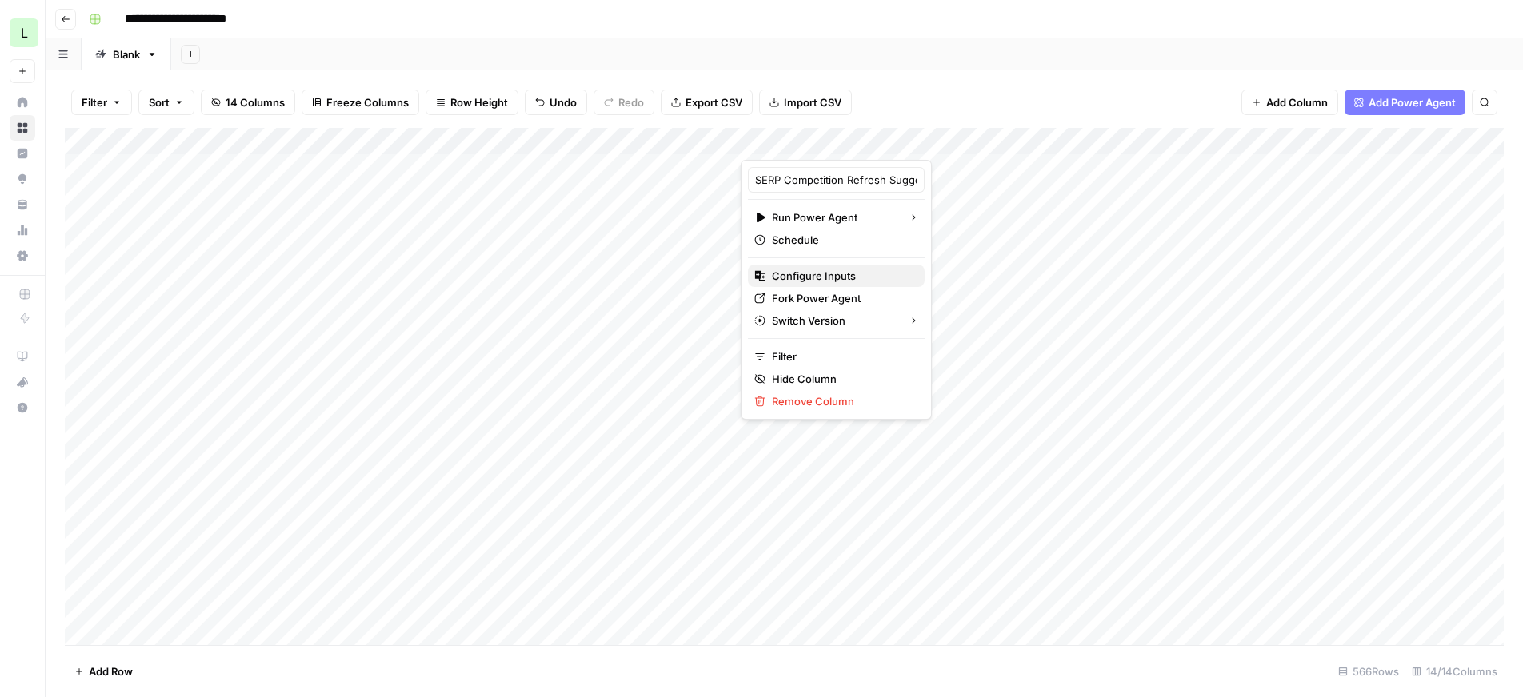
click at [830, 270] on span "Configure Inputs" at bounding box center [842, 276] width 140 height 16
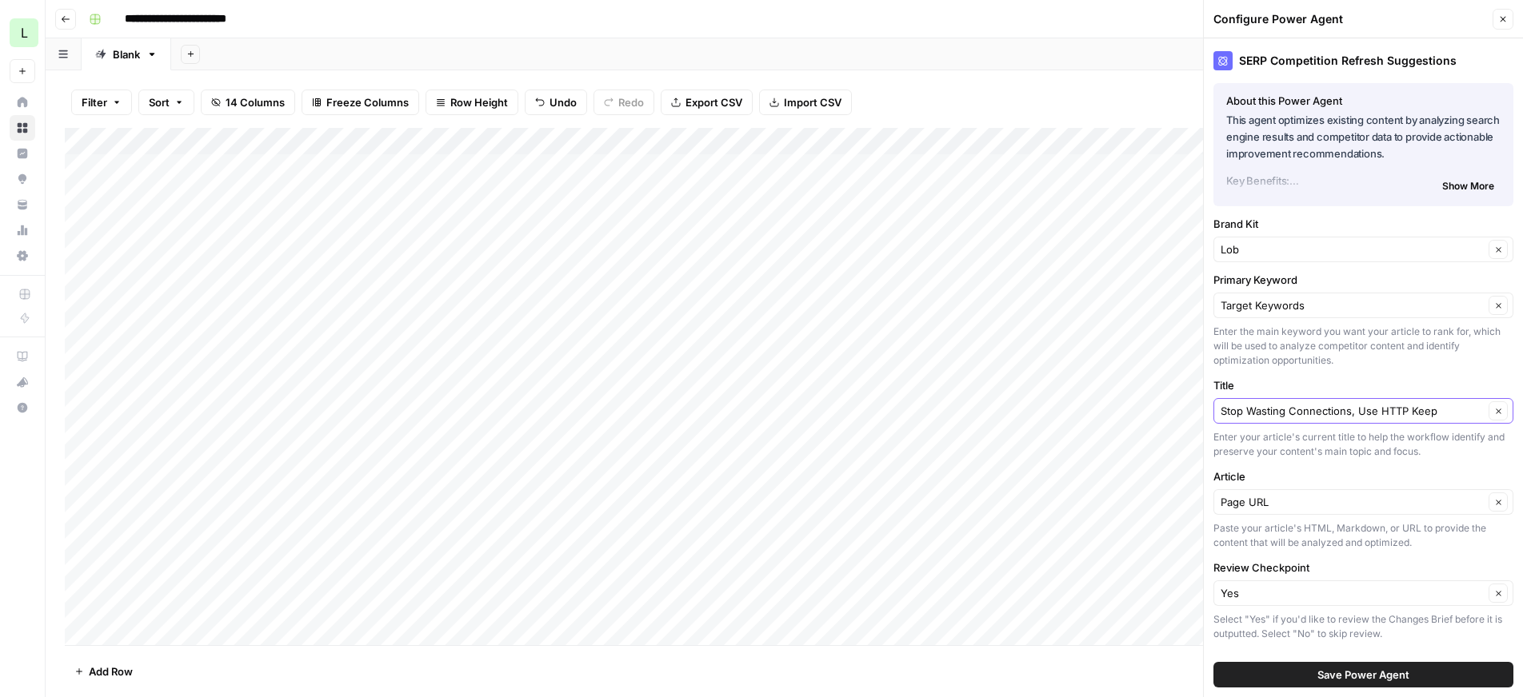
click at [1496, 410] on icon "button" at bounding box center [1498, 411] width 9 height 9
click at [1430, 417] on input "Title" at bounding box center [1354, 411] width 268 height 16
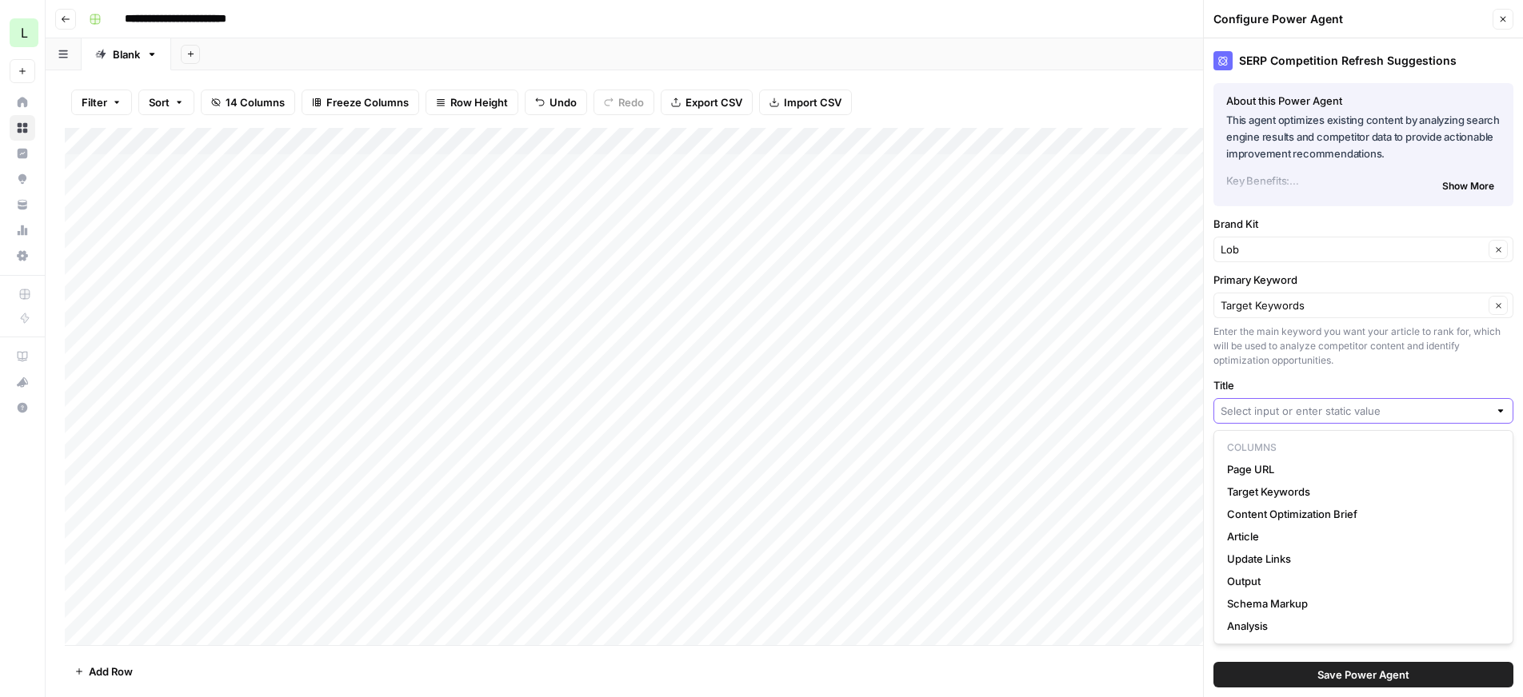
paste input "What is Standard Mail?"
type input "What is Standard Mail?"
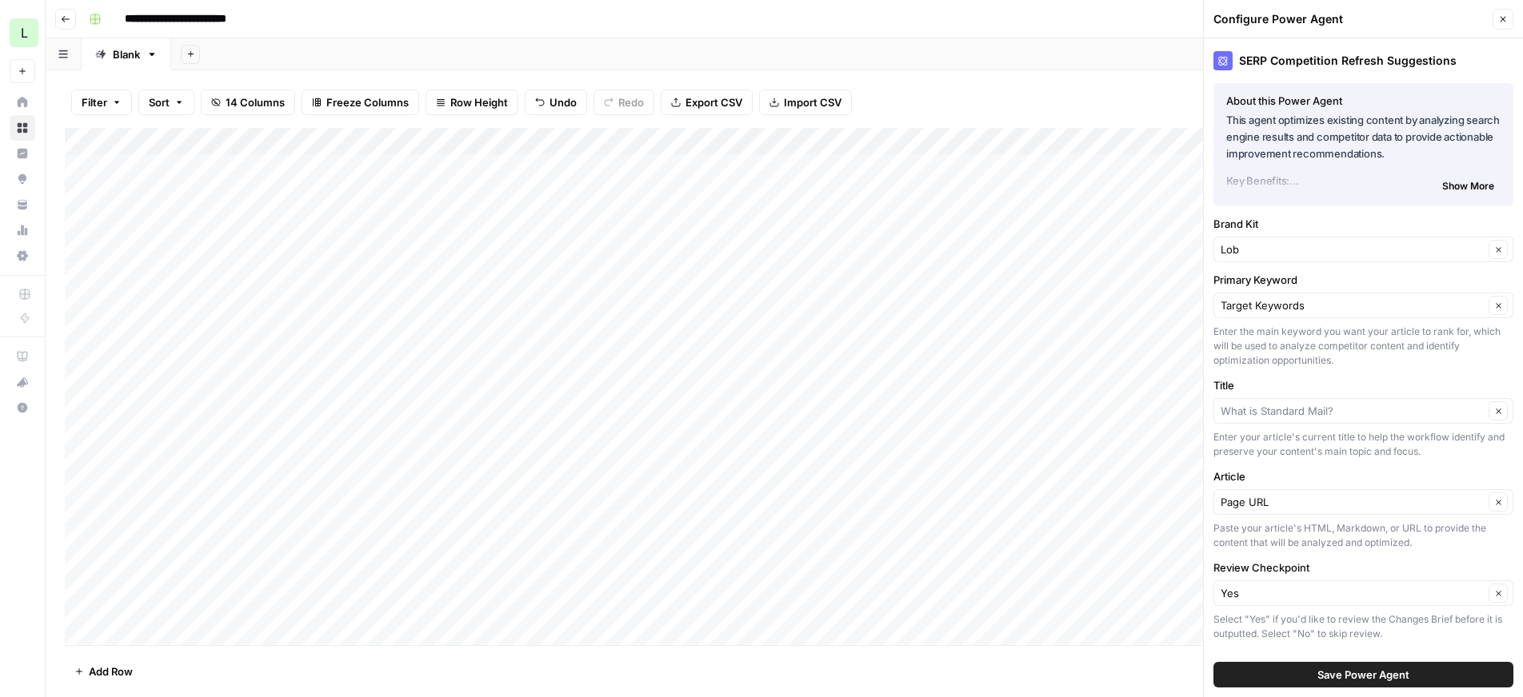
type input "What is Standard Mail?"
click at [1359, 678] on span "Save Power Agent" at bounding box center [1363, 675] width 92 height 16
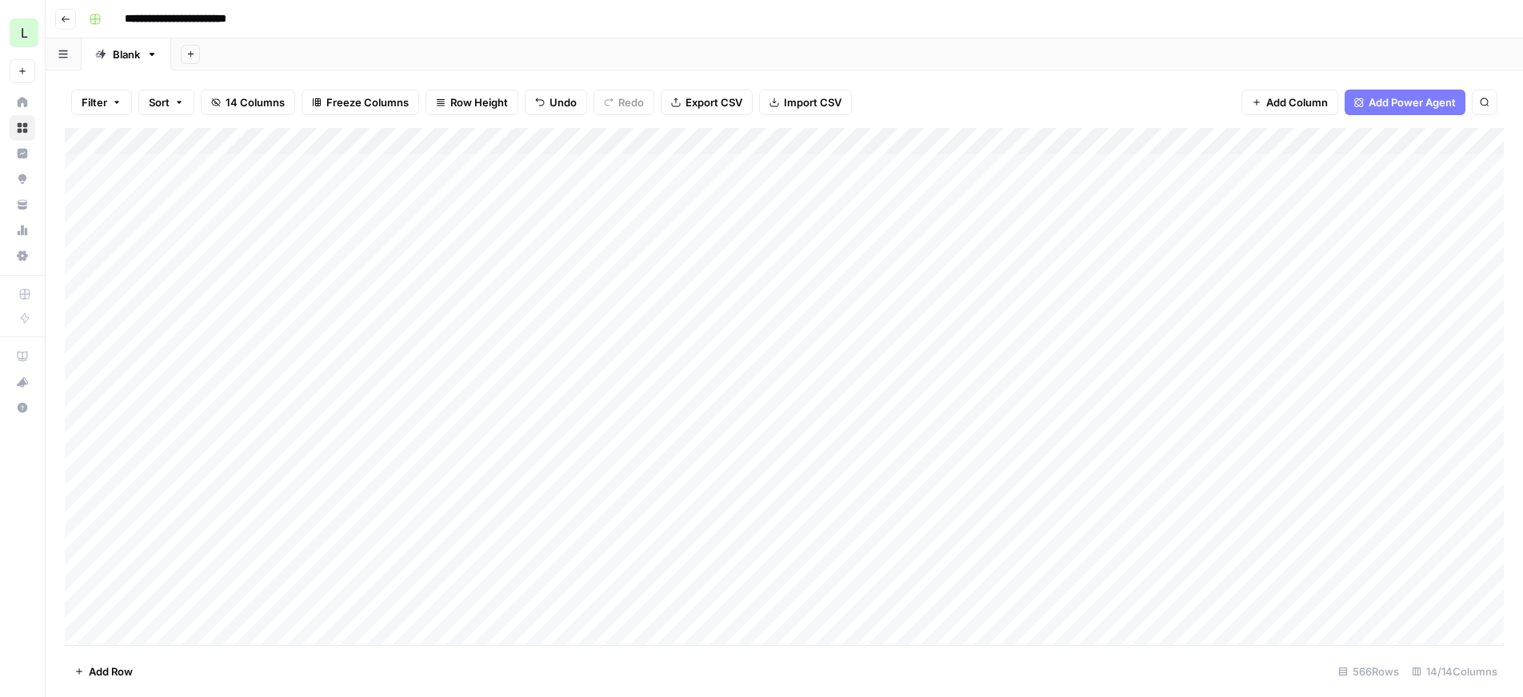
click at [809, 413] on div "Add Column" at bounding box center [784, 386] width 1439 height 517
click at [853, 145] on div "Add Column" at bounding box center [784, 386] width 1439 height 517
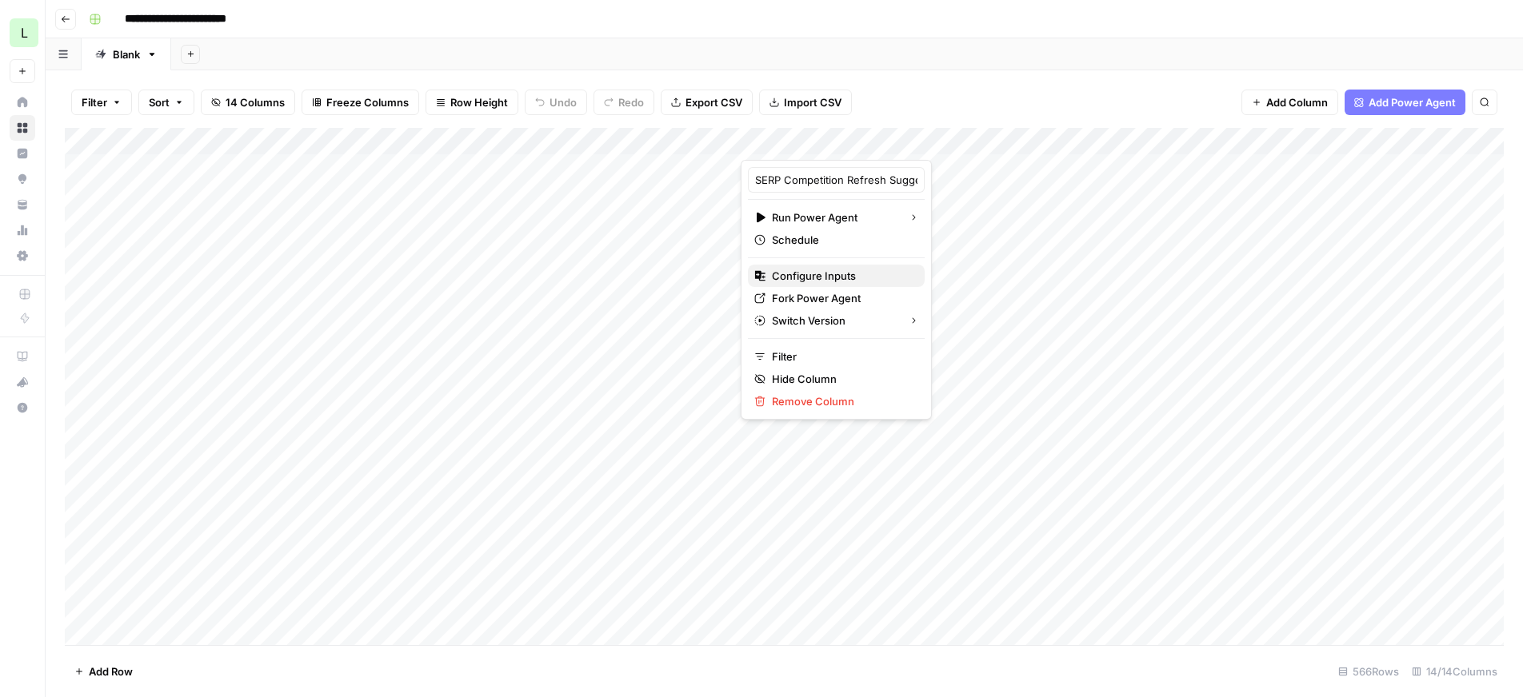
click at [824, 274] on span "Configure Inputs" at bounding box center [842, 276] width 140 height 16
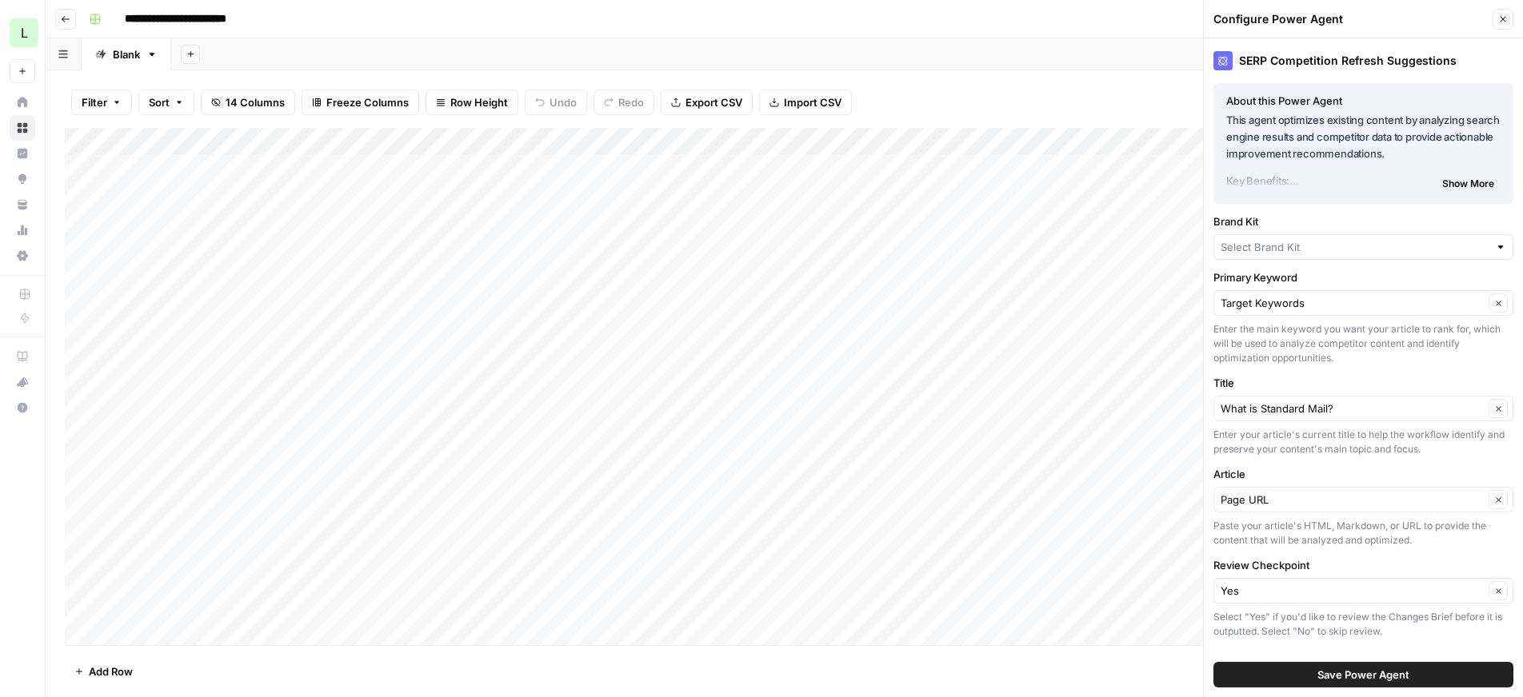
type input "Lob"
click at [1500, 19] on icon "button" at bounding box center [1503, 19] width 10 height 10
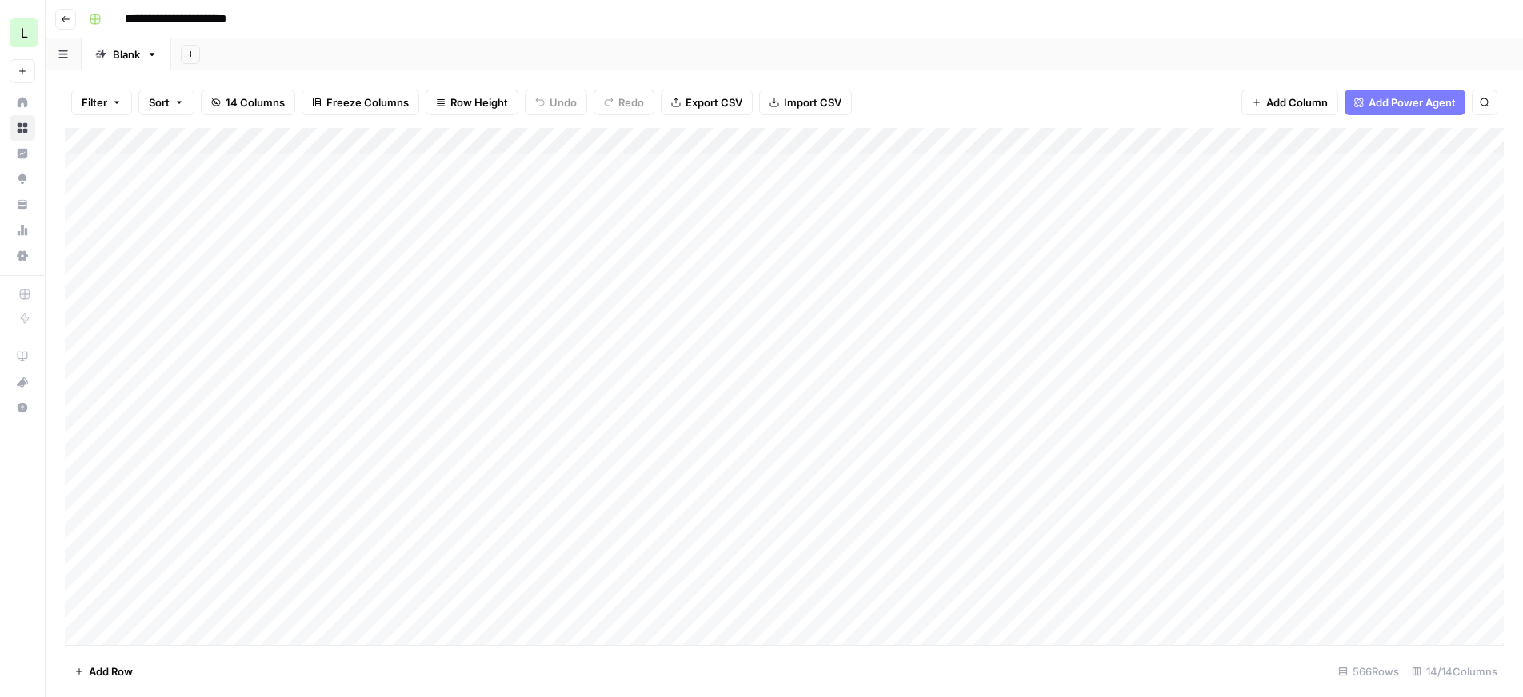
click at [642, 421] on div "Add Column" at bounding box center [784, 386] width 1439 height 517
click at [975, 437] on div "Add Column" at bounding box center [784, 386] width 1439 height 517
click at [868, 409] on div "Add Column" at bounding box center [784, 386] width 1439 height 517
